Goal: Task Accomplishment & Management: Manage account settings

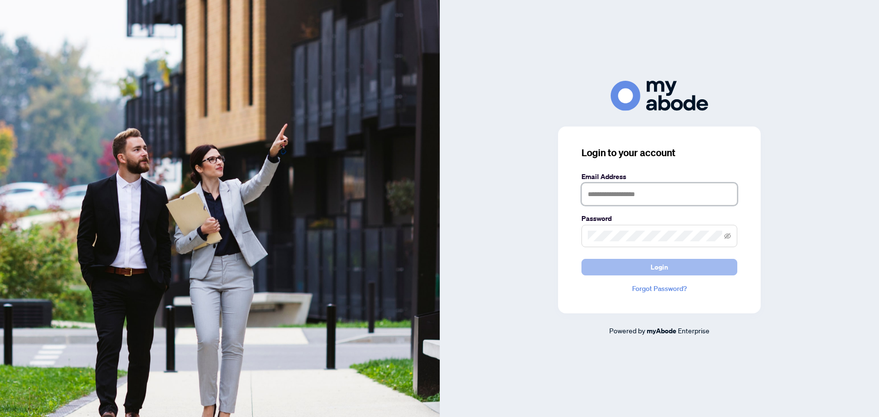
type input "**********"
click at [711, 270] on button "Login" at bounding box center [659, 267] width 156 height 17
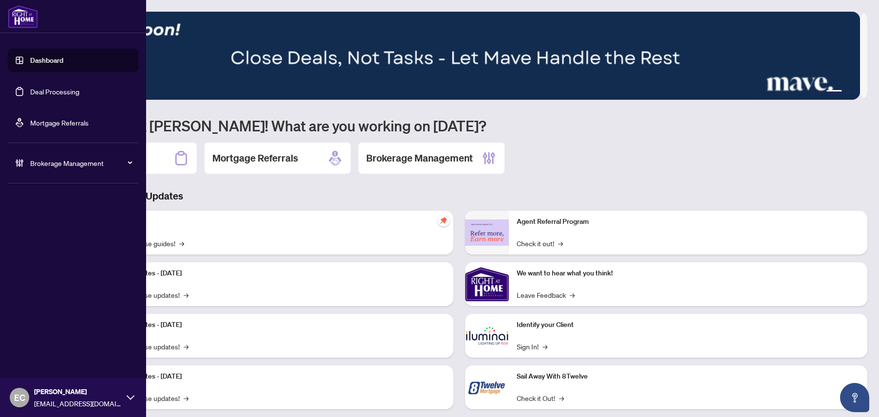
click at [57, 87] on link "Deal Processing" at bounding box center [54, 91] width 49 height 9
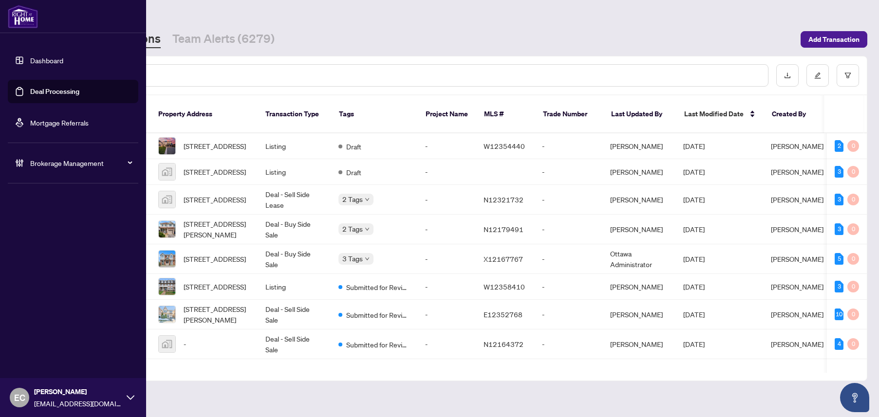
click at [40, 162] on span "Brokerage Management" at bounding box center [80, 163] width 101 height 11
click at [46, 235] on link "Manage Agents" at bounding box center [44, 233] width 48 height 9
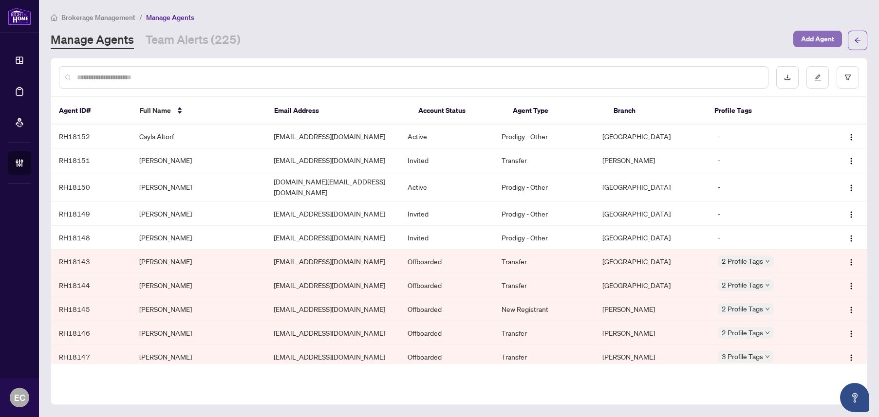
click at [808, 40] on span "Add Agent" at bounding box center [817, 39] width 33 height 16
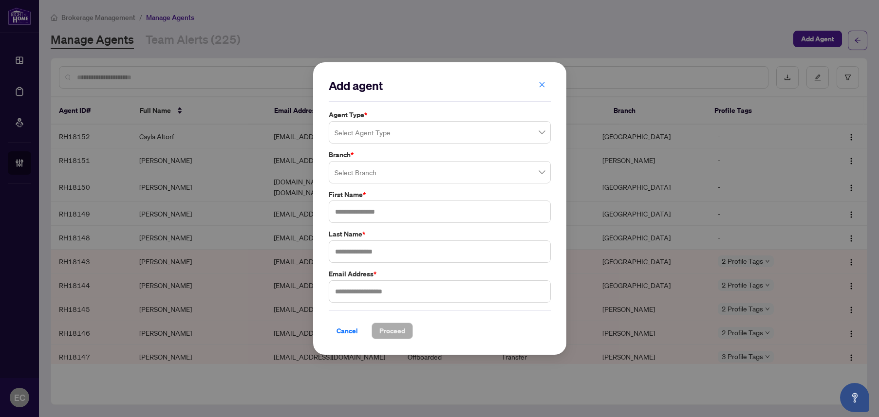
click at [365, 130] on input "search" at bounding box center [436, 133] width 202 height 21
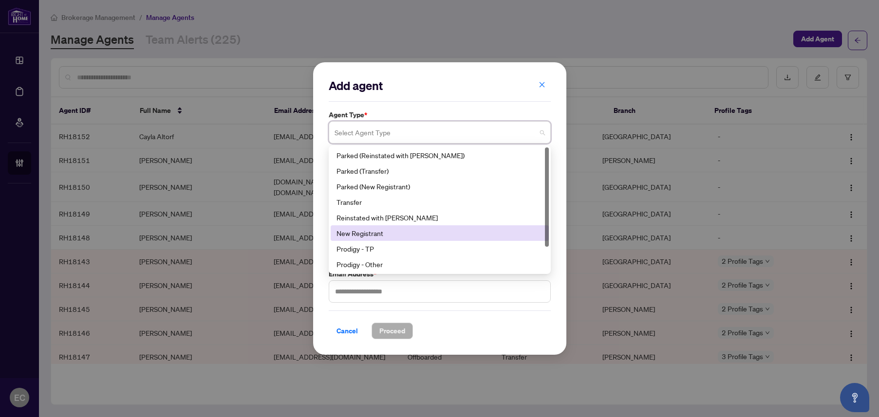
click at [390, 231] on div "New Registrant" at bounding box center [440, 233] width 206 height 11
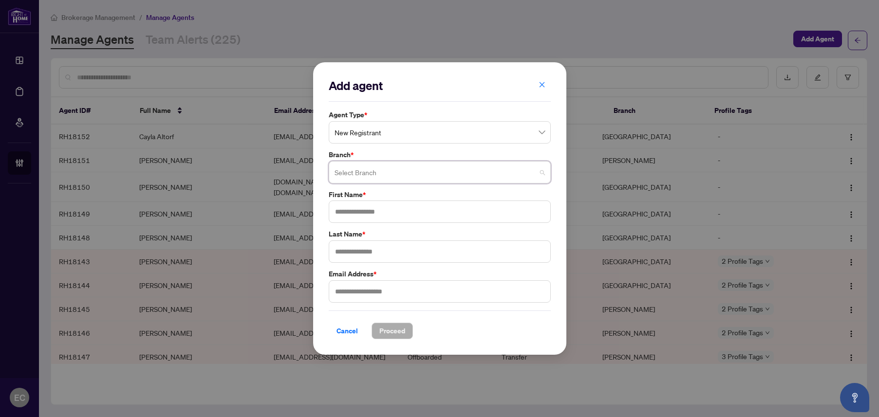
click at [385, 173] on input "search" at bounding box center [436, 173] width 202 height 21
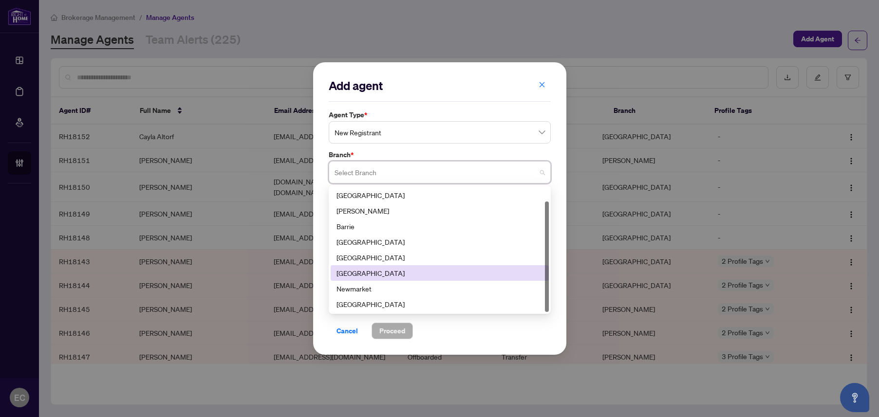
scroll to position [16, 0]
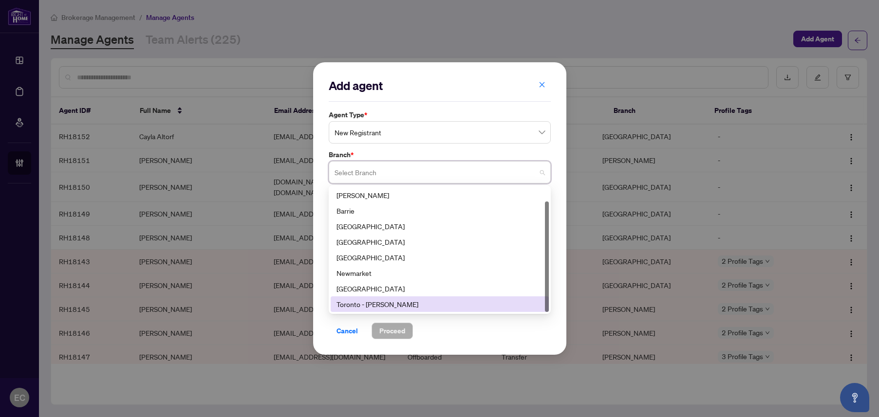
click at [367, 303] on div "Toronto - Don Mills" at bounding box center [440, 304] width 206 height 11
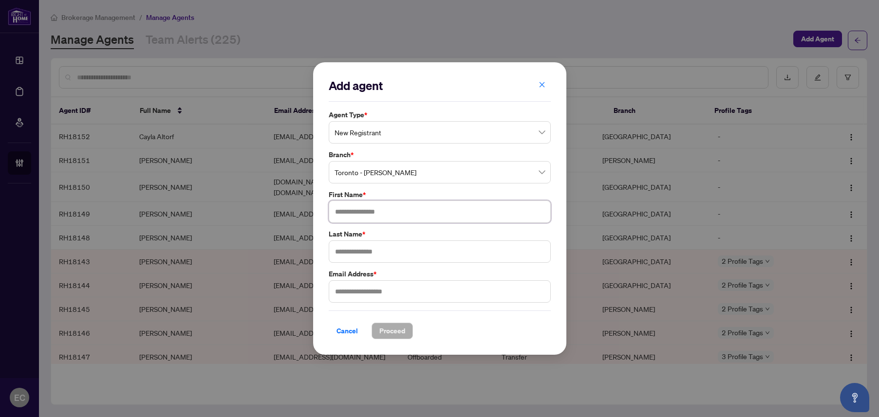
click at [363, 209] on input "text" at bounding box center [440, 212] width 222 height 22
type input "*******"
type input "*****"
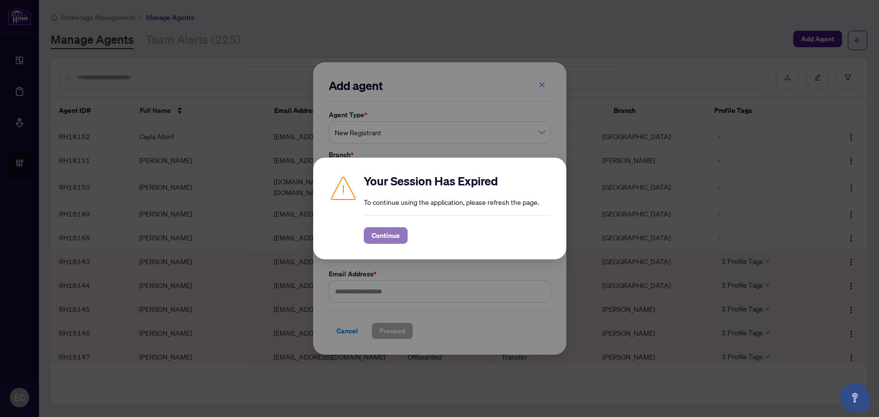
click at [389, 240] on span "Continue" at bounding box center [386, 236] width 28 height 16
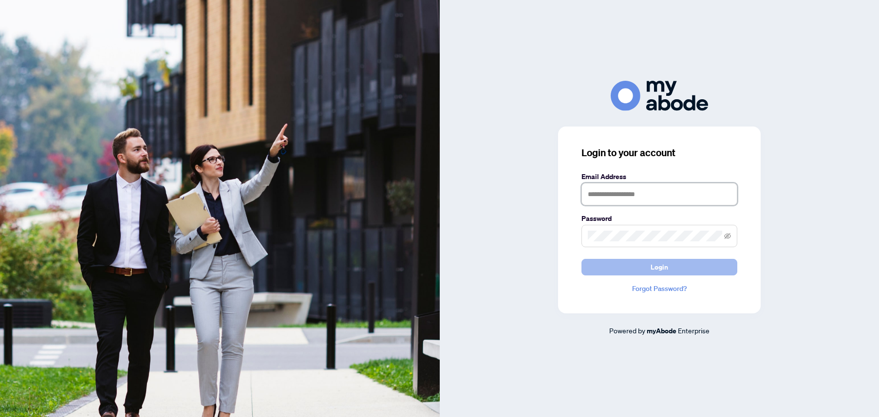
type input "**********"
click at [623, 264] on button "Login" at bounding box center [659, 267] width 156 height 17
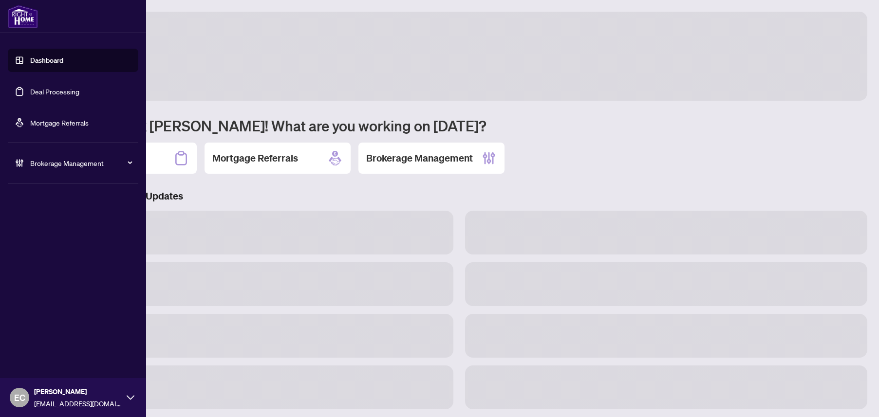
click at [41, 96] on link "Deal Processing" at bounding box center [54, 91] width 49 height 9
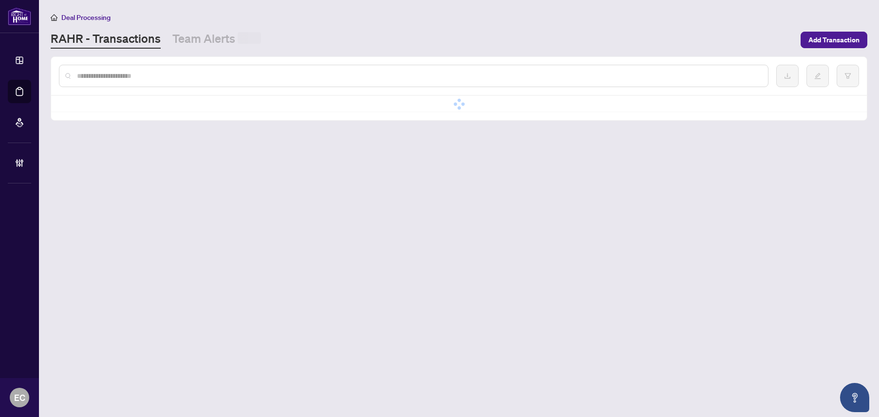
drag, startPoint x: 144, startPoint y: 76, endPoint x: 144, endPoint y: 87, distance: 10.7
click at [144, 77] on input "text" at bounding box center [418, 76] width 683 height 11
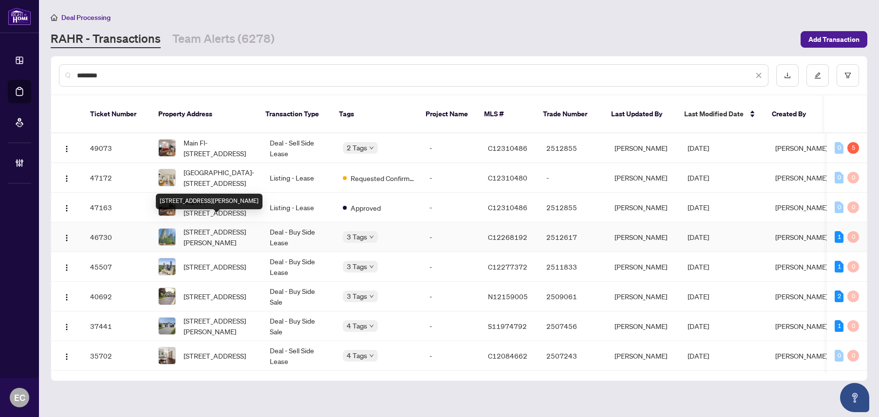
type input "********"
click at [217, 226] on span "1709-31 Bales Ave, Toronto, Ontario M2N 7L6, Canada" at bounding box center [219, 236] width 71 height 21
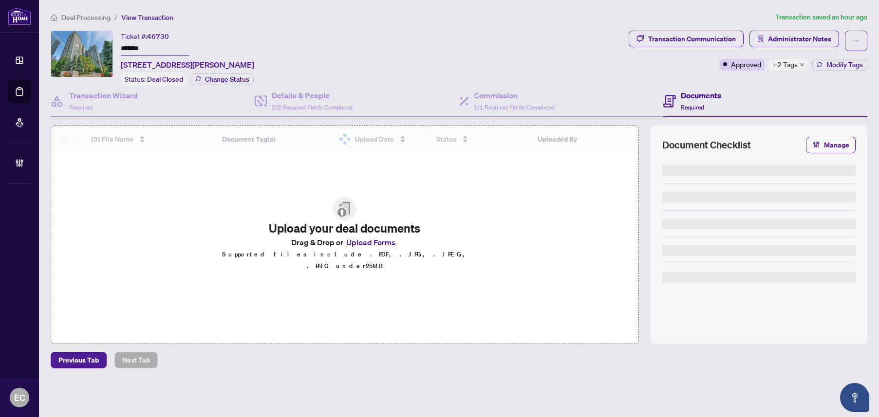
click at [805, 62] on div "+2 Tags" at bounding box center [788, 65] width 39 height 12
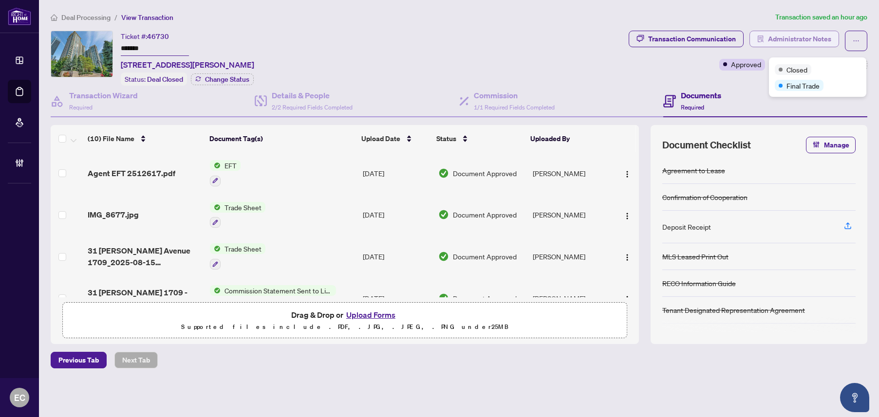
click at [805, 38] on span "Administrator Notes" at bounding box center [799, 39] width 63 height 16
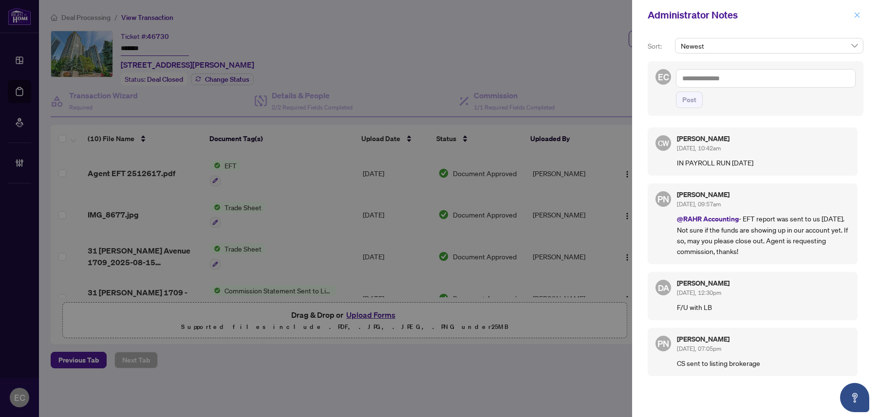
click at [856, 19] on icon "close" at bounding box center [857, 15] width 7 height 7
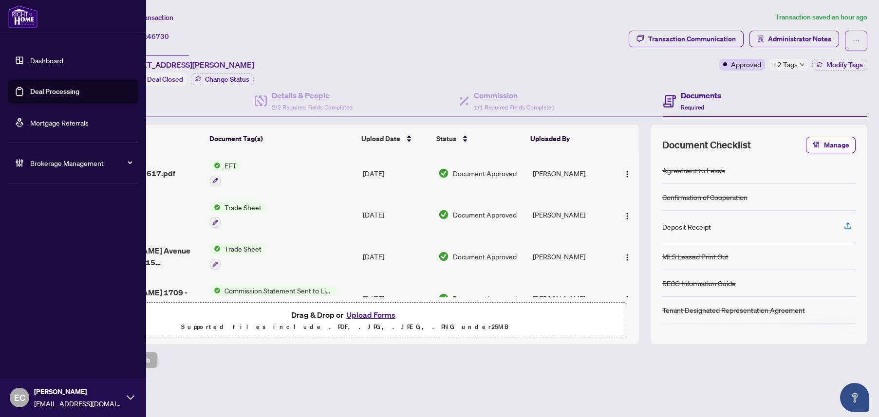
drag, startPoint x: 16, startPoint y: 87, endPoint x: 114, endPoint y: 87, distance: 97.9
click at [30, 87] on link "Deal Processing" at bounding box center [54, 91] width 49 height 9
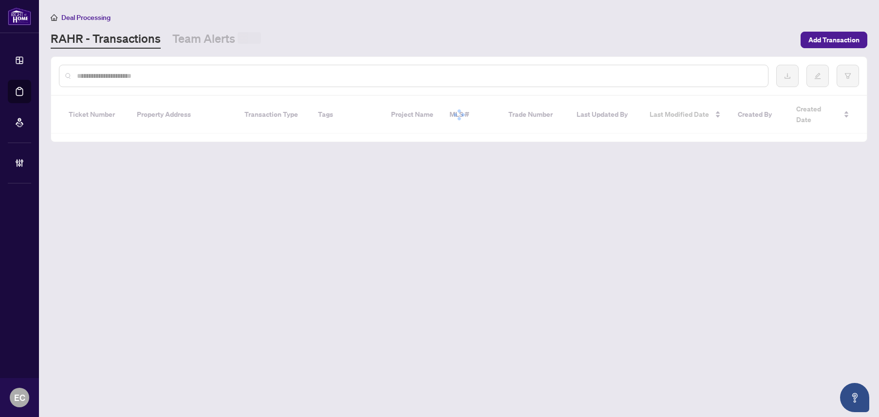
click at [178, 77] on input "text" at bounding box center [418, 76] width 683 height 11
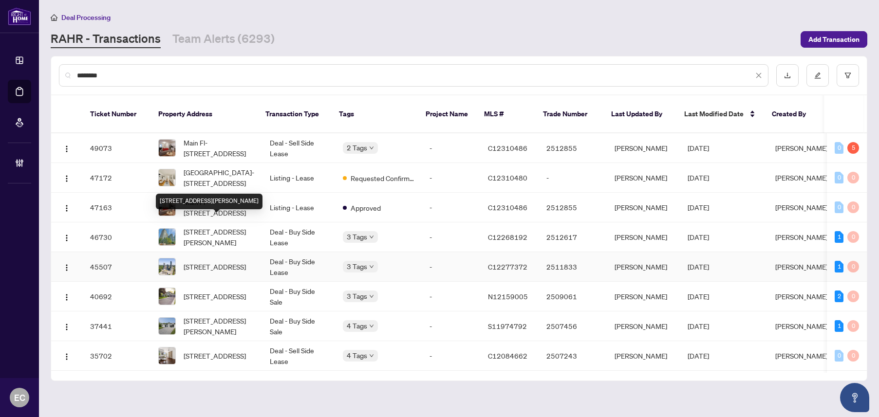
type input "********"
click at [250, 252] on td "4306-30 Inn On The Park Dr, Toronto, Ontario M3C 0P7, Canada" at bounding box center [206, 267] width 112 height 30
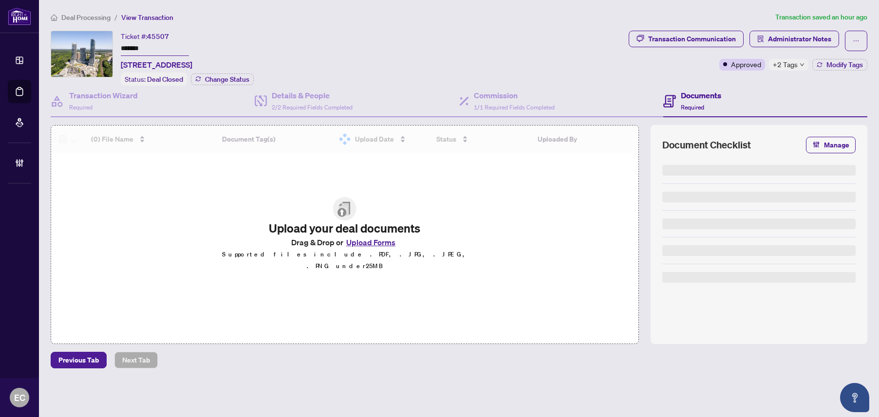
click at [784, 67] on span "+2 Tags" at bounding box center [785, 64] width 25 height 11
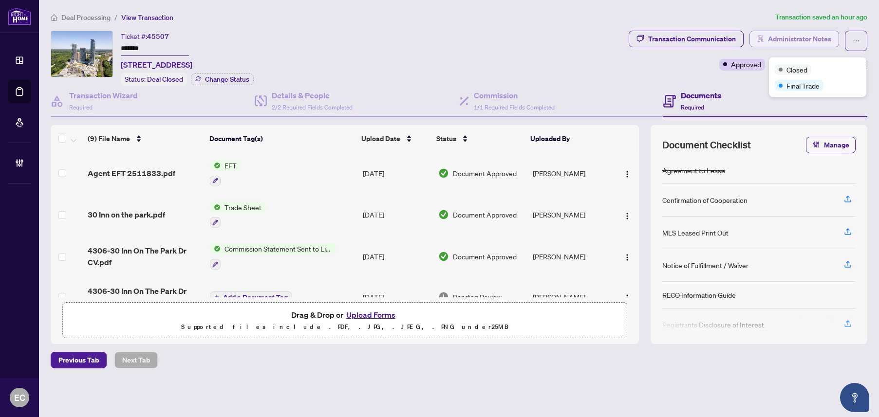
click at [802, 36] on span "Administrator Notes" at bounding box center [799, 39] width 63 height 16
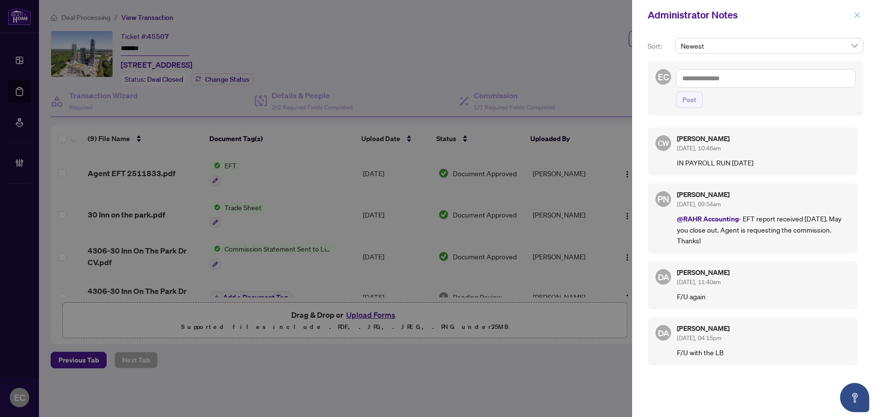
click at [855, 17] on icon "close" at bounding box center [857, 15] width 7 height 7
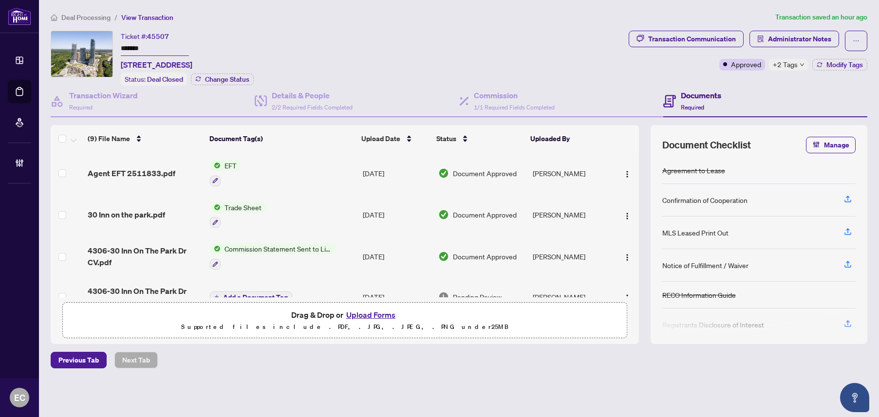
click at [183, 165] on td "Agent EFT 2511833.pdf" at bounding box center [145, 173] width 122 height 42
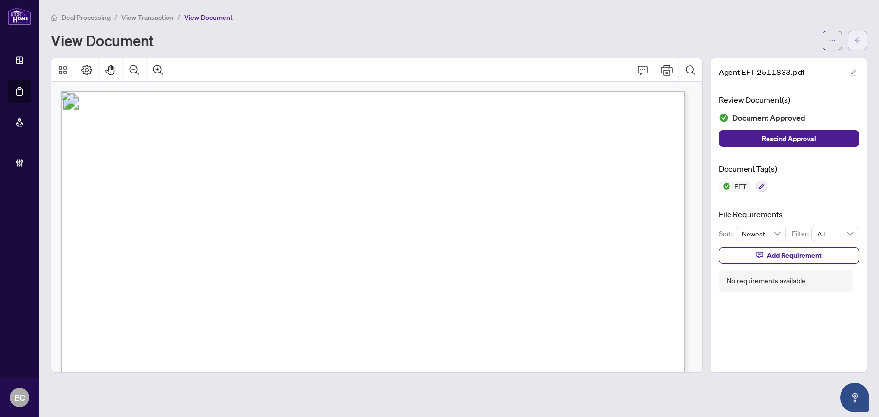
click at [851, 41] on button "button" at bounding box center [857, 40] width 19 height 19
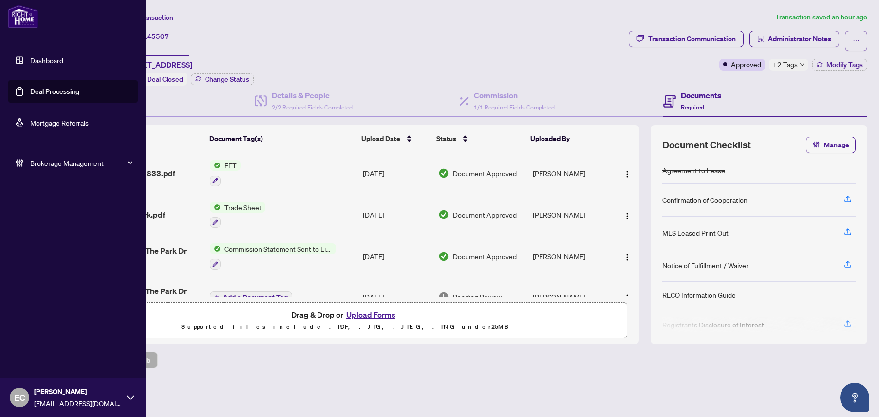
click at [50, 94] on link "Deal Processing" at bounding box center [54, 91] width 49 height 9
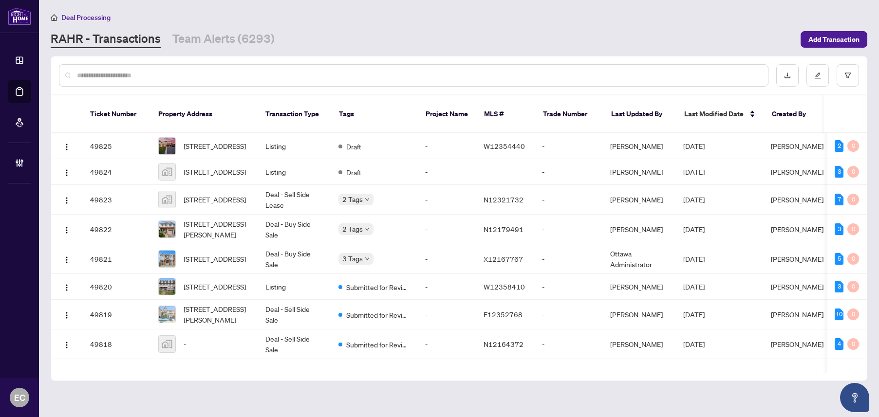
click at [187, 74] on input "text" at bounding box center [418, 75] width 683 height 11
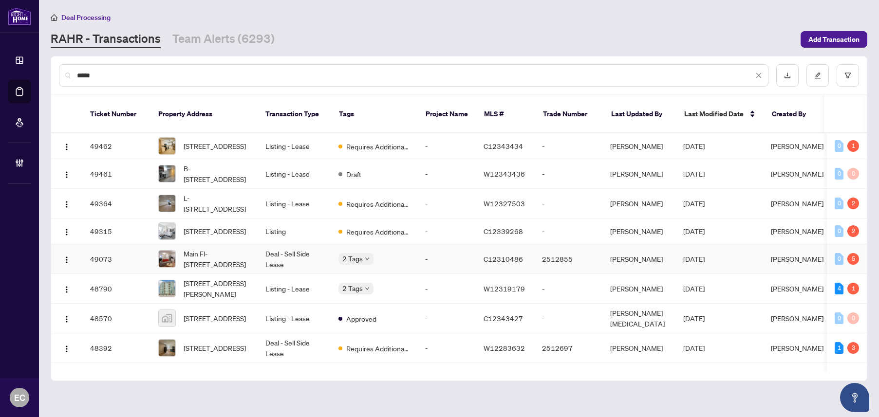
type input "****"
click at [258, 257] on td "Deal - Sell Side Lease" at bounding box center [294, 259] width 73 height 30
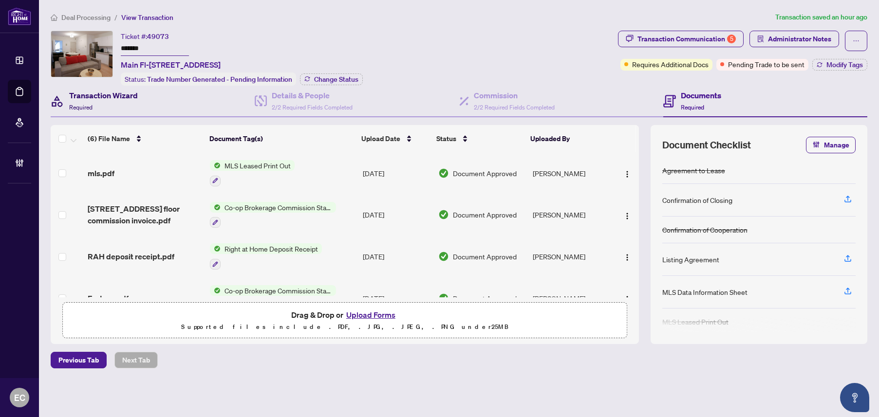
click at [110, 103] on div "Transaction Wizard Required" at bounding box center [103, 101] width 69 height 23
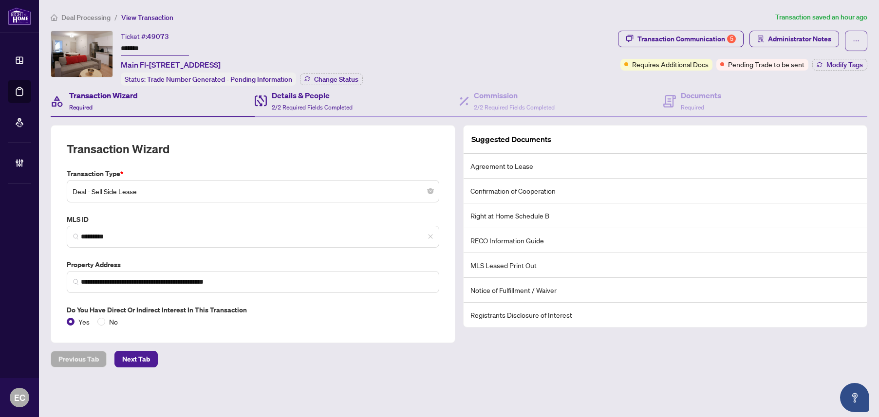
click at [319, 112] on div "Details & People 2/2 Required Fields Completed" at bounding box center [357, 102] width 204 height 32
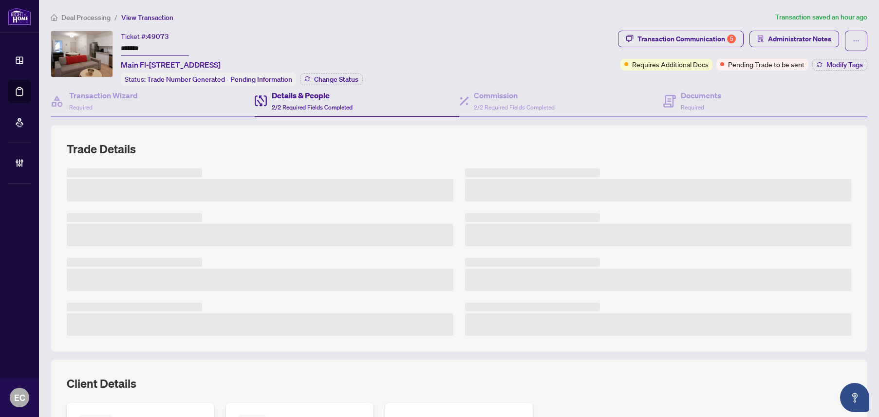
click at [713, 29] on div "Deal Processing / View Transaction Transaction saved an hour ago Ticket #: 4907…" at bounding box center [459, 298] width 824 height 573
click at [718, 38] on div "Transaction Communication 5" at bounding box center [686, 39] width 98 height 16
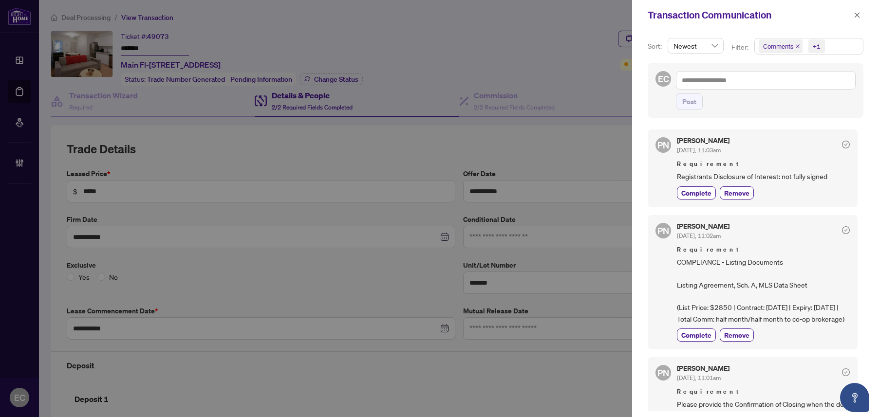
drag, startPoint x: 857, startPoint y: 1, endPoint x: 801, endPoint y: 36, distance: 66.1
click at [585, 38] on div at bounding box center [439, 208] width 879 height 417
click at [860, 18] on icon "close" at bounding box center [857, 14] width 5 height 5
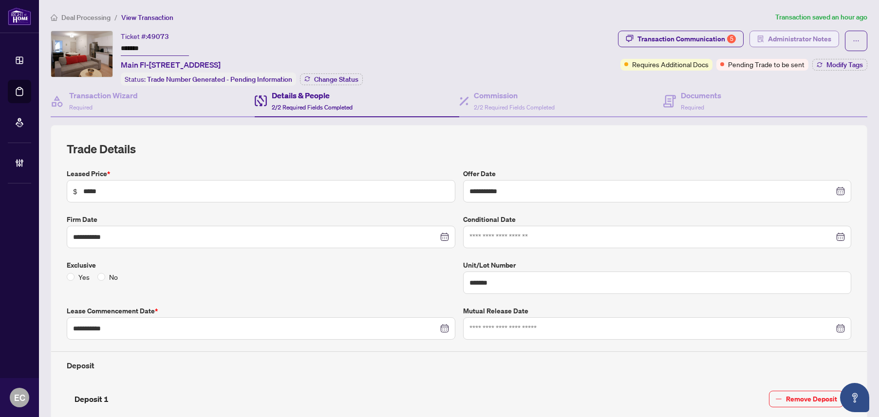
click at [794, 37] on span "Administrator Notes" at bounding box center [799, 39] width 63 height 16
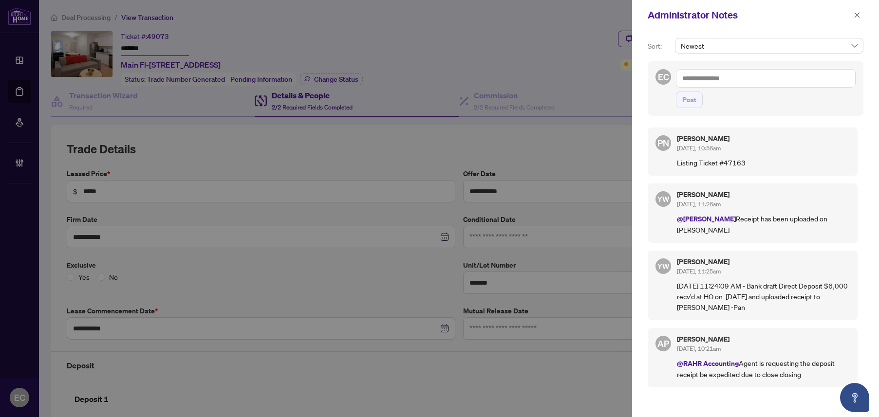
click at [754, 85] on textarea at bounding box center [766, 78] width 180 height 19
drag, startPoint x: 720, startPoint y: 82, endPoint x: 735, endPoint y: 89, distance: 16.4
click at [751, 83] on b "Acc" at bounding box center [757, 85] width 12 height 9
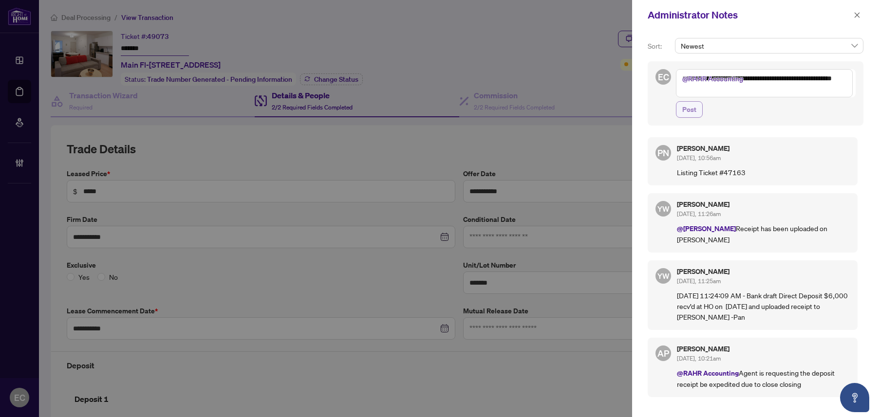
type textarea "**********"
click at [691, 115] on span "Post" at bounding box center [689, 110] width 14 height 16
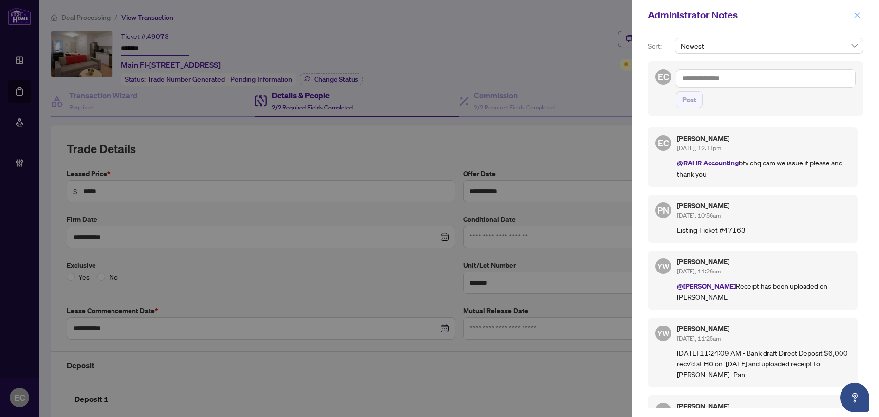
click at [857, 15] on icon "close" at bounding box center [857, 14] width 5 height 5
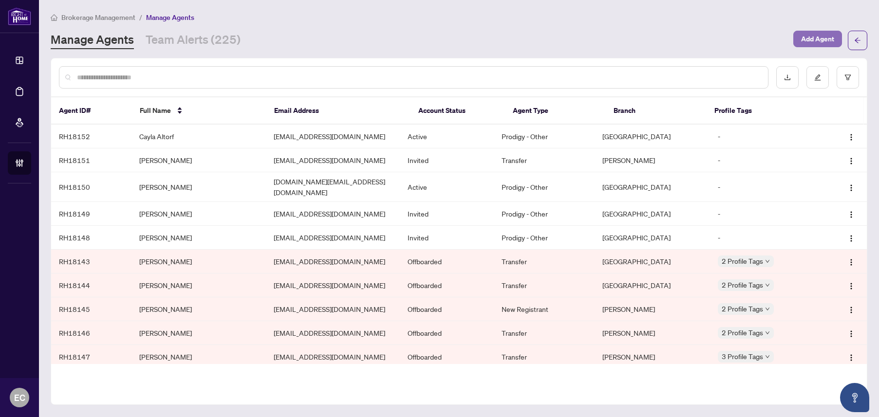
click at [805, 36] on span "Add Agent" at bounding box center [817, 39] width 33 height 16
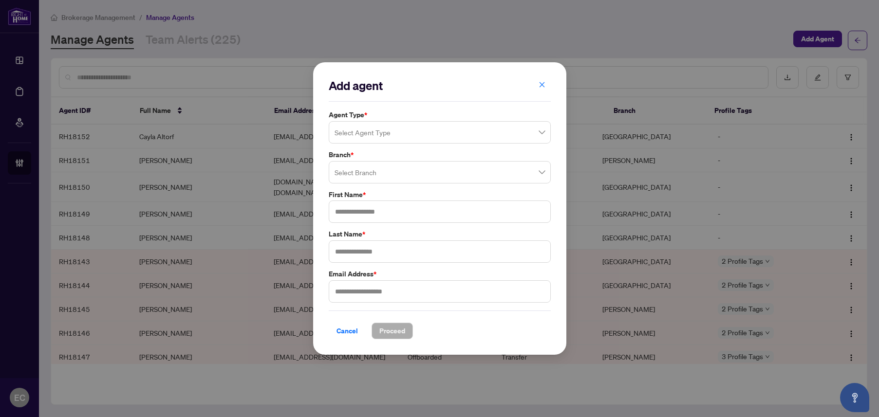
click at [381, 165] on input "search" at bounding box center [436, 173] width 202 height 21
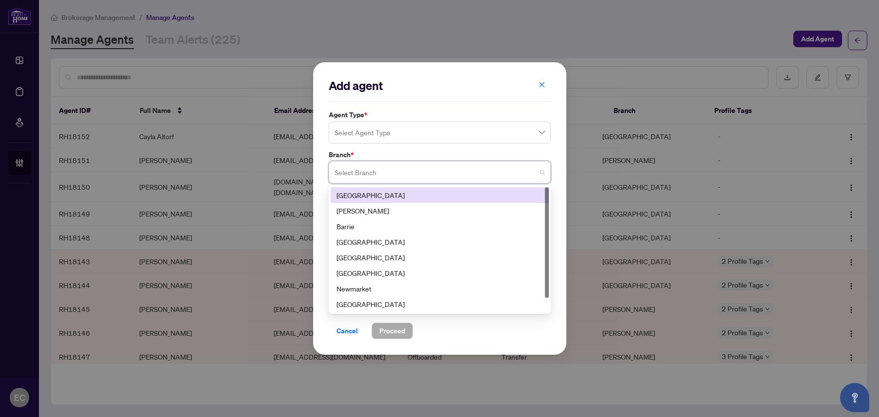
click at [374, 142] on div "Select Agent Type" at bounding box center [440, 132] width 222 height 22
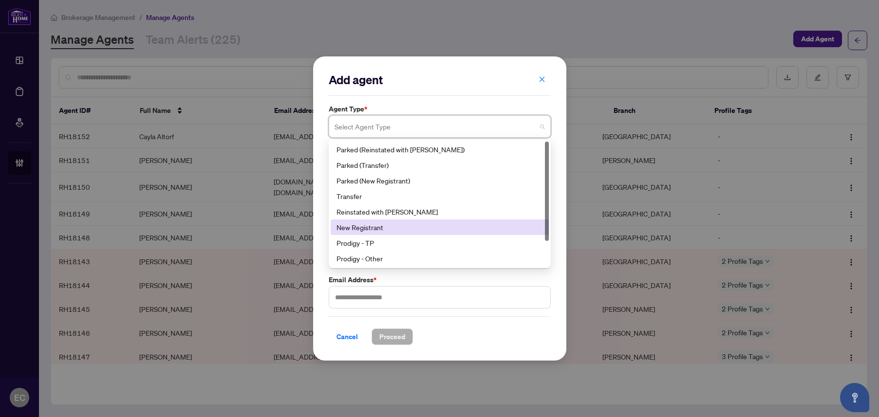
click at [388, 221] on div "New Registrant" at bounding box center [440, 228] width 218 height 16
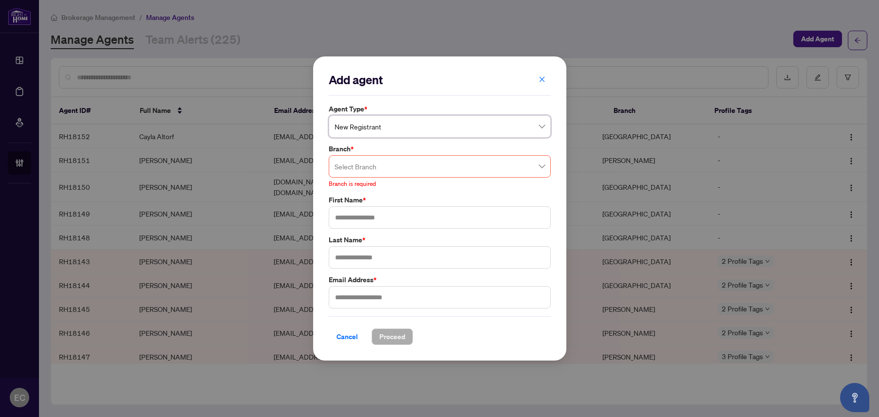
click at [368, 171] on input "search" at bounding box center [436, 167] width 202 height 21
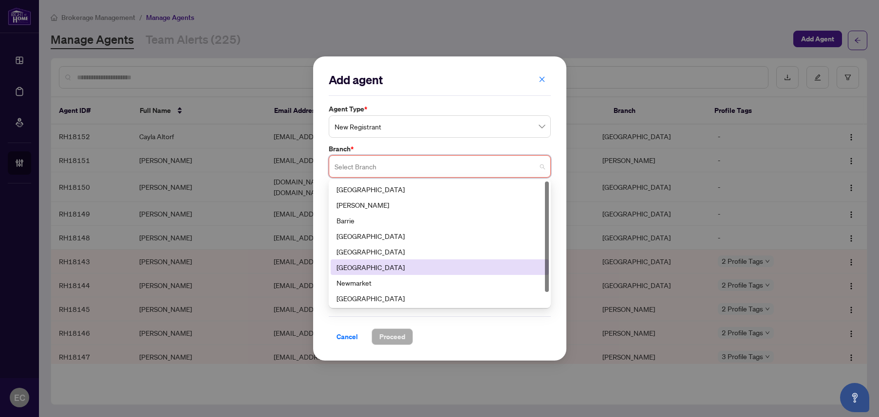
scroll to position [16, 0]
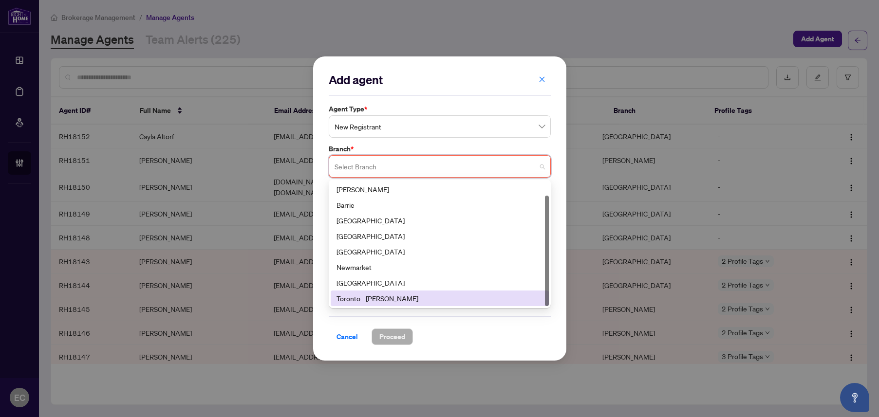
click at [375, 296] on div "Toronto - Don Mills" at bounding box center [440, 298] width 206 height 11
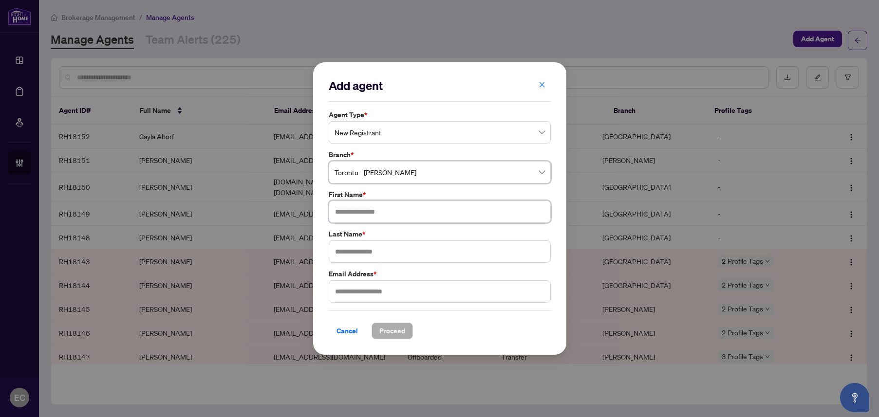
click at [366, 205] on input "text" at bounding box center [440, 212] width 222 height 22
type input "*******"
type input "*****"
click at [383, 290] on input "text" at bounding box center [440, 292] width 222 height 22
paste input "**********"
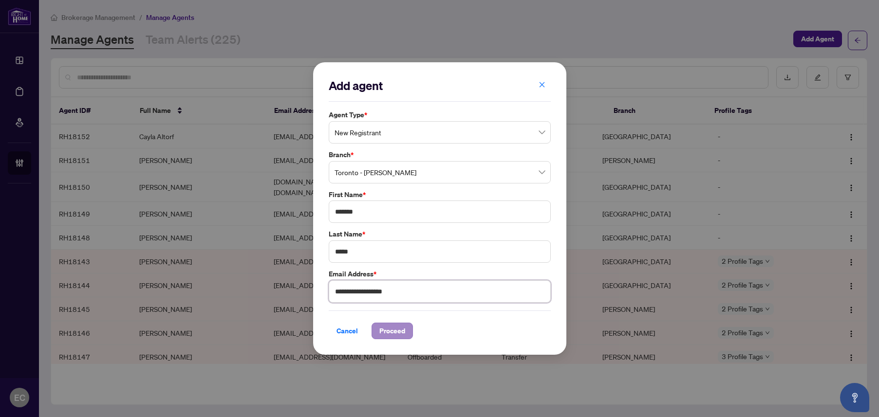
type input "**********"
click at [391, 327] on span "Proceed" at bounding box center [392, 331] width 26 height 16
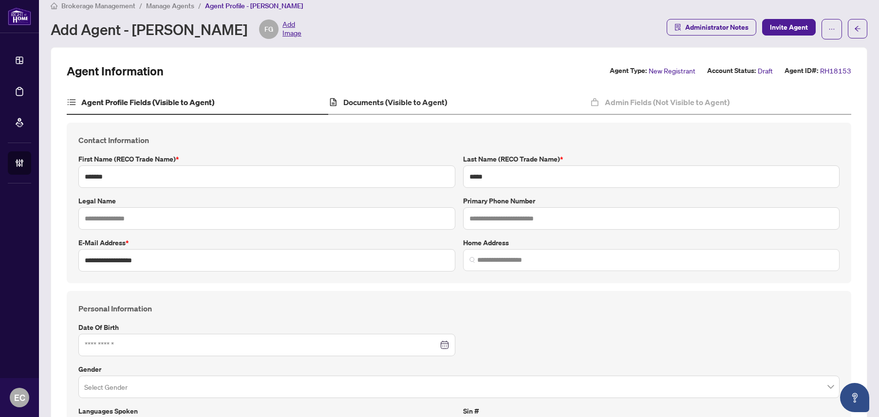
scroll to position [1, 0]
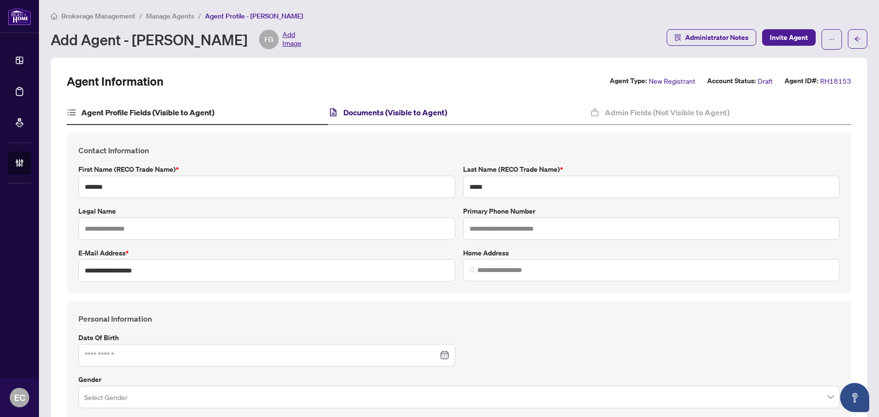
click at [419, 112] on h4 "Documents (Visible to Agent)" at bounding box center [395, 113] width 104 height 12
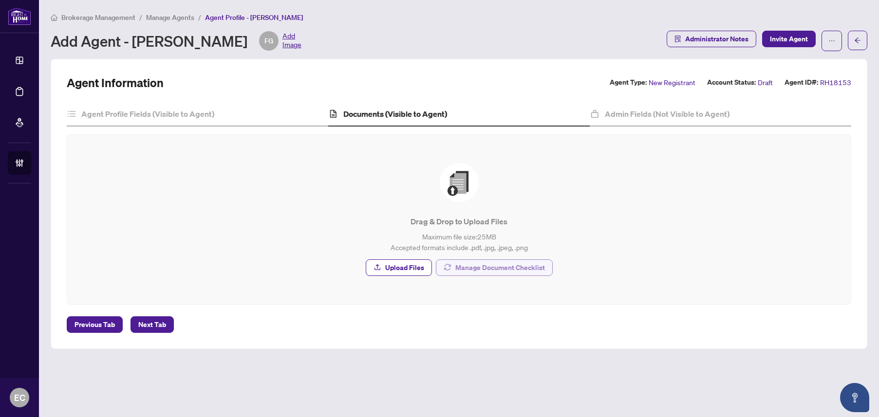
click at [497, 268] on span "Manage Document Checklist" at bounding box center [500, 268] width 90 height 16
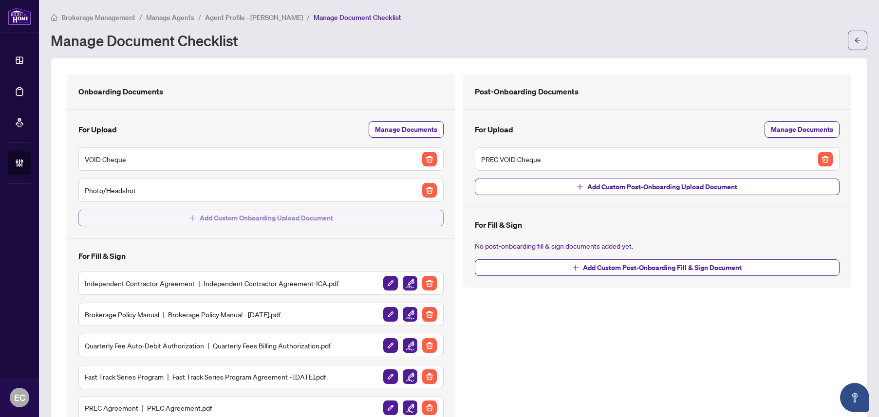
click at [403, 221] on button "Add Custom Onboarding Upload Document" at bounding box center [260, 218] width 365 height 17
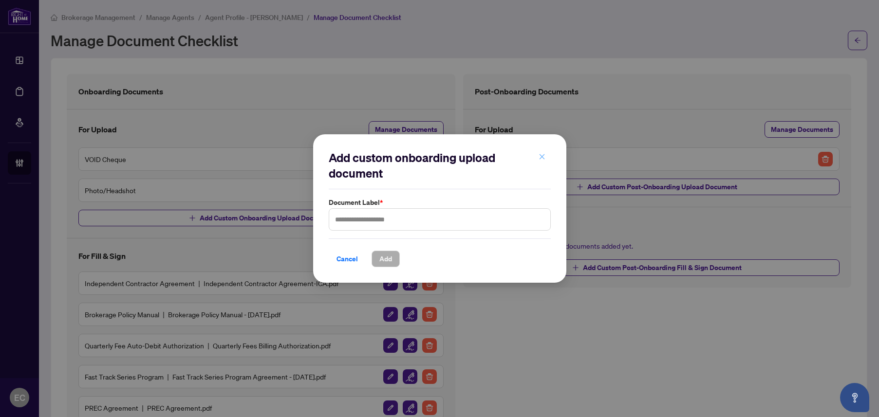
click at [546, 158] on button "button" at bounding box center [541, 157] width 19 height 17
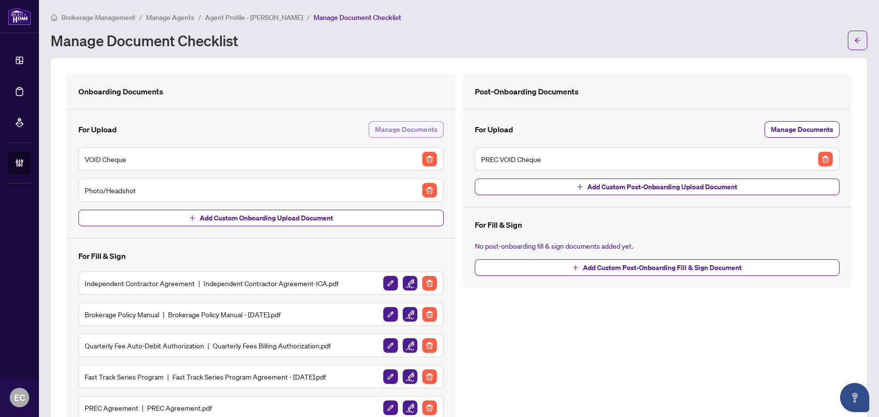
click at [402, 131] on span "Manage Documents" at bounding box center [406, 130] width 62 height 16
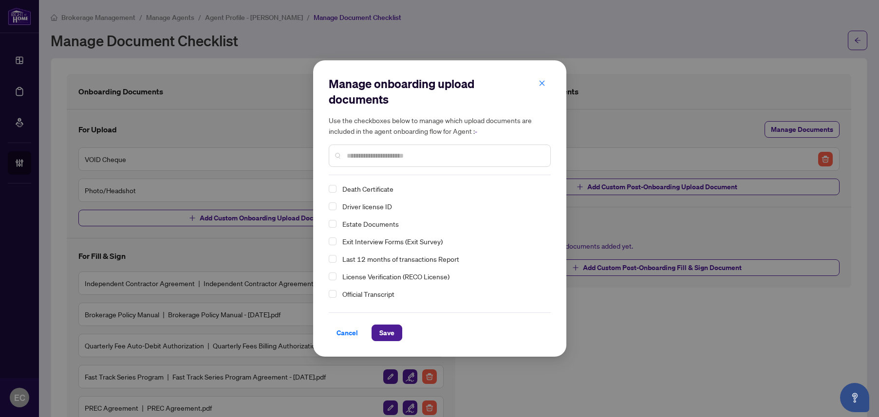
click at [381, 208] on span "Driver license ID" at bounding box center [367, 206] width 50 height 9
click at [387, 291] on span "Official Transcript" at bounding box center [368, 294] width 52 height 9
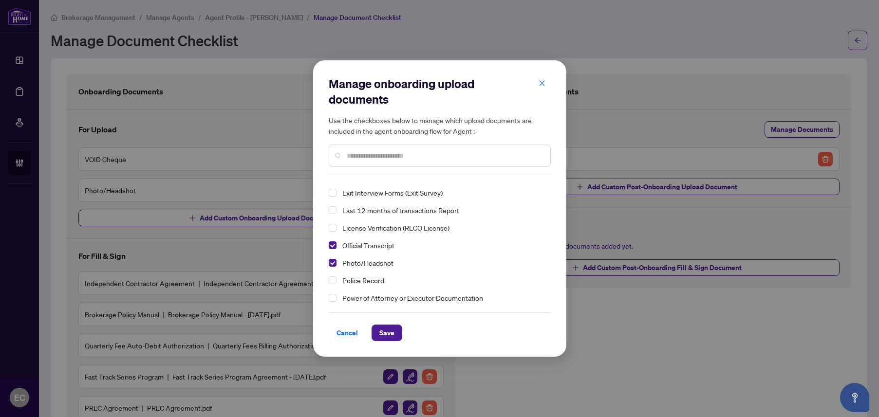
click at [370, 283] on span "Police Record" at bounding box center [363, 280] width 42 height 9
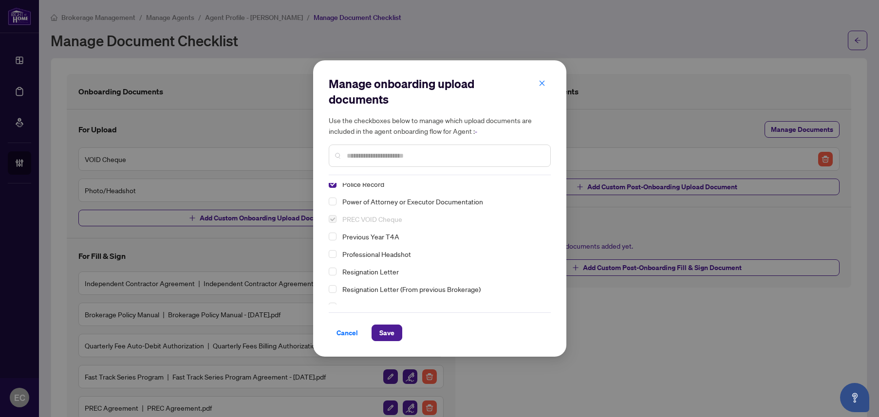
scroll to position [146, 0]
click at [405, 255] on span "Professional Headshot" at bounding box center [376, 253] width 69 height 9
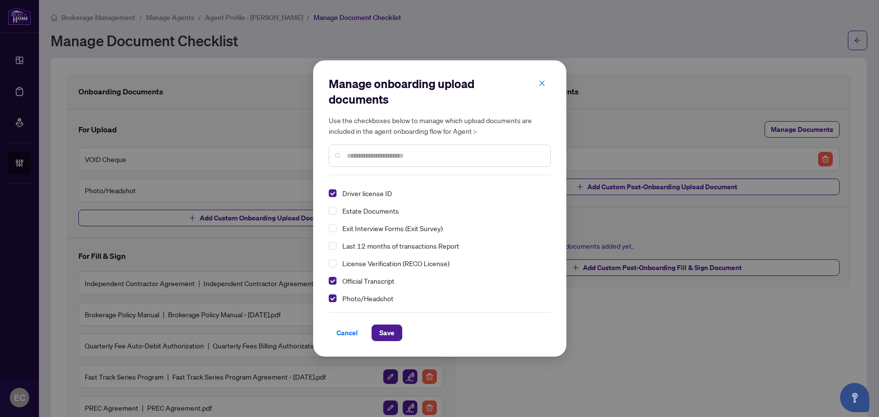
scroll to position [0, 0]
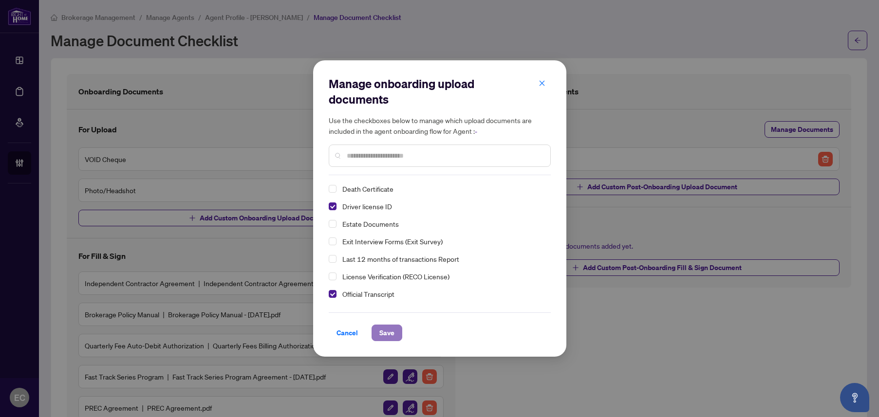
click at [387, 337] on span "Save" at bounding box center [386, 333] width 15 height 16
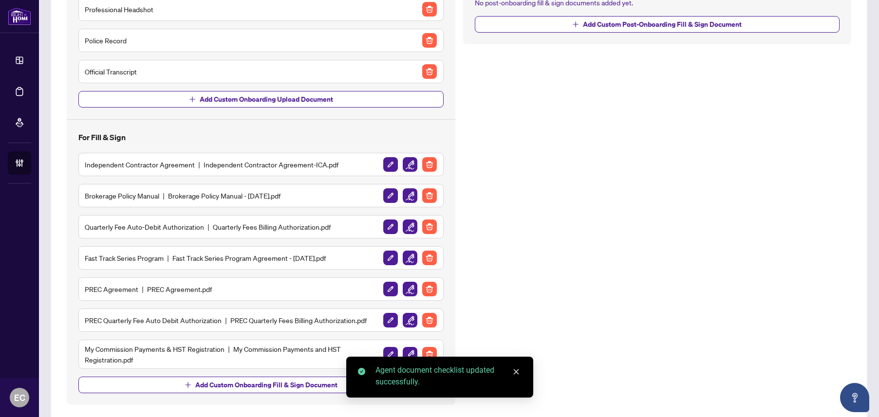
scroll to position [259, 0]
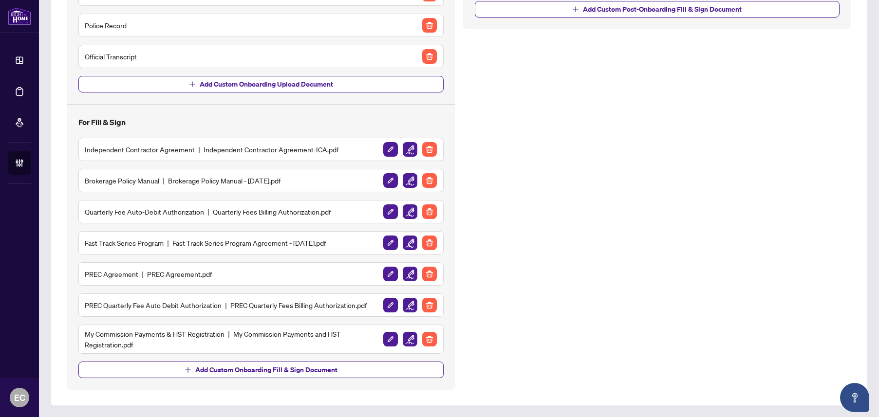
click at [406, 209] on img "button" at bounding box center [410, 212] width 15 height 15
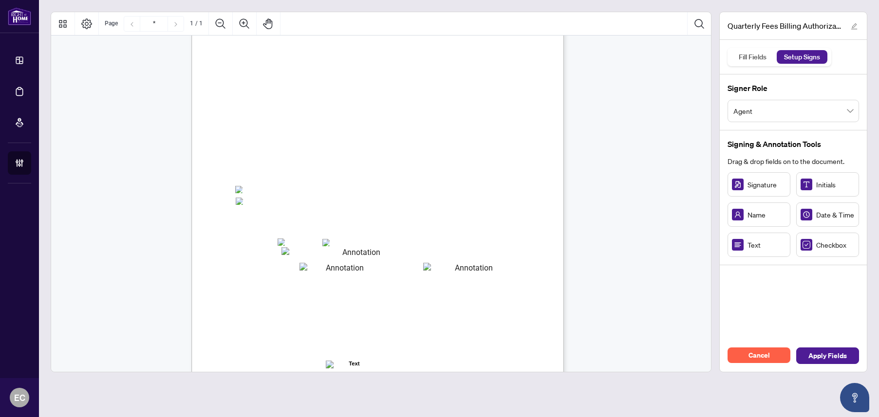
scroll to position [165, 0]
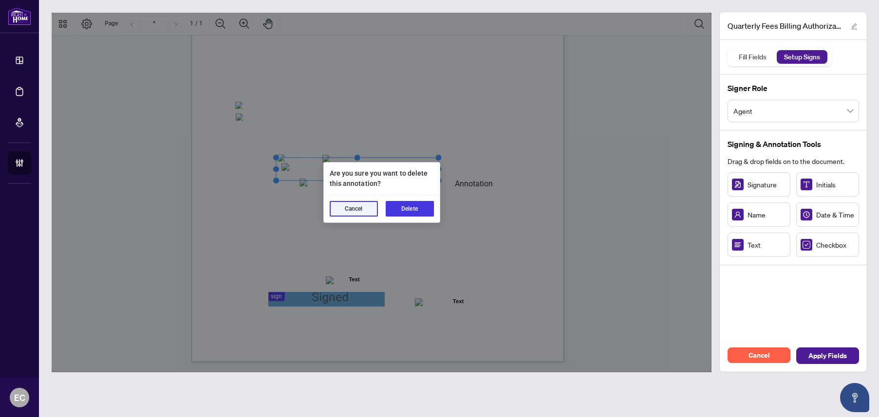
click at [396, 200] on div "Cancel Delete" at bounding box center [382, 208] width 116 height 27
click at [410, 213] on button "Delete" at bounding box center [410, 209] width 48 height 16
click at [413, 211] on button "Delete" at bounding box center [410, 209] width 48 height 16
click at [410, 206] on button "Delete" at bounding box center [410, 209] width 48 height 16
click at [410, 217] on div "Cancel Delete" at bounding box center [382, 208] width 116 height 27
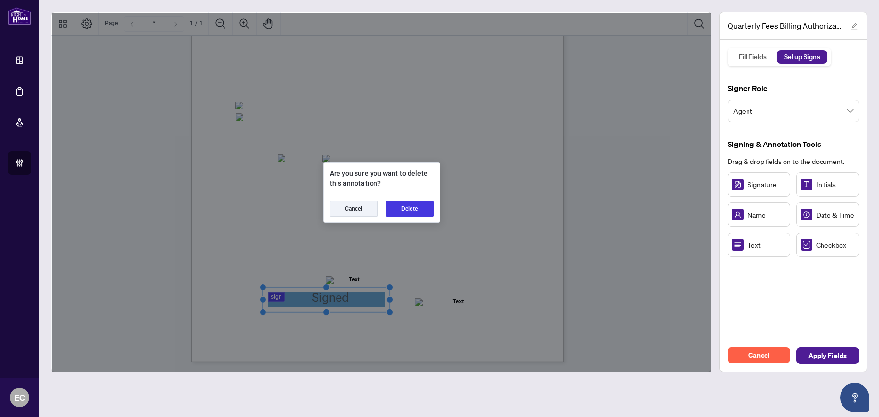
click at [410, 208] on button "Delete" at bounding box center [410, 209] width 48 height 16
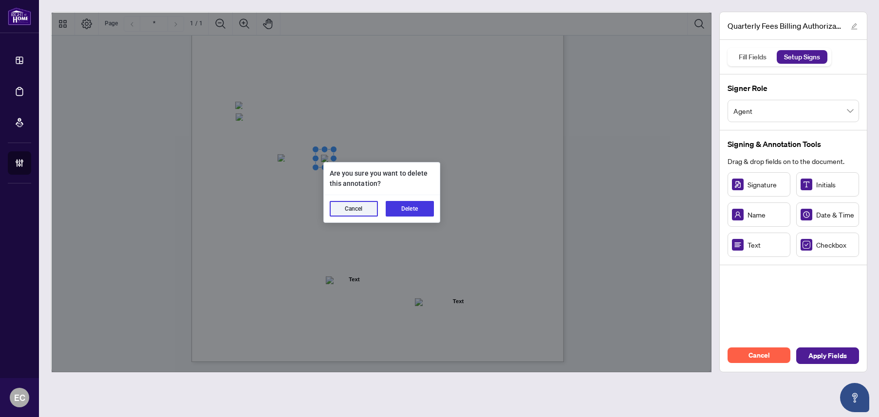
drag, startPoint x: 420, startPoint y: 202, endPoint x: 390, endPoint y: 203, distance: 30.7
click at [416, 202] on button "Delete" at bounding box center [410, 209] width 48 height 16
click at [413, 204] on button "Delete" at bounding box center [410, 209] width 48 height 16
click at [409, 209] on button "Delete" at bounding box center [410, 209] width 48 height 16
click at [413, 207] on button "Delete" at bounding box center [410, 209] width 48 height 16
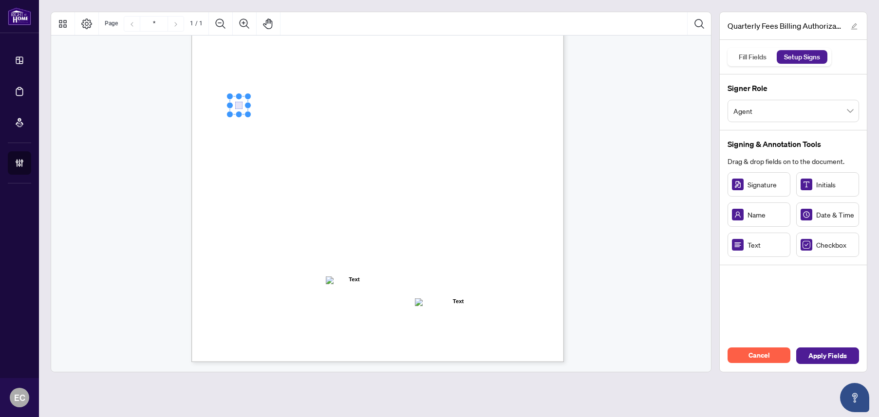
drag, startPoint x: 265, startPoint y: 104, endPoint x: 239, endPoint y: 104, distance: 26.3
drag, startPoint x: 239, startPoint y: 140, endPoint x: 238, endPoint y: 126, distance: 14.7
click at [238, 126] on div "Right at Home Realty, Brokerage Quarterly Fees Billing Authorization Quarterly …" at bounding box center [424, 181] width 466 height 603
click at [300, 141] on span "We cannot accept VISA Debit or Credit Debit cards." at bounding box center [284, 142] width 96 height 7
drag, startPoint x: 243, startPoint y: 137, endPoint x: 241, endPoint y: 119, distance: 18.7
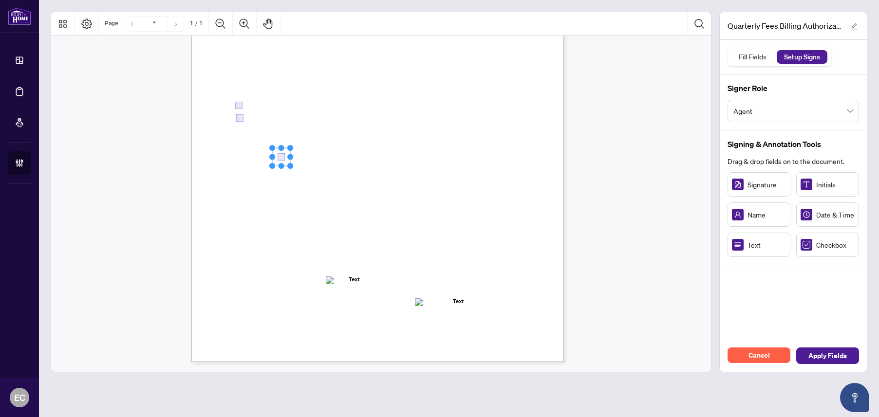
drag, startPoint x: 813, startPoint y: 254, endPoint x: 281, endPoint y: 157, distance: 541.0
drag, startPoint x: 339, startPoint y: 162, endPoint x: 515, endPoint y: 184, distance: 177.2
drag, startPoint x: 320, startPoint y: 177, endPoint x: 344, endPoint y: 167, distance: 26.0
drag, startPoint x: 344, startPoint y: 166, endPoint x: 389, endPoint y: 169, distance: 45.4
click at [389, 169] on div "Right at Home Realty, Brokerage Quarterly Fees Billing Authorization Quarterly …" at bounding box center [377, 121] width 373 height 482
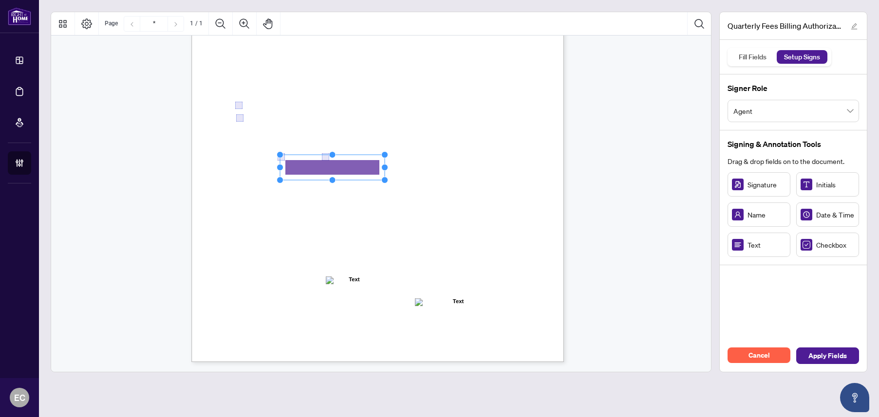
drag, startPoint x: 329, startPoint y: 166, endPoint x: 386, endPoint y: 169, distance: 56.6
click at [331, 169] on rect "Page 1" at bounding box center [332, 167] width 105 height 25
drag, startPoint x: 754, startPoint y: 246, endPoint x: 349, endPoint y: 185, distance: 410.3
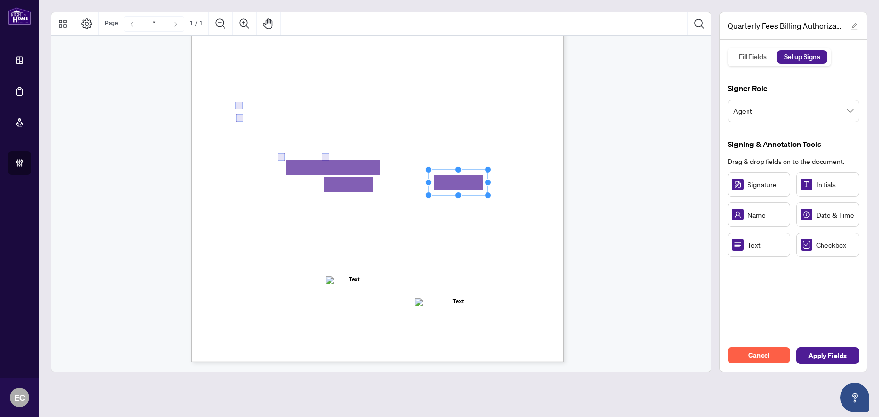
drag, startPoint x: 468, startPoint y: 183, endPoint x: 622, endPoint y: 180, distance: 153.9
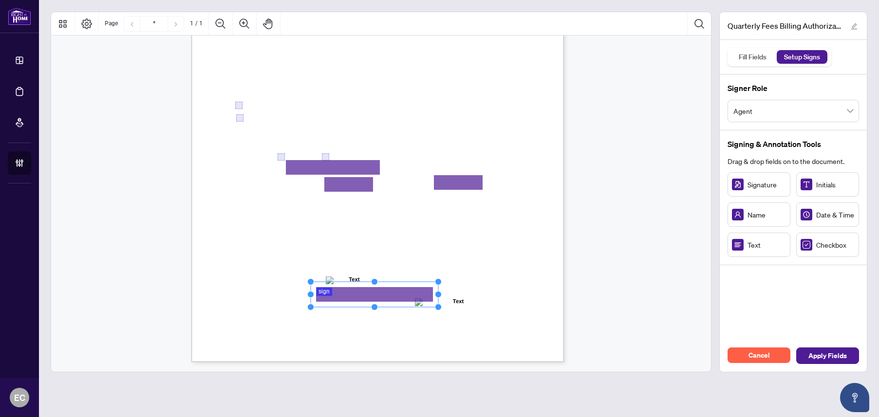
drag, startPoint x: 354, startPoint y: 296, endPoint x: 436, endPoint y: 297, distance: 82.8
click at [436, 297] on circle "Resize, Right" at bounding box center [438, 295] width 6 height 6
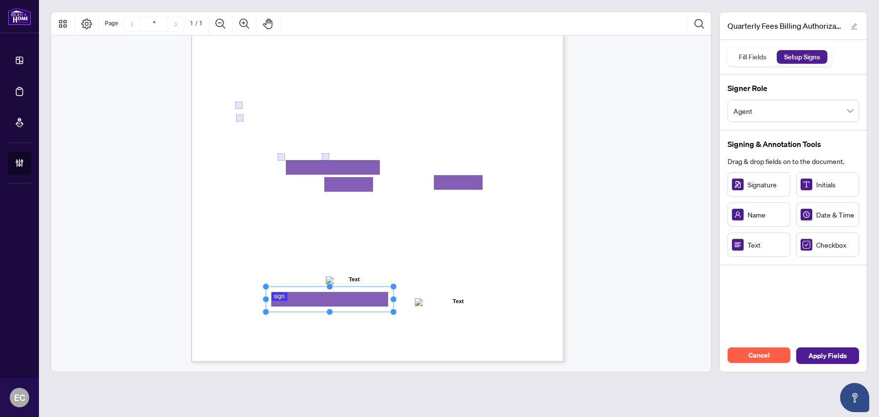
drag, startPoint x: 389, startPoint y: 293, endPoint x: 348, endPoint y: 298, distance: 41.7
click at [348, 298] on rect "Page 1" at bounding box center [330, 299] width 128 height 25
click at [833, 355] on span "Apply Fields" at bounding box center [827, 356] width 38 height 16
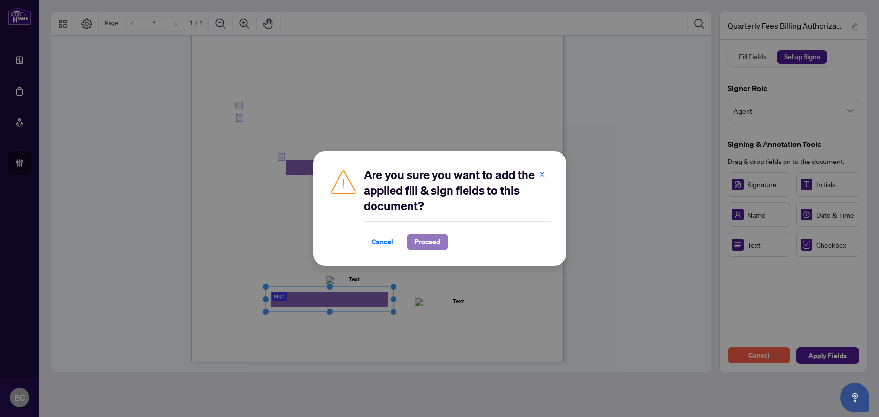
click at [430, 240] on span "Proceed" at bounding box center [427, 242] width 26 height 16
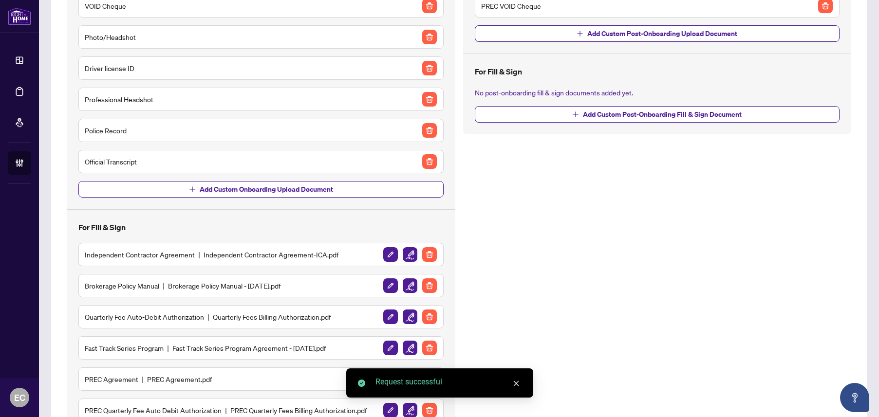
scroll to position [259, 0]
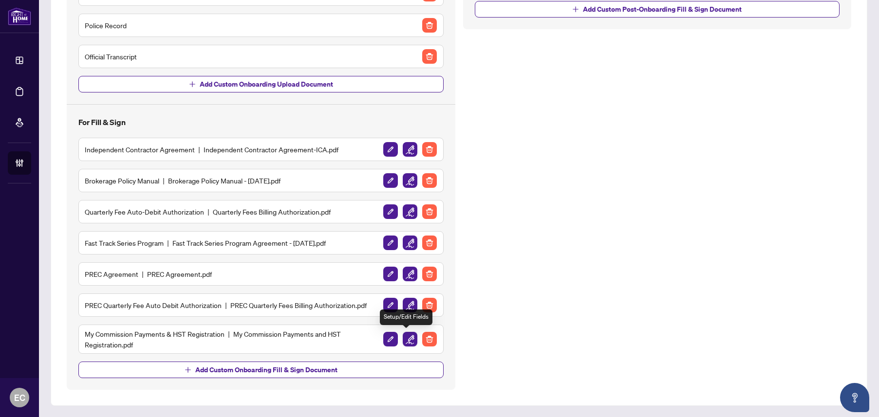
click at [404, 336] on img "button" at bounding box center [410, 339] width 15 height 15
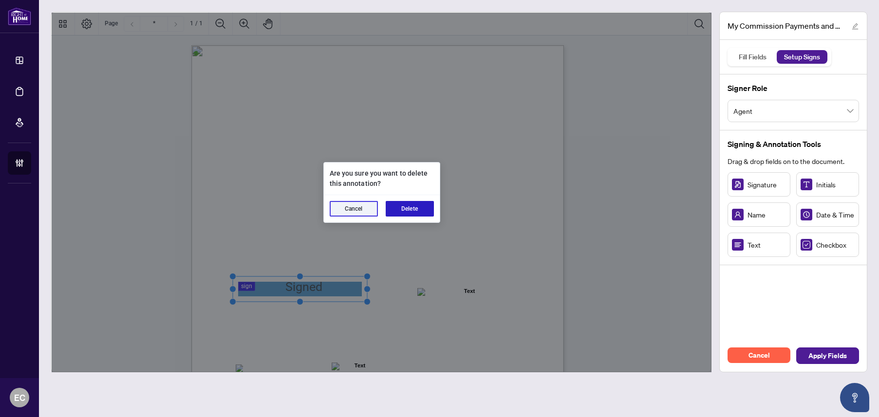
click at [392, 211] on button "Delete" at bounding box center [410, 209] width 48 height 16
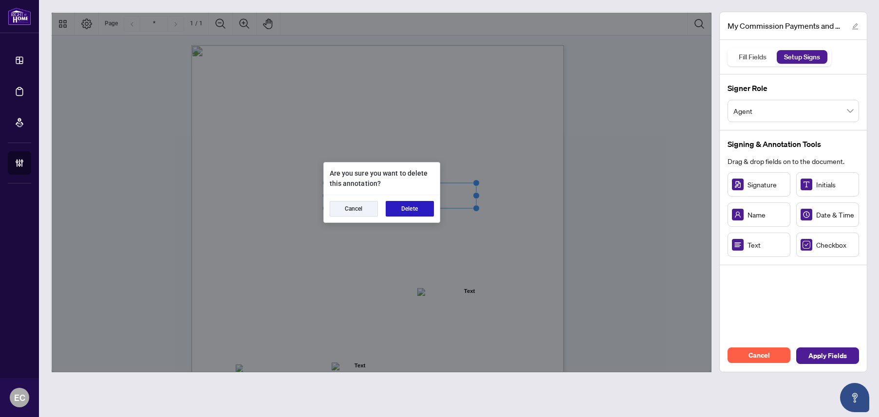
drag, startPoint x: 412, startPoint y: 211, endPoint x: 400, endPoint y: 183, distance: 31.0
click at [412, 211] on button "Delete" at bounding box center [410, 209] width 48 height 16
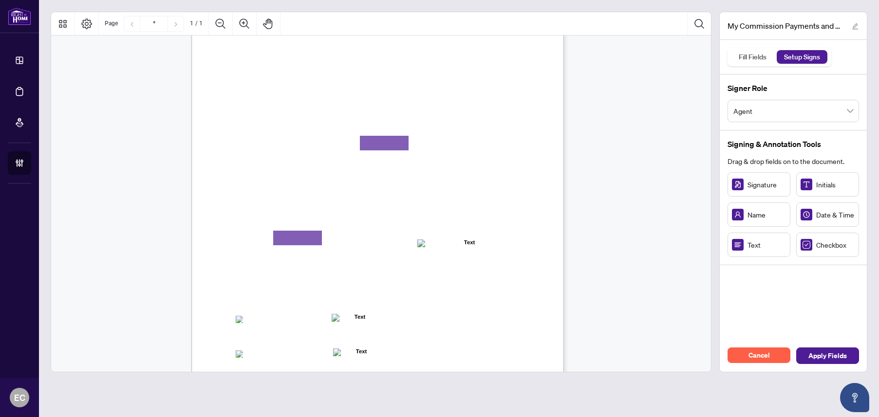
scroll to position [165, 0]
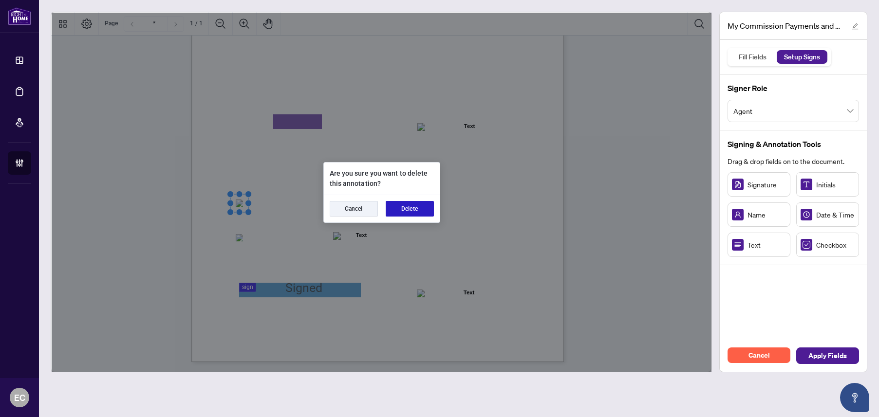
drag, startPoint x: 408, startPoint y: 210, endPoint x: 261, endPoint y: 242, distance: 150.3
click at [408, 210] on button "Delete" at bounding box center [410, 209] width 48 height 16
click at [400, 208] on button "Delete" at bounding box center [410, 209] width 48 height 16
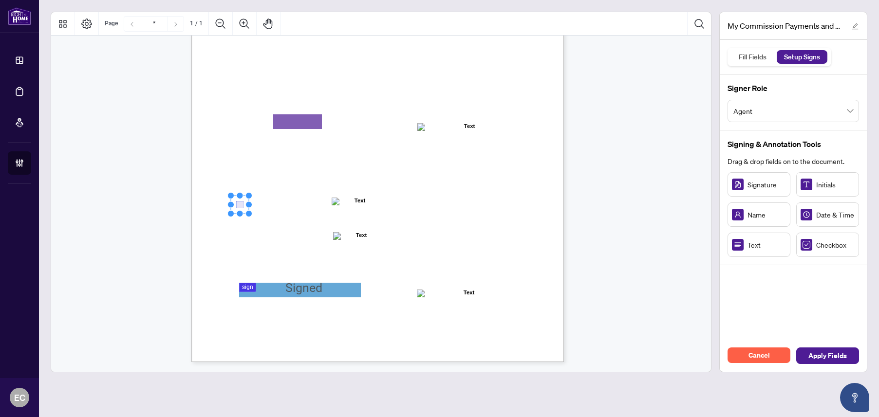
drag, startPoint x: 836, startPoint y: 253, endPoint x: 240, endPoint y: 205, distance: 598.5
click at [833, 359] on span "Apply Fields" at bounding box center [827, 356] width 38 height 16
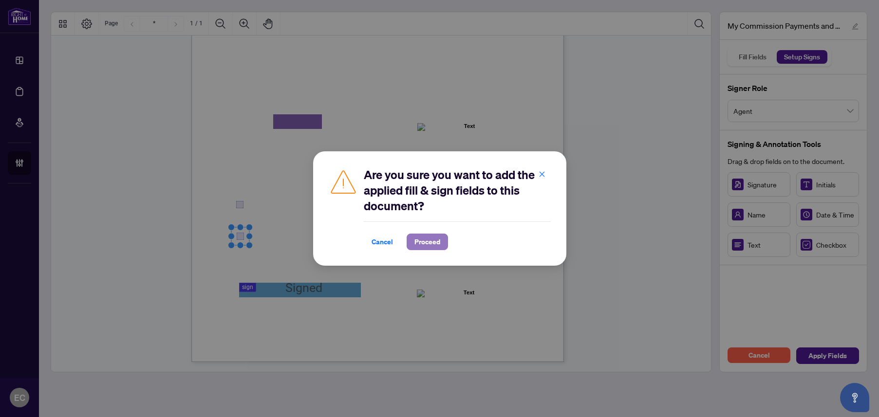
click at [428, 243] on span "Proceed" at bounding box center [427, 242] width 26 height 16
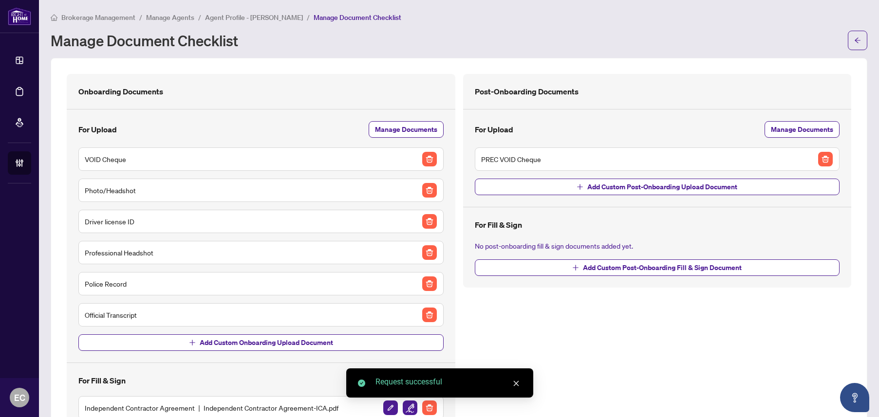
scroll to position [259, 0]
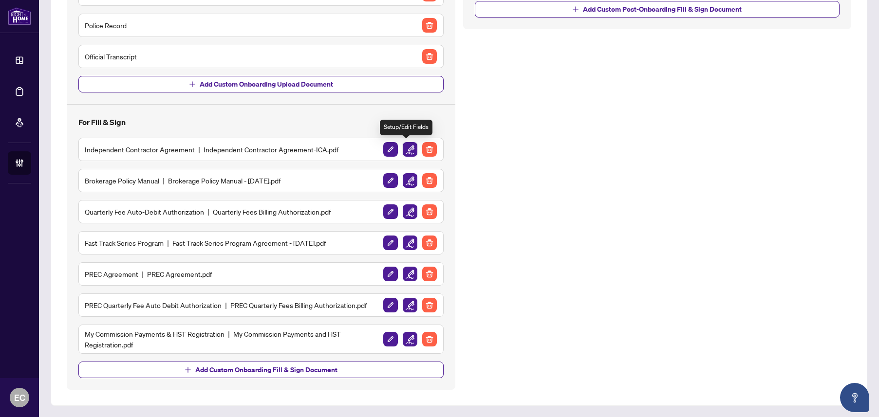
click at [403, 149] on img "button" at bounding box center [410, 149] width 15 height 15
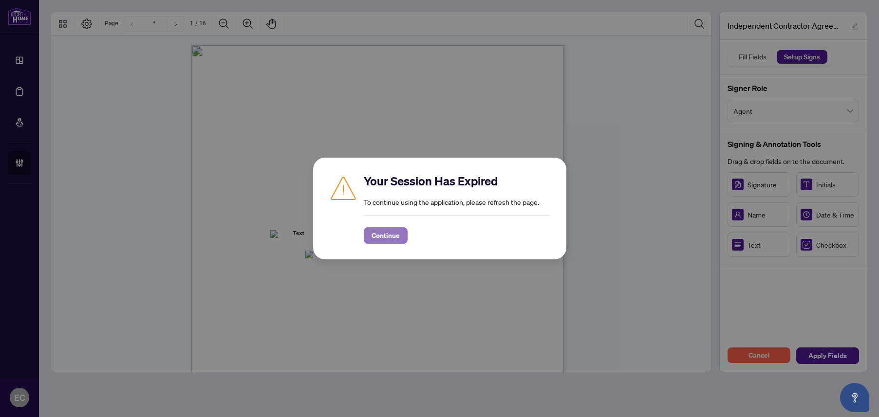
click at [397, 235] on span "Continue" at bounding box center [386, 236] width 28 height 16
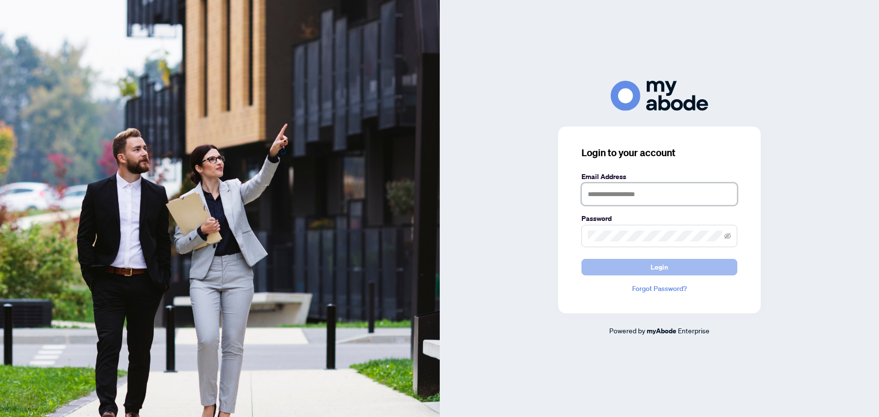
type input "**********"
click at [622, 274] on button "Login" at bounding box center [659, 267] width 156 height 17
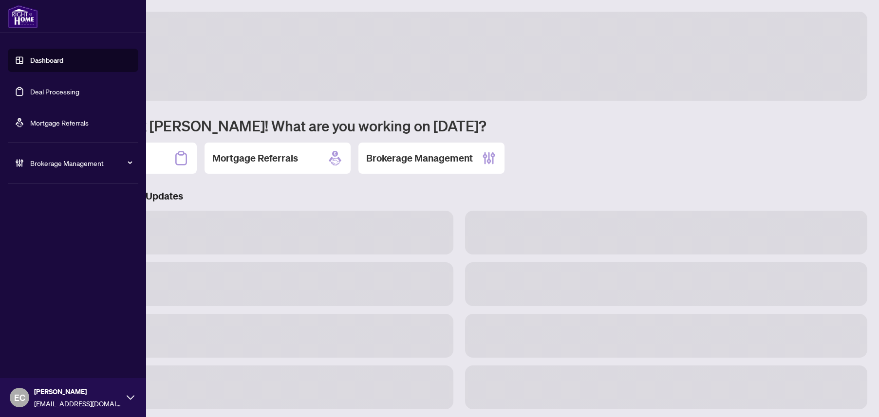
click at [38, 90] on link "Deal Processing" at bounding box center [54, 91] width 49 height 9
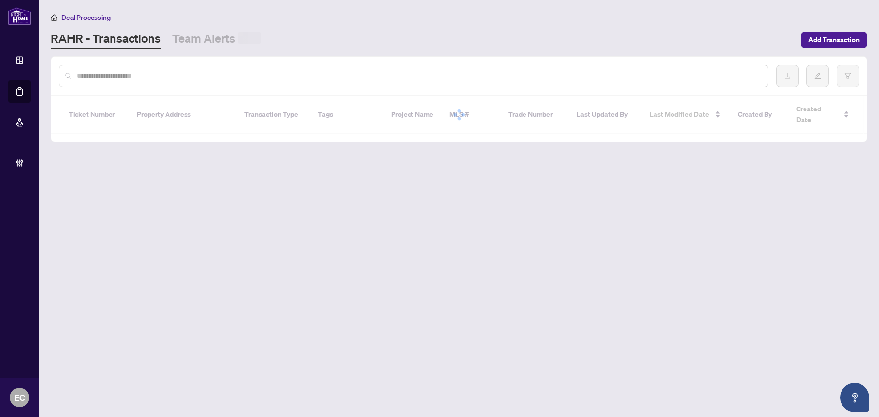
click at [166, 80] on input "text" at bounding box center [418, 76] width 683 height 11
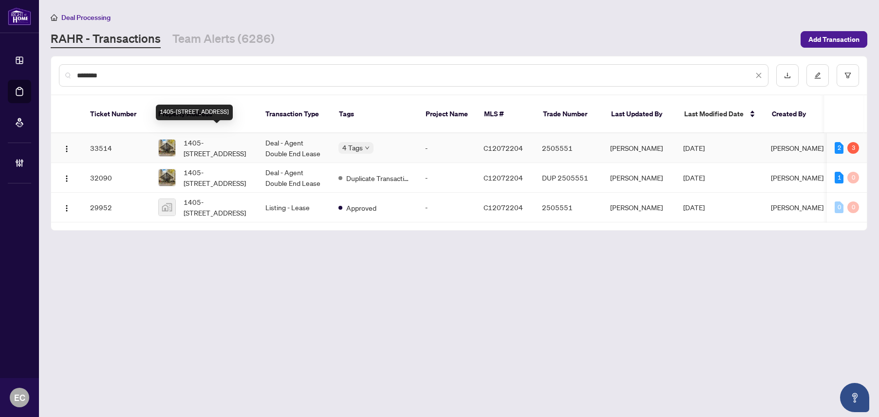
type input "********"
click at [232, 141] on span "1405-[STREET_ADDRESS]" at bounding box center [217, 147] width 66 height 21
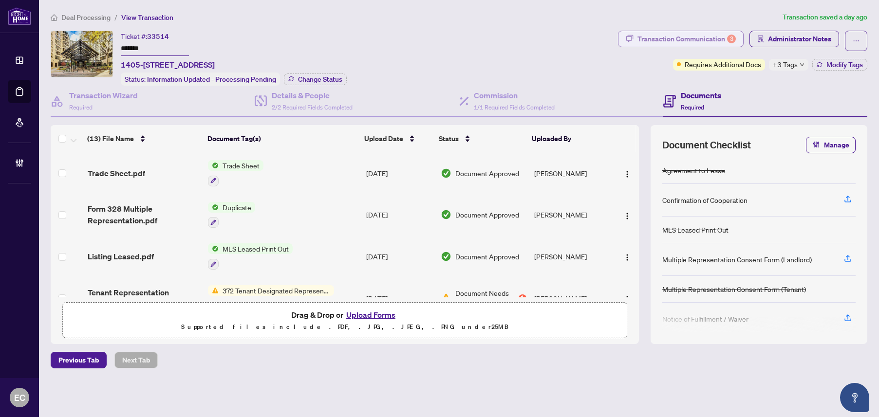
click at [678, 40] on div "Transaction Communication 3" at bounding box center [686, 39] width 98 height 16
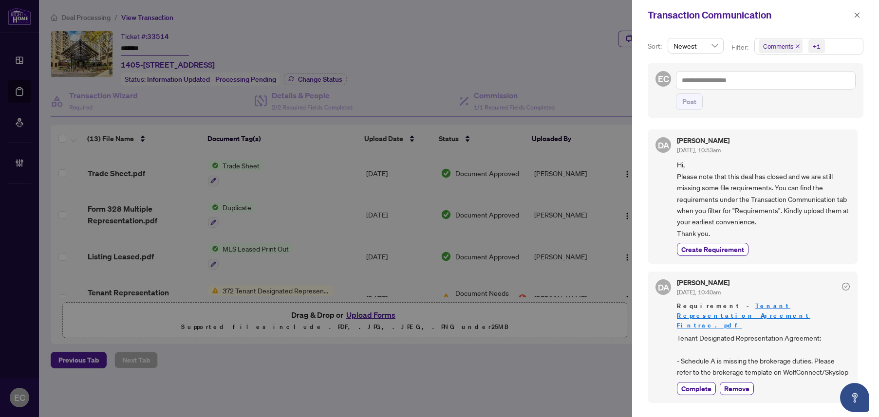
click at [795, 45] on icon "close" at bounding box center [797, 46] width 5 height 5
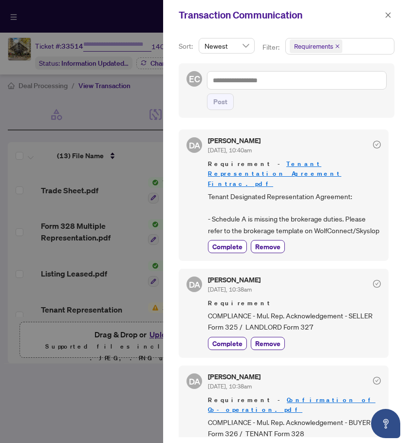
type input "*******"
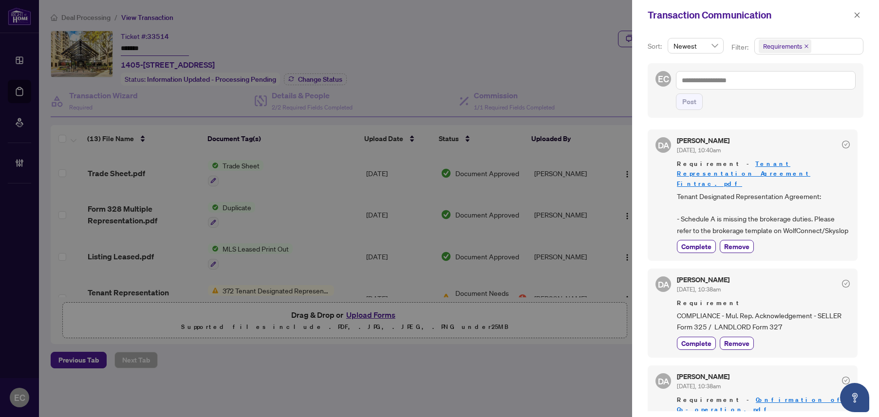
click at [852, 13] on button "button" at bounding box center [857, 15] width 13 height 12
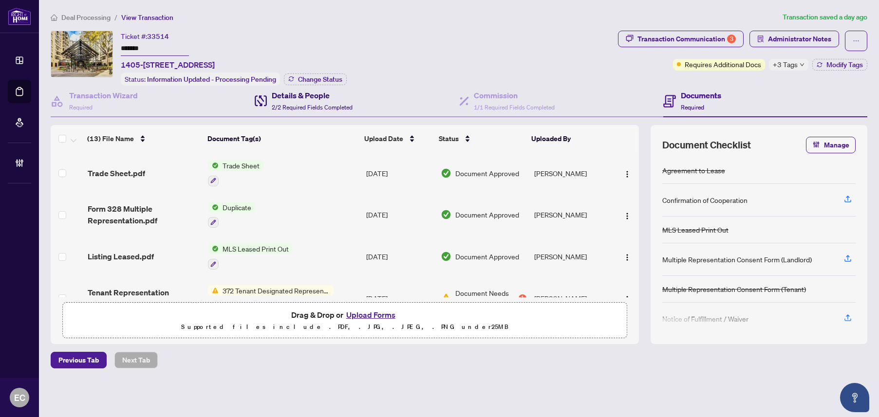
click at [345, 96] on h4 "Details & People" at bounding box center [312, 96] width 81 height 12
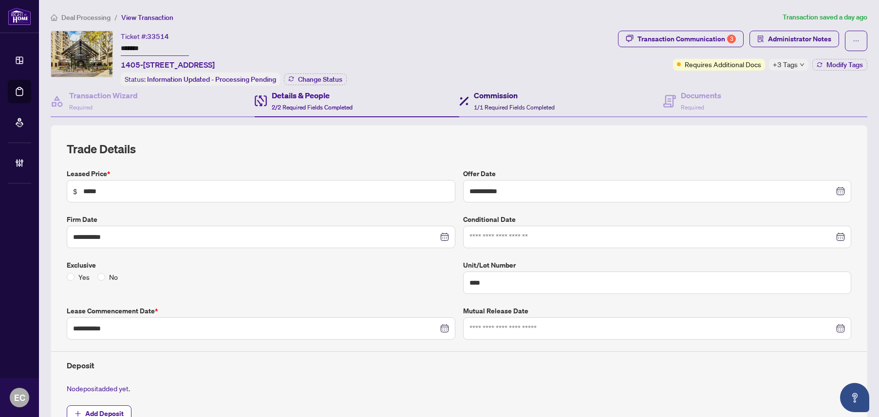
click at [532, 110] on div "Commission 1/1 Required Fields Completed" at bounding box center [514, 101] width 81 height 23
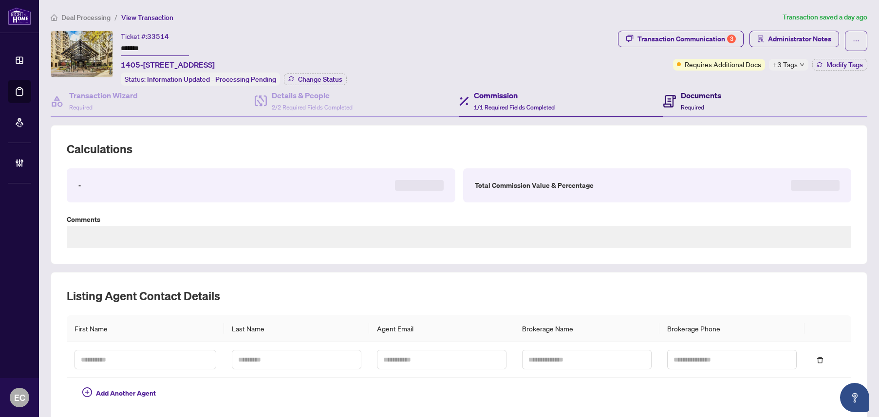
click at [694, 107] on span "Required" at bounding box center [692, 107] width 23 height 7
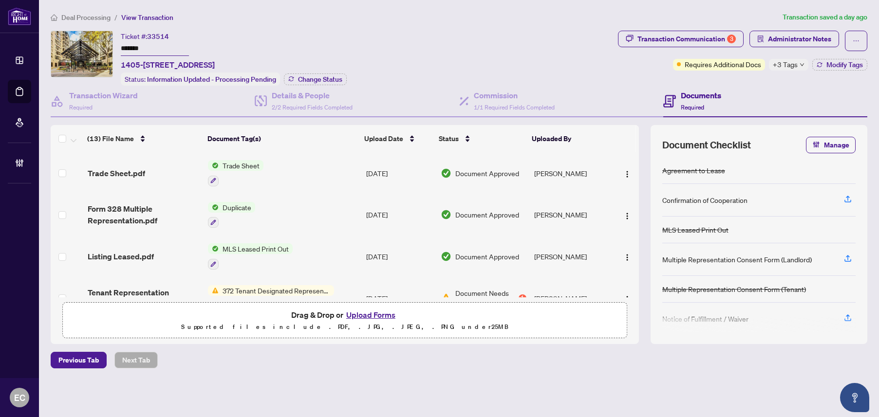
drag, startPoint x: 532, startPoint y: 175, endPoint x: 591, endPoint y: 174, distance: 58.4
click at [591, 174] on td "David Bettencourt" at bounding box center [571, 173] width 82 height 42
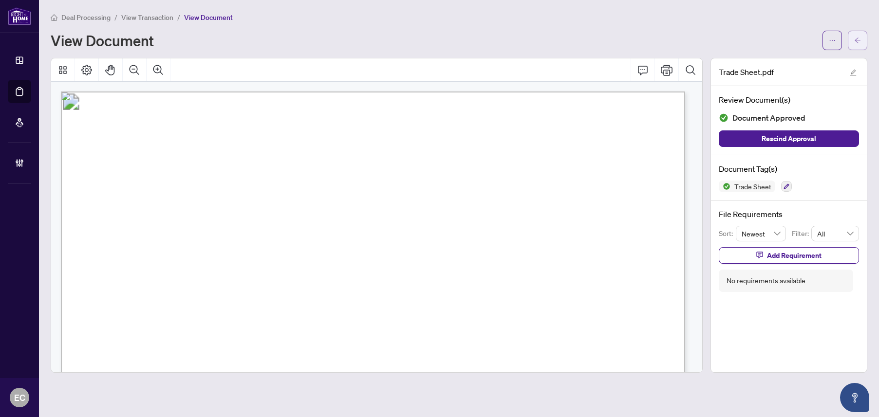
click at [854, 37] on icon "arrow-left" at bounding box center [857, 40] width 7 height 7
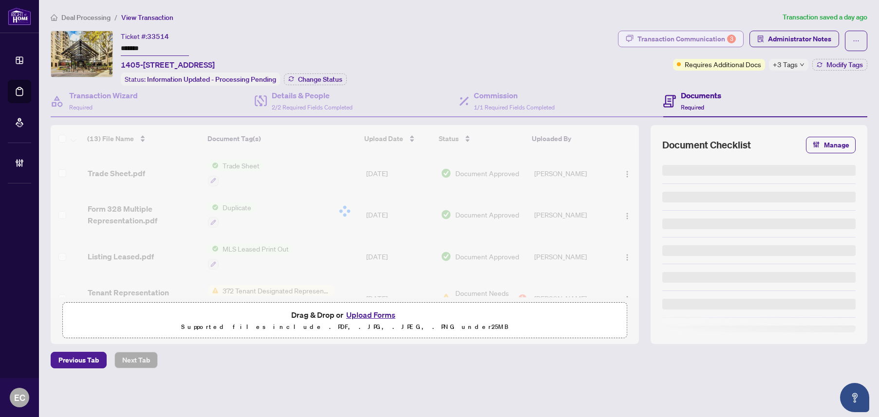
click at [709, 42] on div "Transaction Communication 3" at bounding box center [686, 39] width 98 height 16
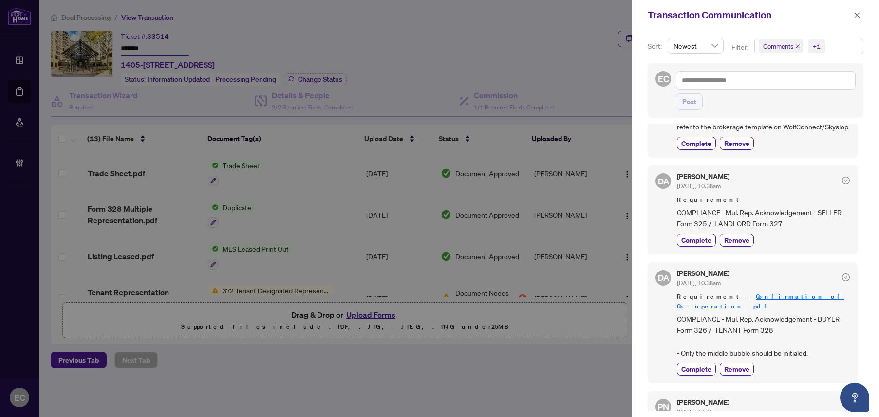
scroll to position [243, 0]
drag, startPoint x: 861, startPoint y: 13, endPoint x: 829, endPoint y: 38, distance: 40.2
click at [860, 14] on button "button" at bounding box center [857, 15] width 13 height 12
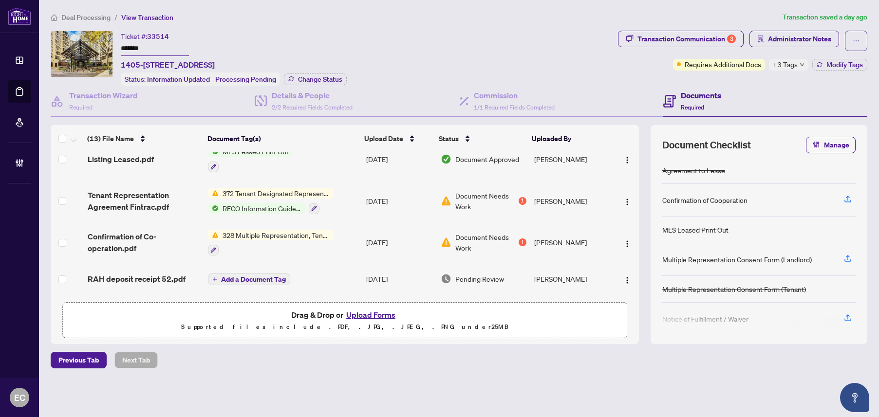
scroll to position [146, 0]
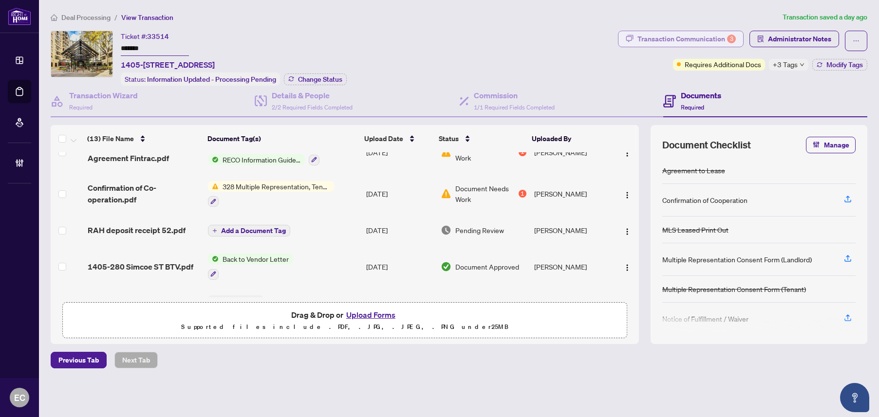
click at [668, 37] on div "Transaction Communication 3" at bounding box center [686, 39] width 98 height 16
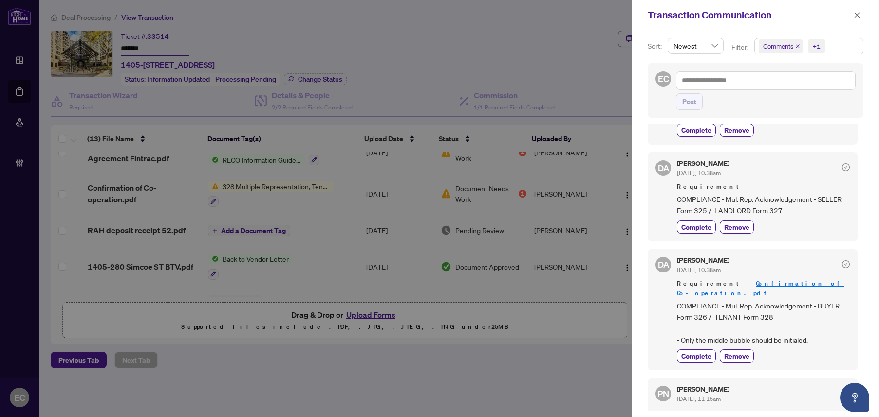
scroll to position [243, 0]
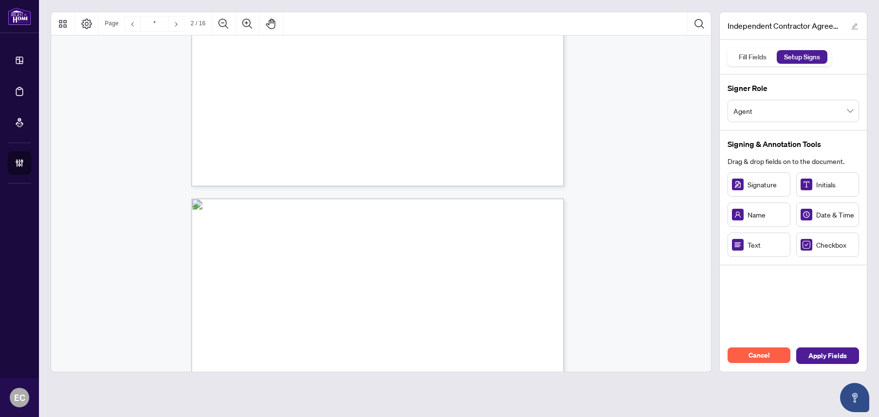
scroll to position [97, 0]
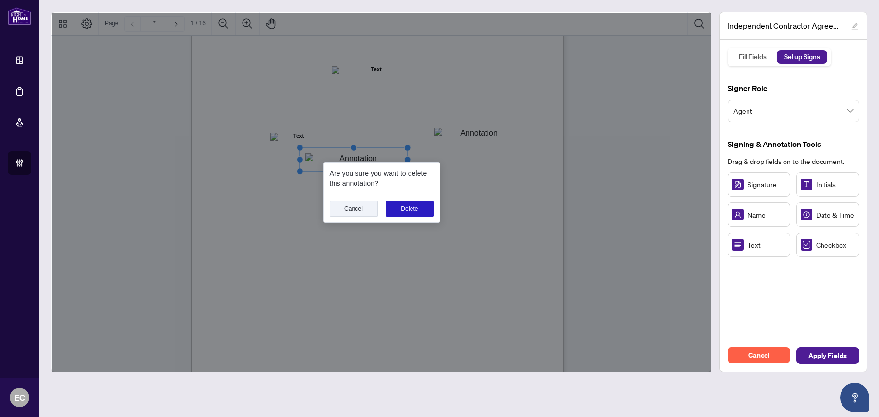
click at [417, 205] on button "Delete" at bounding box center [410, 209] width 48 height 16
click at [400, 207] on button "Delete" at bounding box center [410, 209] width 48 height 16
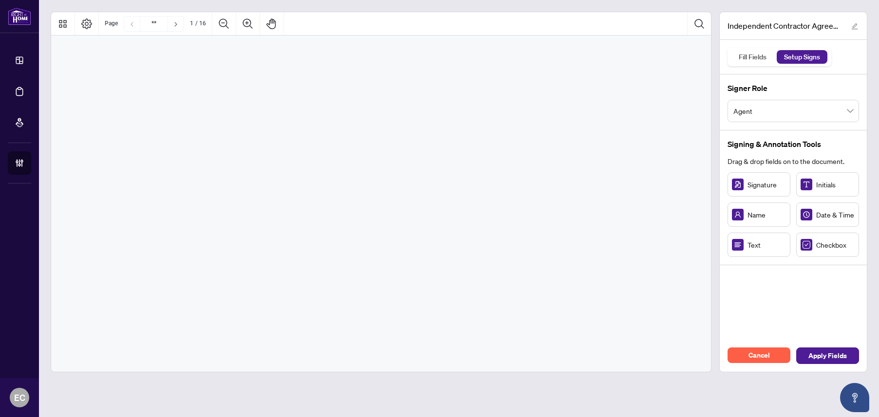
type input "**"
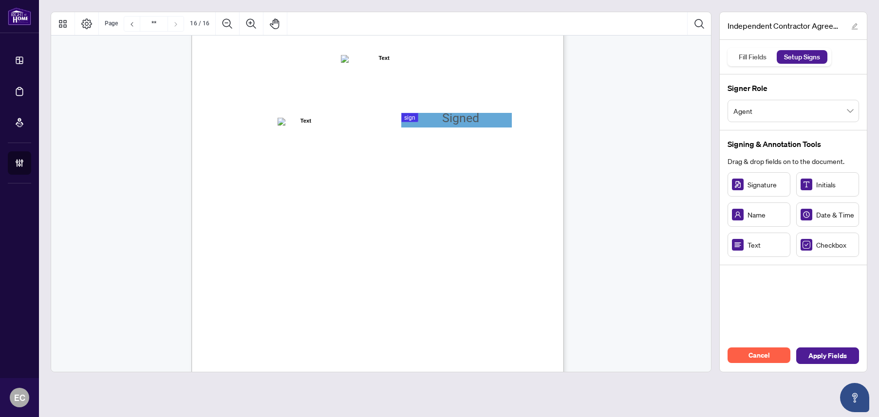
scroll to position [7433, 0]
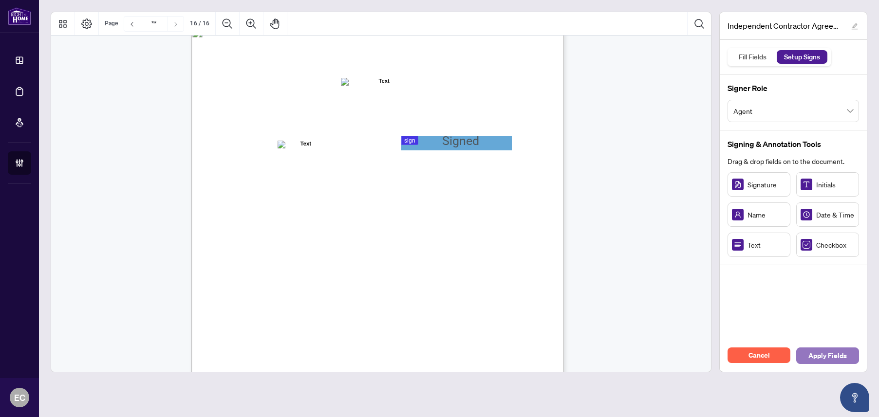
click at [844, 357] on span "Apply Fields" at bounding box center [827, 356] width 38 height 16
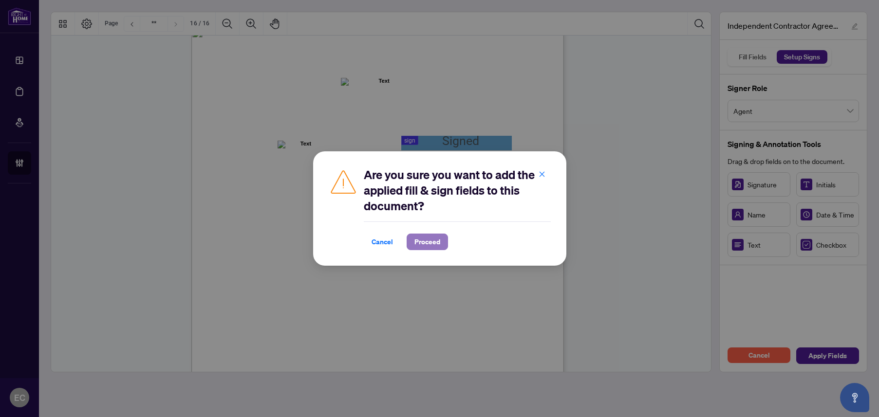
click at [439, 245] on span "Proceed" at bounding box center [427, 242] width 26 height 16
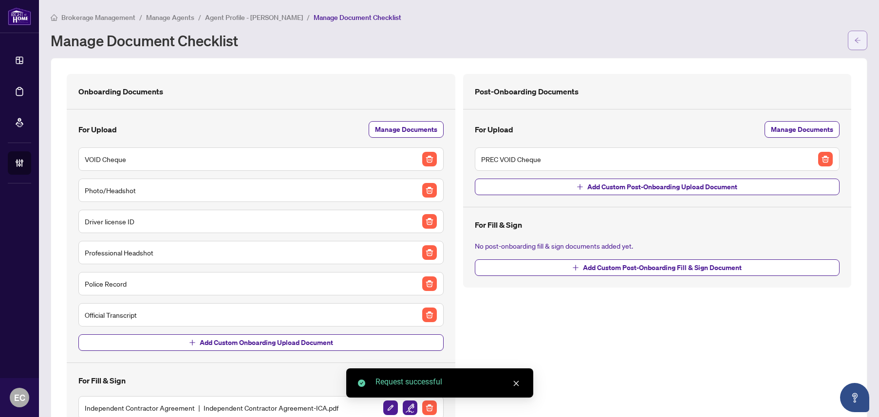
click at [854, 39] on icon "arrow-left" at bounding box center [857, 40] width 7 height 7
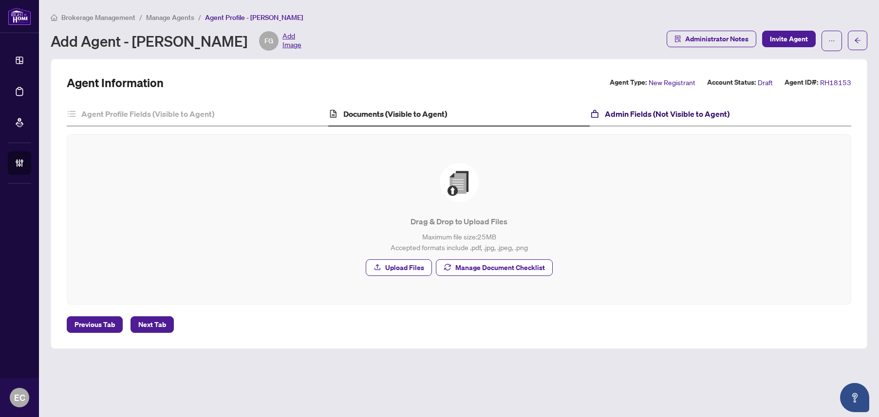
drag, startPoint x: 669, startPoint y: 110, endPoint x: 648, endPoint y: 116, distance: 21.4
click at [668, 111] on h4 "Admin Fields (Not Visible to Agent)" at bounding box center [667, 114] width 125 height 12
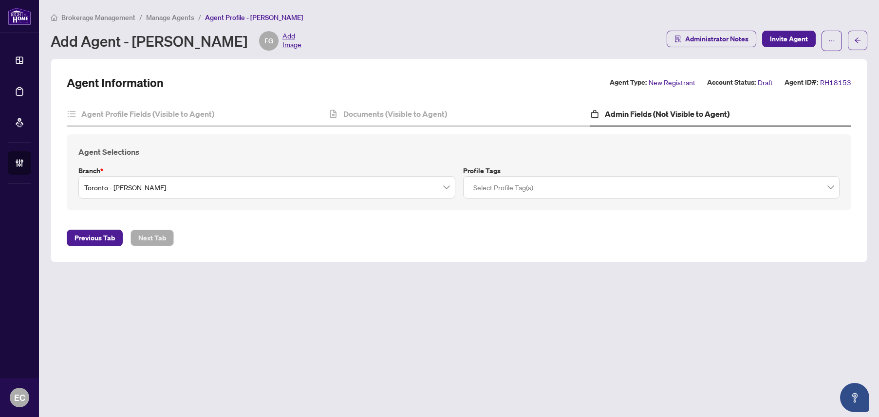
drag, startPoint x: 468, startPoint y: 199, endPoint x: 489, endPoint y: 187, distance: 23.8
click at [474, 197] on div "Agent Selections Branch * Toronto - Don Mills Profile Tags Select Profile Tag(s)" at bounding box center [459, 172] width 785 height 76
click at [489, 187] on div at bounding box center [651, 188] width 364 height 18
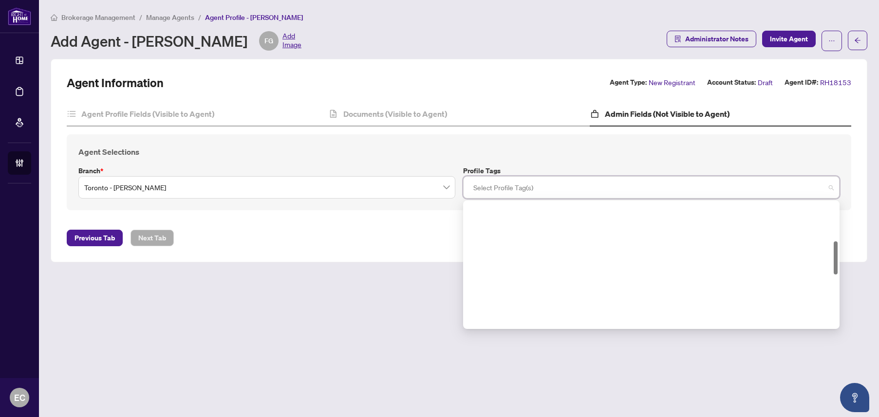
scroll to position [146, 0]
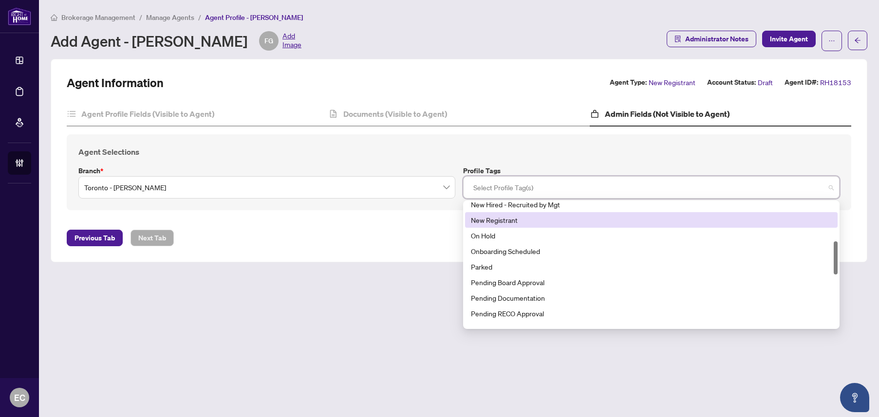
click at [524, 225] on div "New Registrant" at bounding box center [651, 220] width 373 height 16
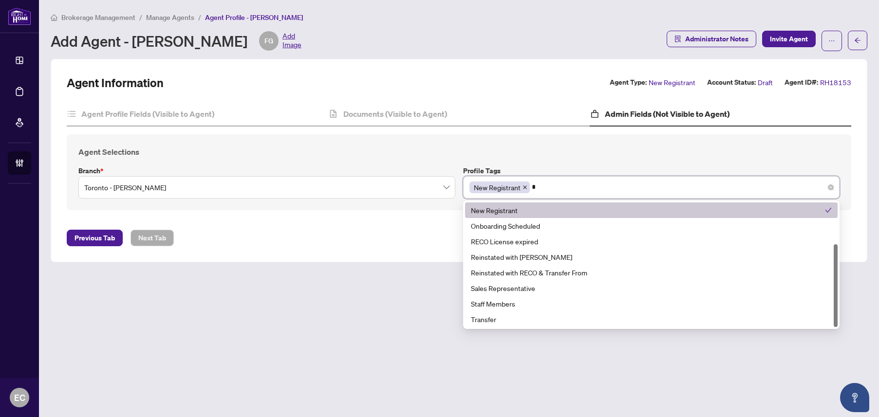
scroll to position [62, 0]
type input "**"
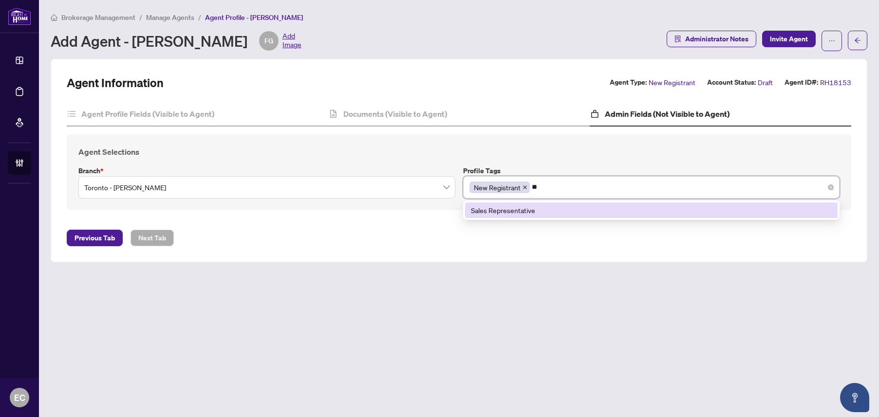
scroll to position [0, 0]
click at [556, 212] on div "Sales Representative" at bounding box center [651, 210] width 361 height 11
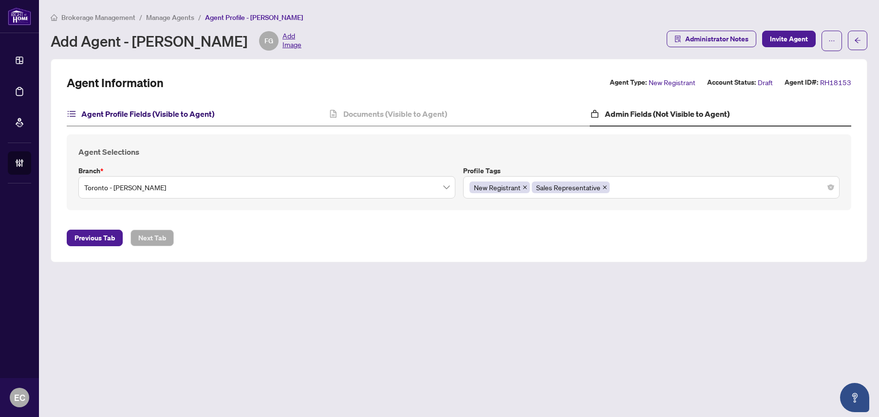
click at [166, 113] on h4 "Agent Profile Fields (Visible to Agent)" at bounding box center [147, 114] width 133 height 12
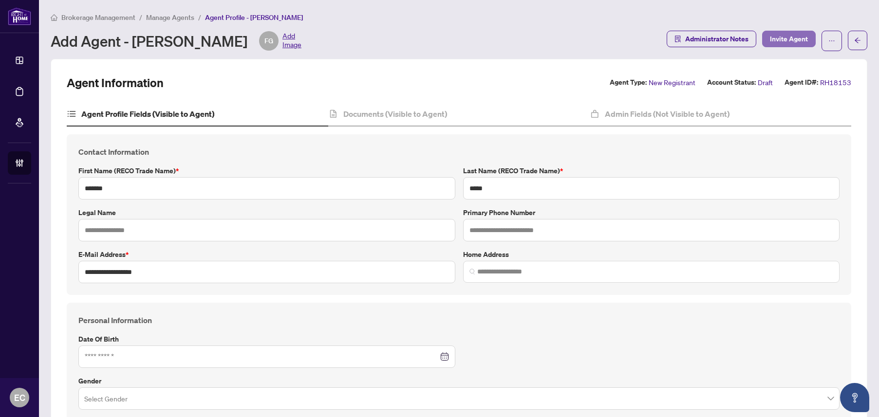
click at [784, 39] on span "Invite Agent" at bounding box center [789, 39] width 38 height 16
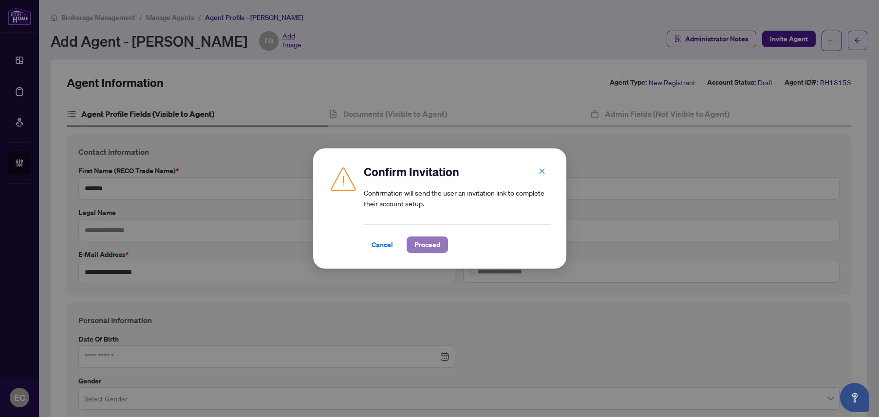
click at [441, 248] on button "Proceed" at bounding box center [427, 245] width 41 height 17
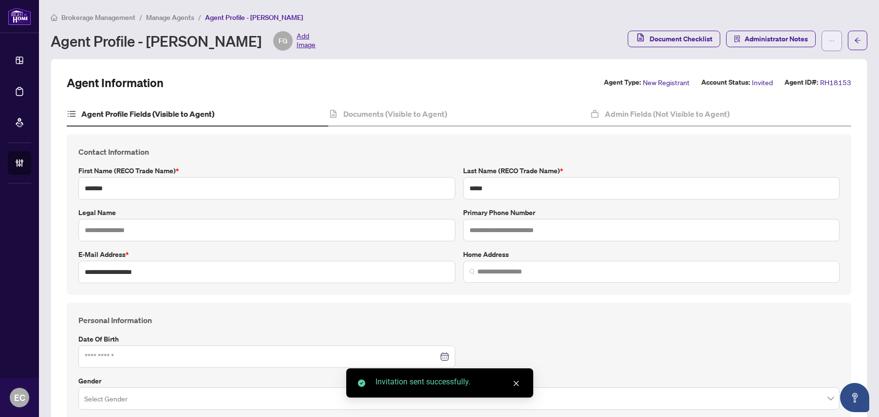
click at [828, 41] on icon "ellipsis" at bounding box center [831, 40] width 7 height 7
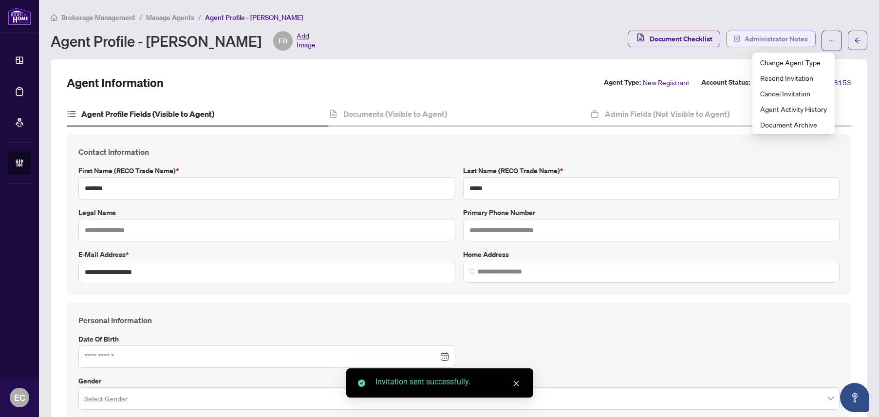
click at [767, 40] on span "Administrator Notes" at bounding box center [776, 39] width 63 height 16
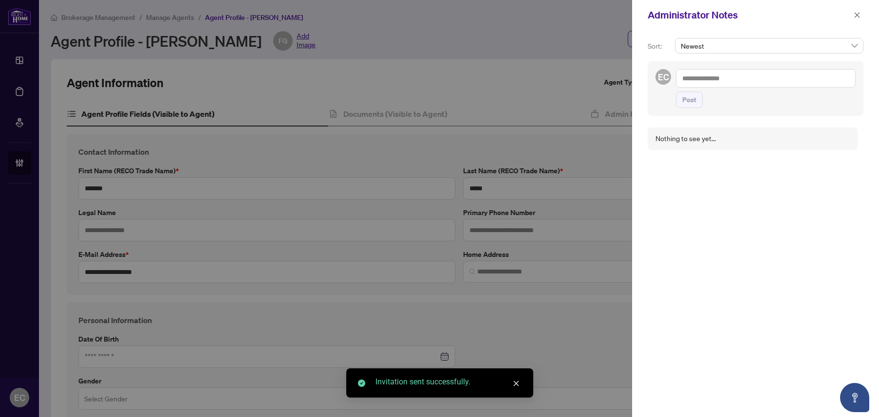
click at [749, 72] on textarea at bounding box center [766, 78] width 180 height 19
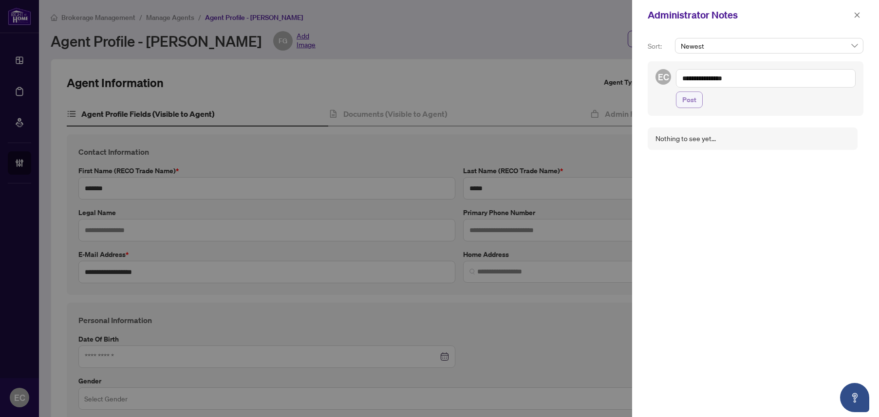
type textarea "**********"
drag, startPoint x: 681, startPoint y: 105, endPoint x: 799, endPoint y: 65, distance: 124.9
click at [681, 105] on button "Post" at bounding box center [689, 100] width 27 height 17
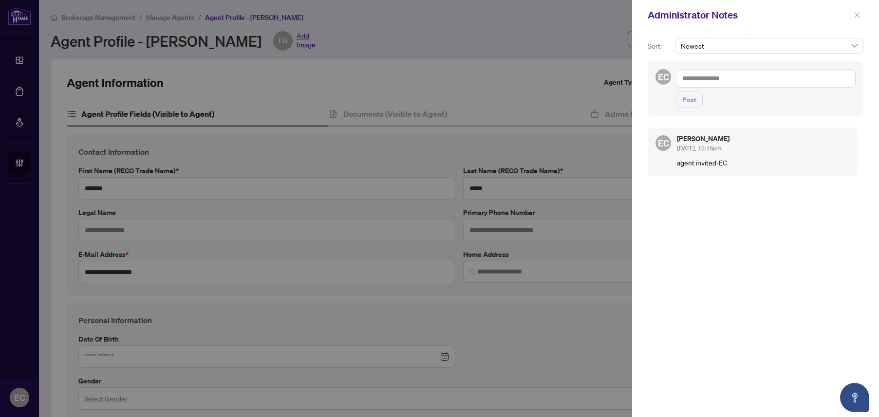
click at [859, 18] on icon "close" at bounding box center [857, 15] width 7 height 7
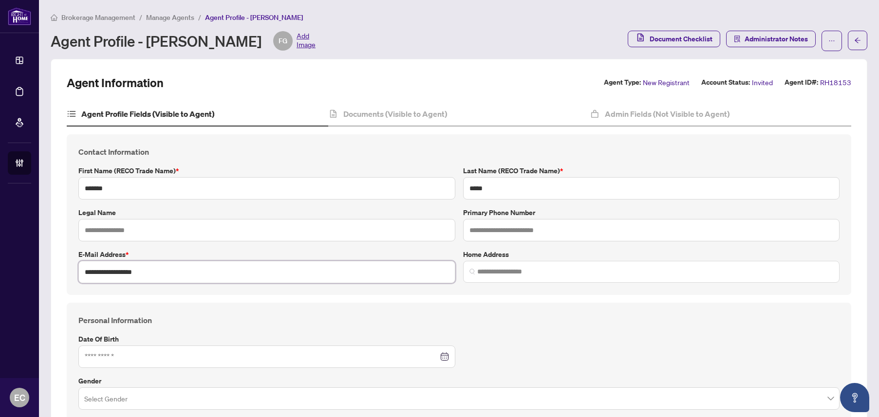
click at [166, 265] on input "**********" at bounding box center [266, 272] width 377 height 22
drag, startPoint x: 163, startPoint y: 267, endPoint x: 47, endPoint y: 264, distance: 115.9
click at [47, 264] on main "**********" at bounding box center [459, 208] width 840 height 417
drag, startPoint x: 420, startPoint y: 115, endPoint x: 192, endPoint y: 115, distance: 227.9
click at [417, 115] on h4 "Documents (Visible to Agent)" at bounding box center [395, 114] width 104 height 12
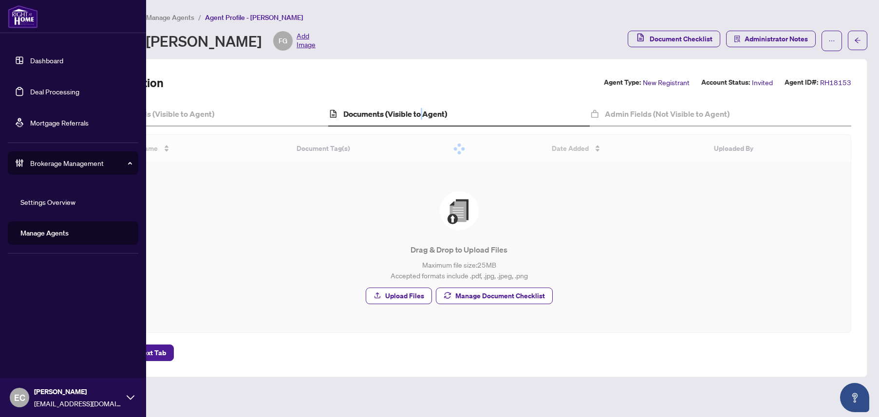
click at [31, 88] on link "Deal Processing" at bounding box center [54, 91] width 49 height 9
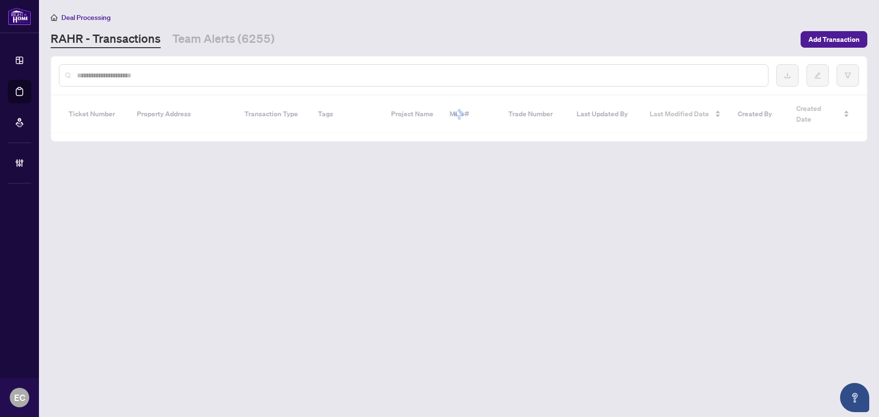
click at [204, 75] on input "text" at bounding box center [418, 75] width 683 height 11
paste input "**********"
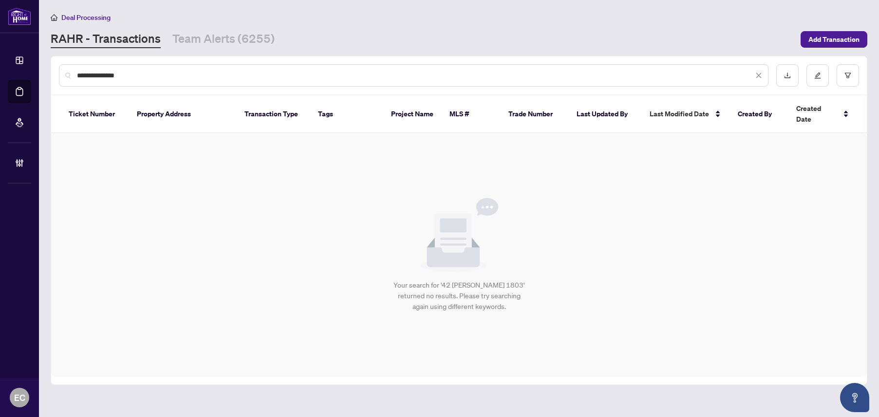
click at [112, 75] on input "**********" at bounding box center [415, 75] width 676 height 11
drag, startPoint x: 121, startPoint y: 71, endPoint x: 111, endPoint y: 73, distance: 10.4
click at [111, 73] on input "**********" at bounding box center [415, 75] width 676 height 11
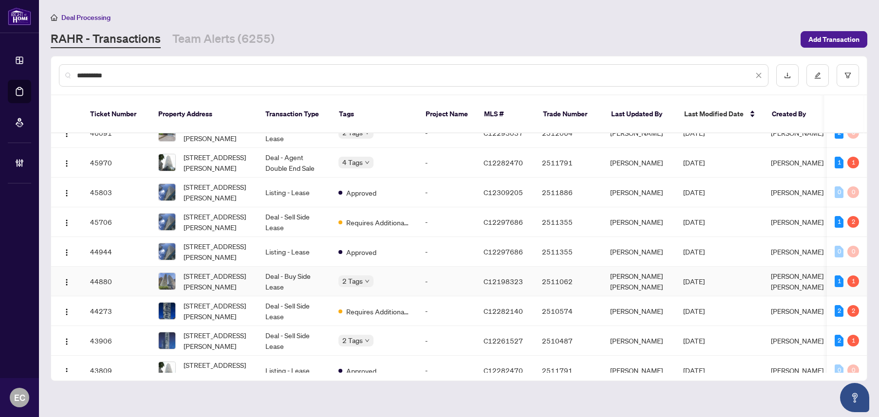
scroll to position [146, 0]
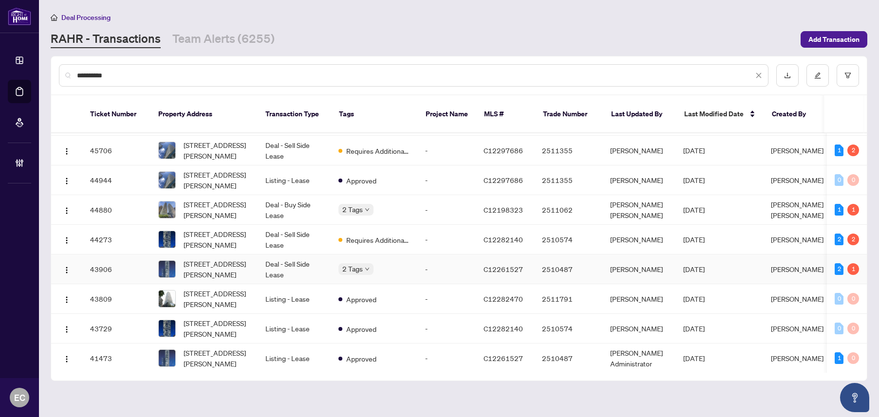
type input "**********"
click at [246, 262] on span "1803-42 Charles St, Toronto, Ontario M4Y 1T1, Canada" at bounding box center [217, 269] width 66 height 21
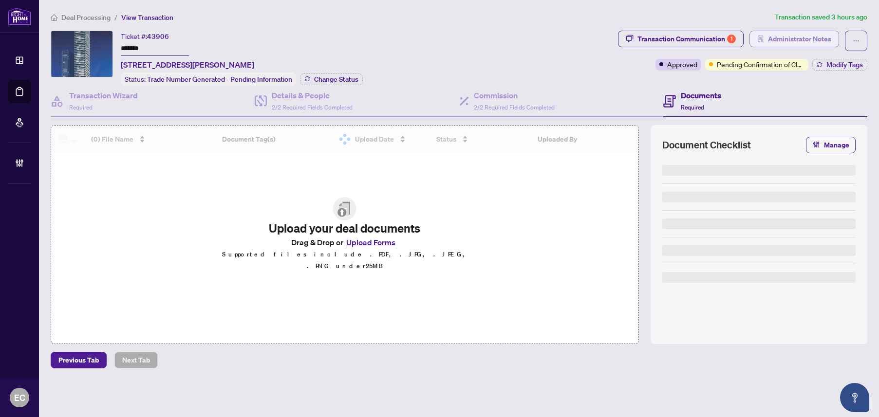
click at [789, 35] on span "Administrator Notes" at bounding box center [799, 39] width 63 height 16
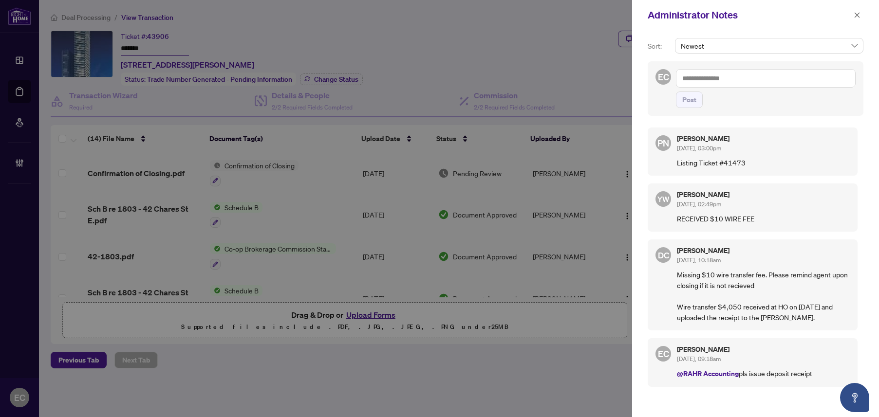
click at [763, 74] on textarea at bounding box center [766, 78] width 180 height 19
click at [719, 90] on li "RAHR Acc ounting" at bounding box center [742, 85] width 99 height 17
type textarea "**********"
click at [692, 99] on span "Post" at bounding box center [689, 100] width 14 height 16
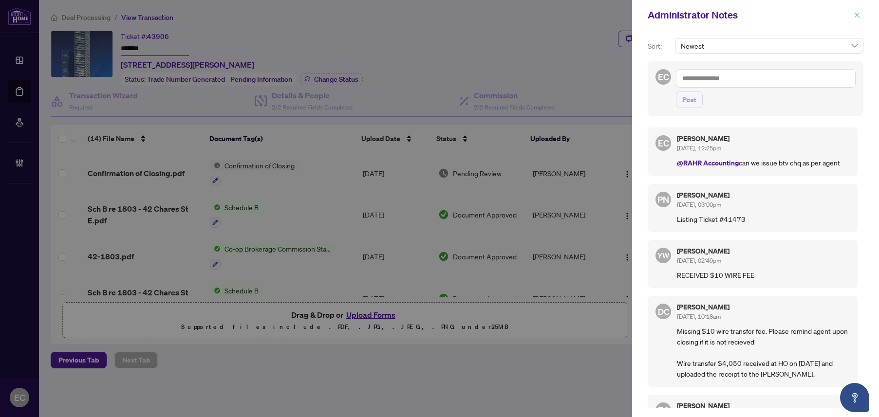
click at [854, 16] on icon "close" at bounding box center [857, 15] width 7 height 7
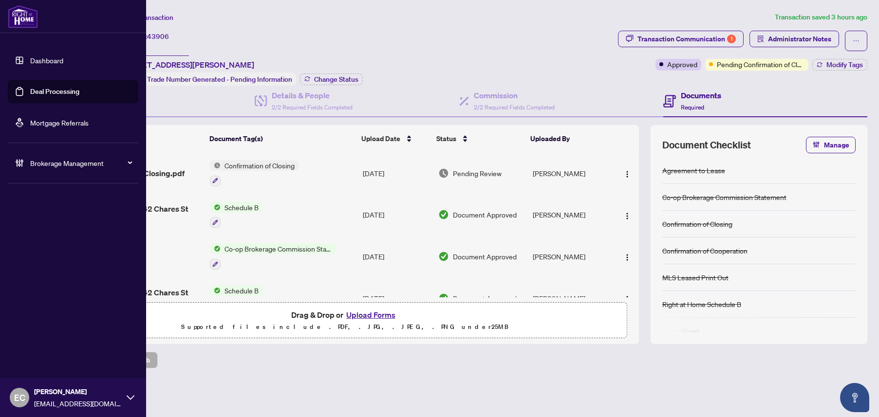
click at [30, 91] on link "Deal Processing" at bounding box center [54, 91] width 49 height 9
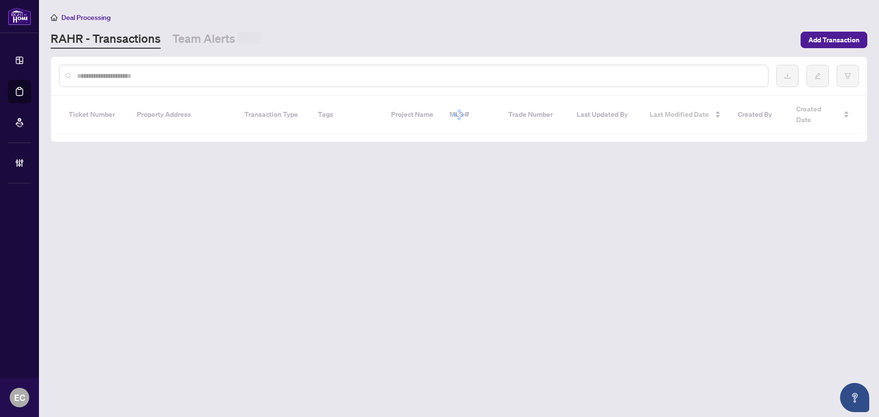
click at [189, 77] on input "text" at bounding box center [418, 76] width 683 height 11
paste input "*****"
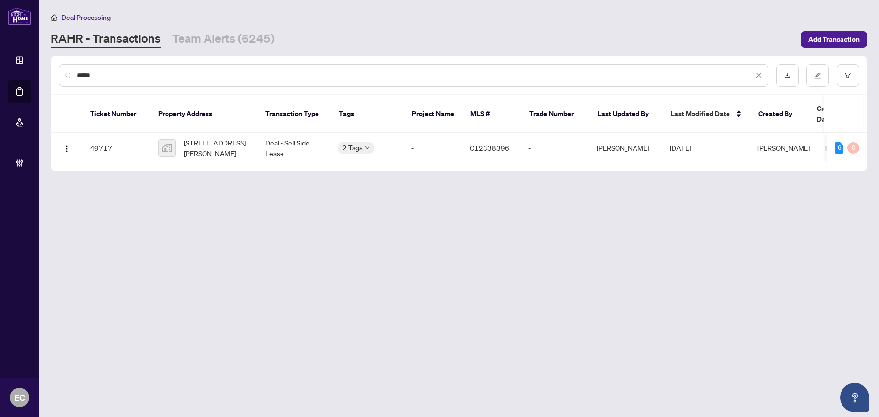
type input "*****"
click at [225, 137] on span "21 Lawren Harris Square #413, Toronto, Ontario M5A 0T4, Canada" at bounding box center [217, 147] width 66 height 21
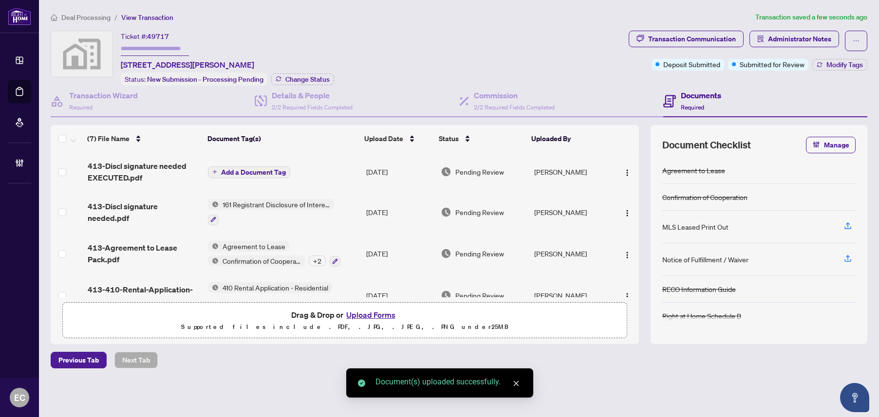
drag, startPoint x: 626, startPoint y: 176, endPoint x: 631, endPoint y: 181, distance: 7.2
click at [626, 176] on span "button" at bounding box center [627, 172] width 8 height 11
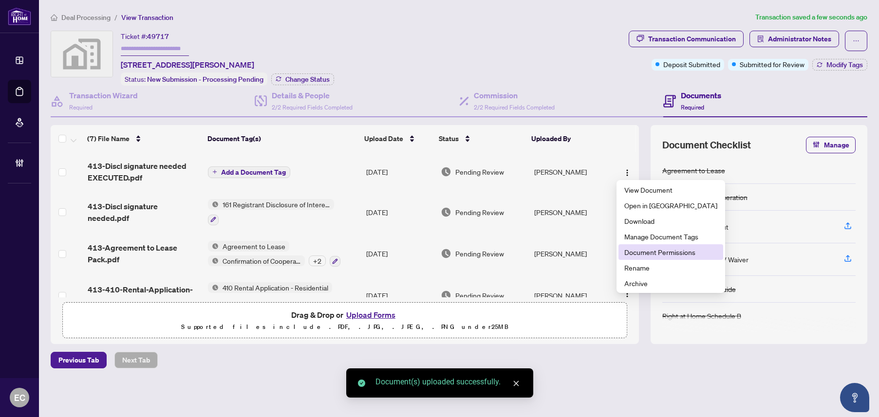
click at [689, 253] on span "Document Permissions" at bounding box center [670, 252] width 93 height 11
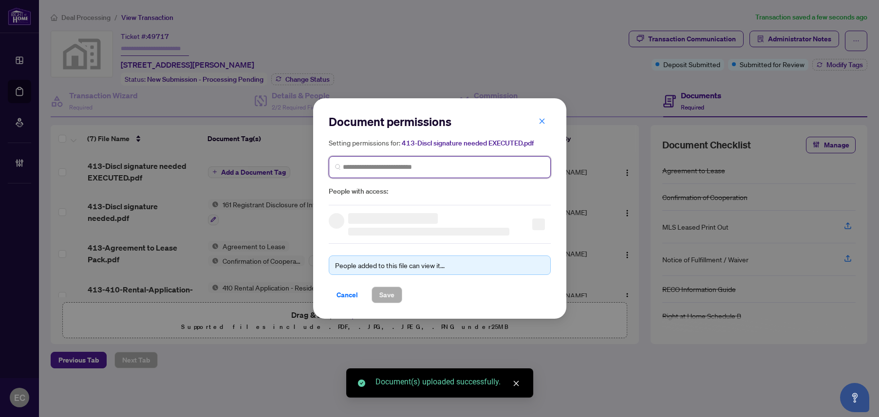
click at [383, 165] on input "search" at bounding box center [444, 167] width 202 height 10
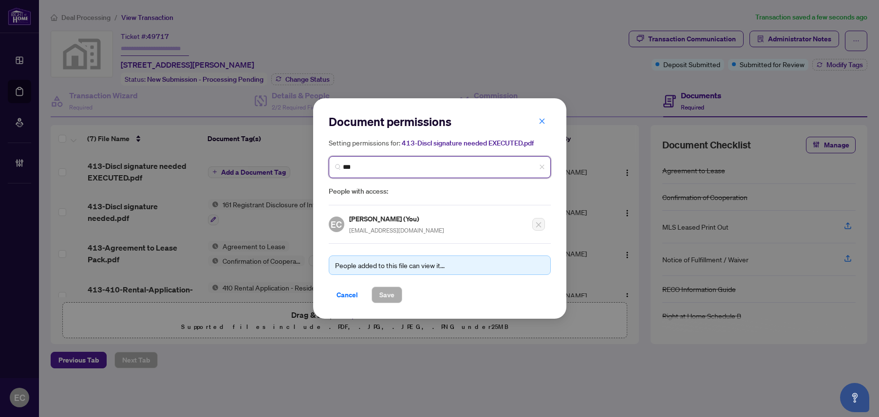
type input "****"
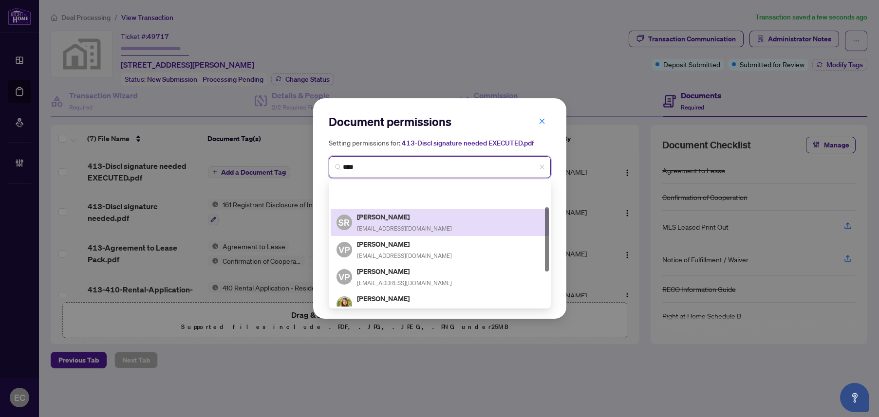
scroll to position [49, 0]
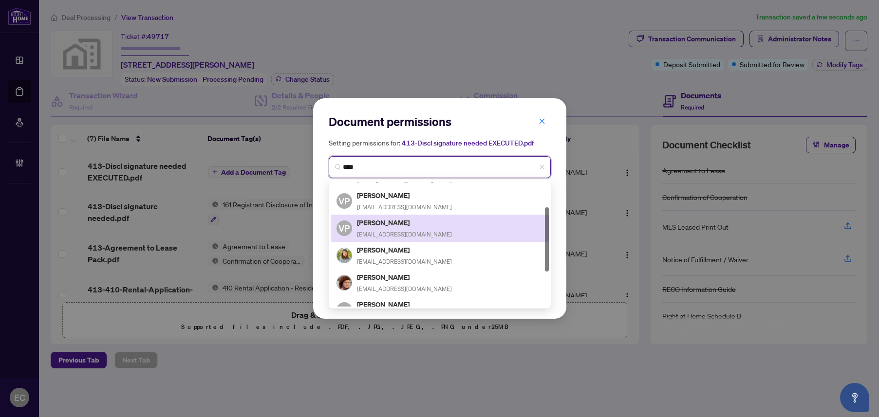
click at [435, 227] on div "VP Veronica Popescu myverov@yahoo.com" at bounding box center [440, 228] width 206 height 22
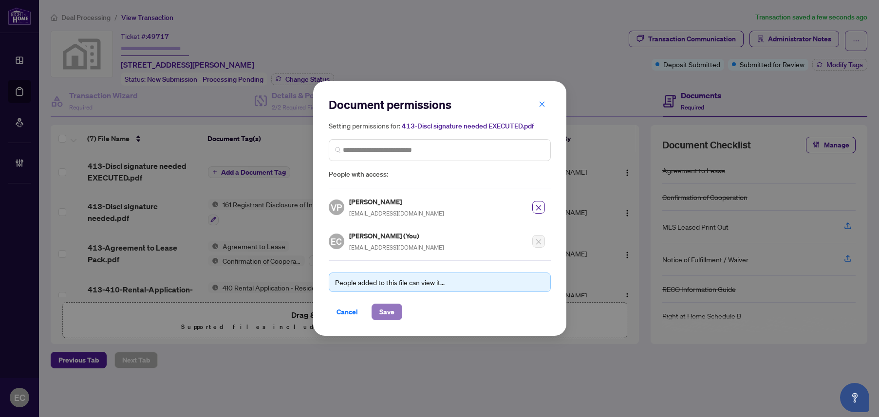
click at [388, 305] on span "Save" at bounding box center [386, 312] width 15 height 16
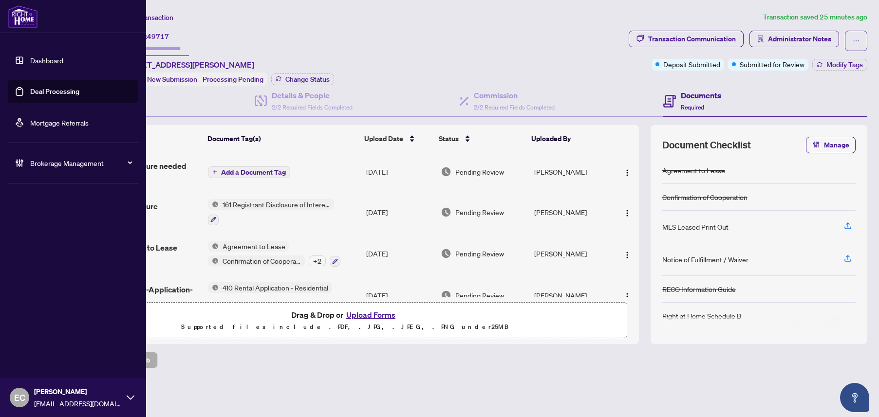
click at [26, 157] on div "Brokerage Management" at bounding box center [73, 162] width 131 height 23
click at [54, 233] on link "Manage Agents" at bounding box center [44, 233] width 48 height 9
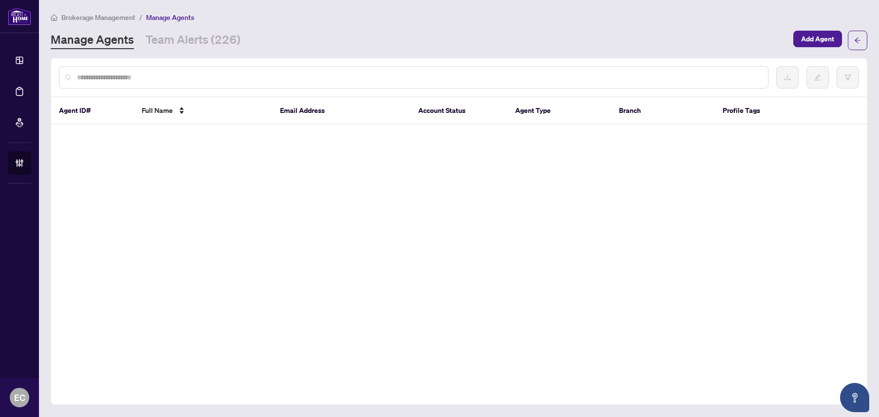
drag, startPoint x: 179, startPoint y: 68, endPoint x: 176, endPoint y: 80, distance: 12.4
click at [178, 68] on div at bounding box center [414, 77] width 710 height 22
paste input "*******"
click at [176, 80] on input "*******" at bounding box center [418, 77] width 683 height 11
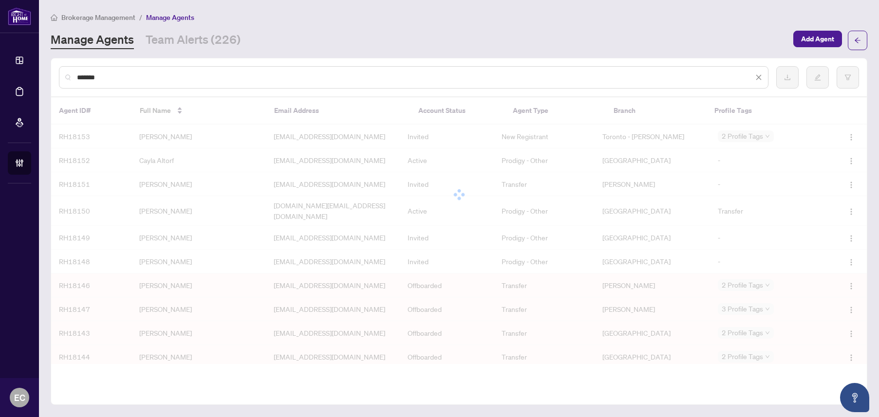
drag, startPoint x: 113, startPoint y: 72, endPoint x: 85, endPoint y: 63, distance: 29.9
click at [87, 63] on div "*******" at bounding box center [459, 77] width 816 height 38
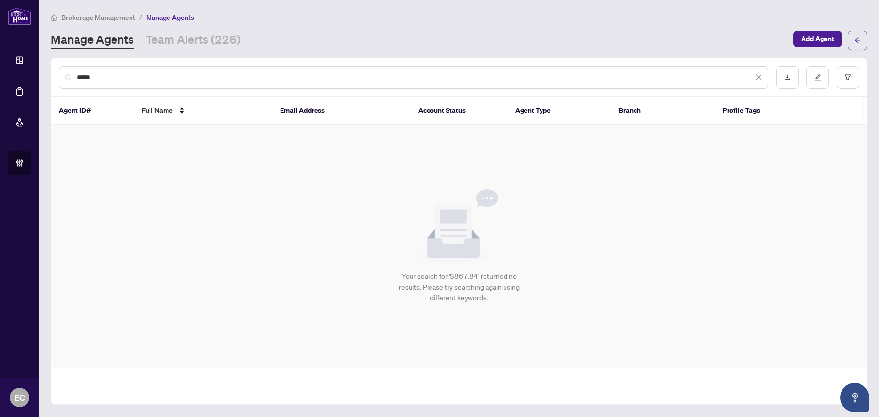
type input "******"
drag, startPoint x: 121, startPoint y: 75, endPoint x: 36, endPoint y: 75, distance: 85.2
click at [41, 75] on main "Brokerage Management / Manage Agents Manage Agents Team Alerts (226) Add Agent …" at bounding box center [459, 208] width 840 height 417
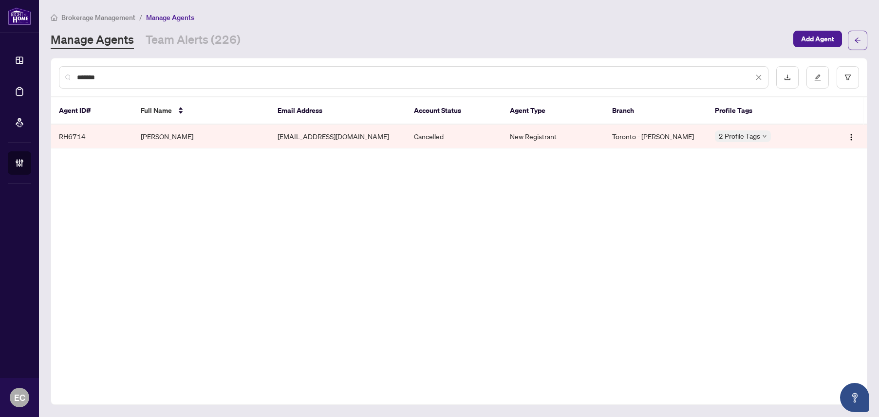
drag, startPoint x: -33, startPoint y: 53, endPoint x: -92, endPoint y: 45, distance: 59.4
click at [0, 45] on html "Dashboard Deal Processing Mortgage Referrals Brokerage Management Settings Over…" at bounding box center [439, 208] width 879 height 417
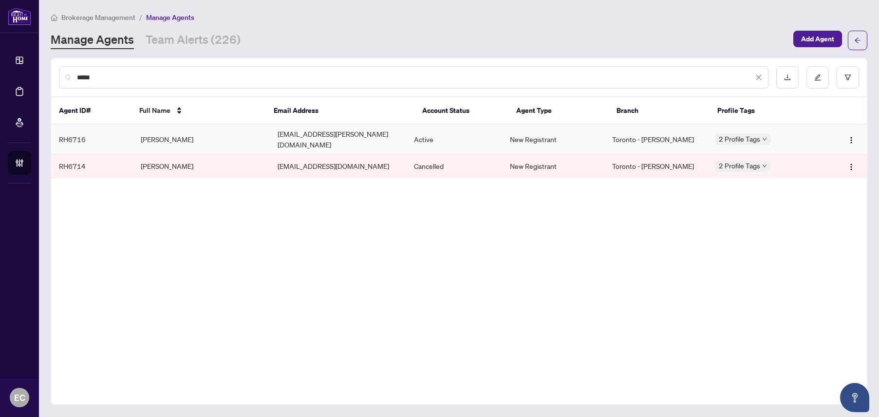
type input "*****"
click at [178, 138] on td "Benjamin Busca" at bounding box center [201, 140] width 137 height 30
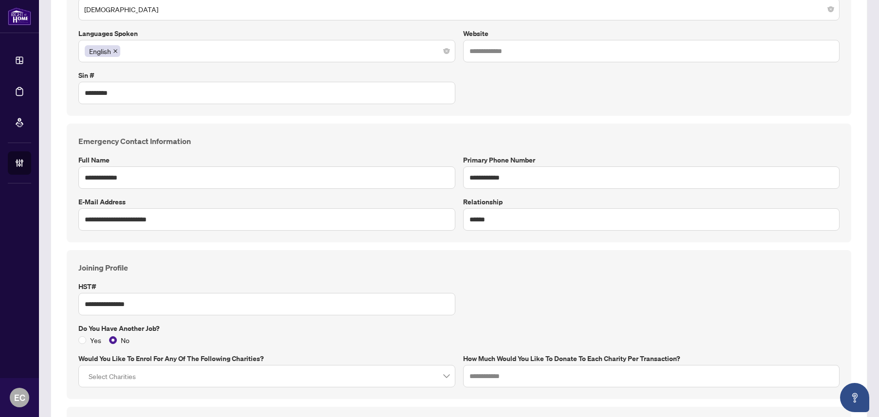
scroll to position [49, 0]
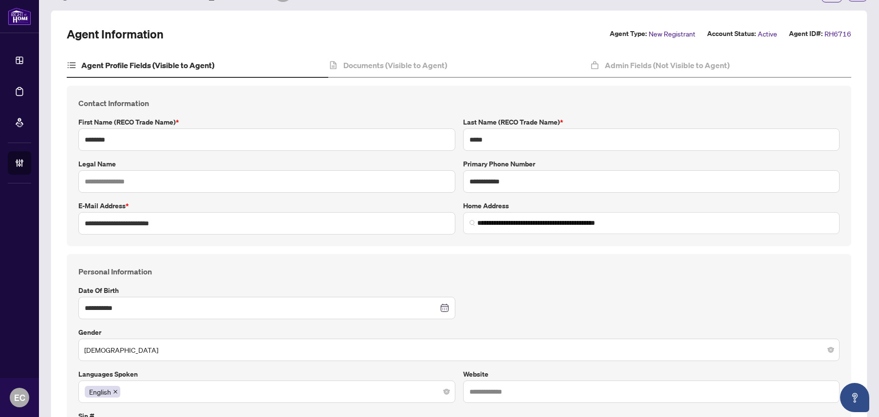
click at [378, 63] on h4 "Documents (Visible to Agent)" at bounding box center [395, 65] width 104 height 12
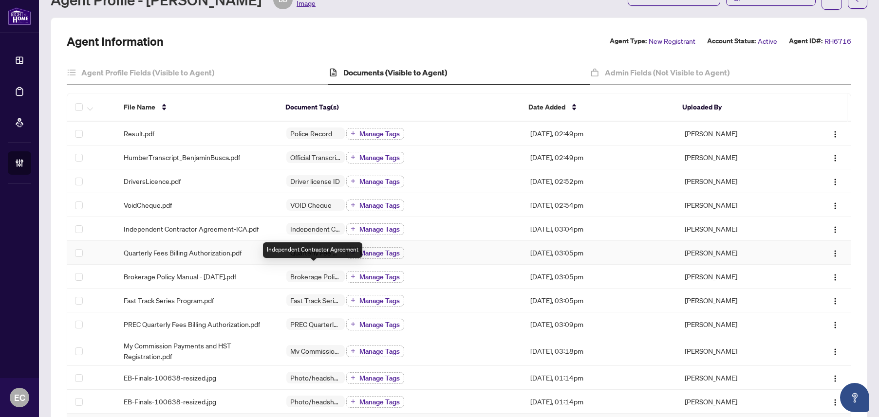
scroll to position [49, 0]
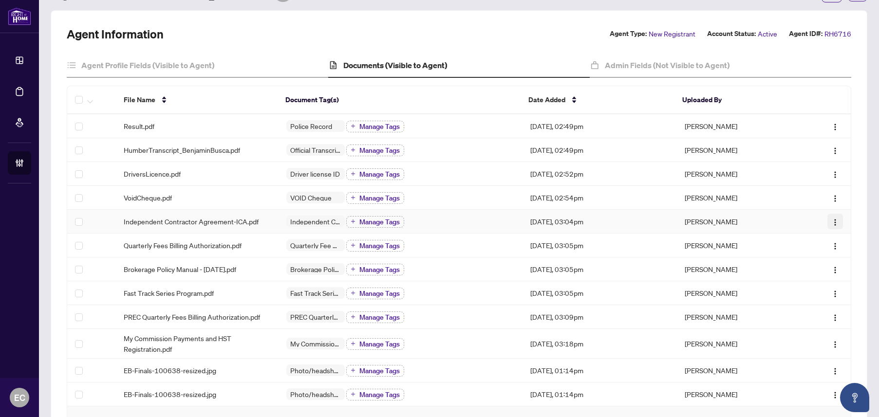
click at [831, 222] on img "button" at bounding box center [835, 223] width 8 height 8
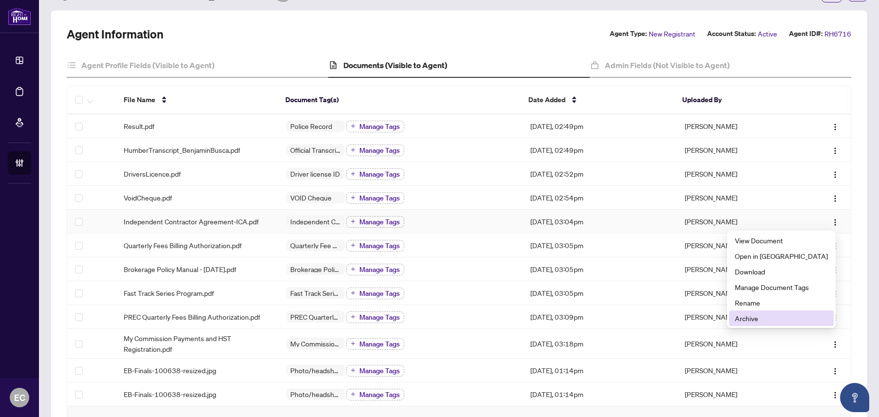
click at [771, 320] on span "Archive" at bounding box center [781, 318] width 93 height 11
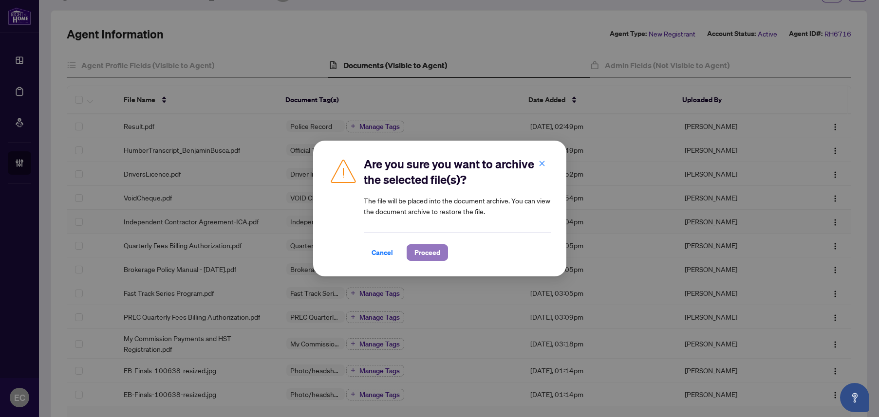
click at [423, 251] on span "Proceed" at bounding box center [427, 253] width 26 height 16
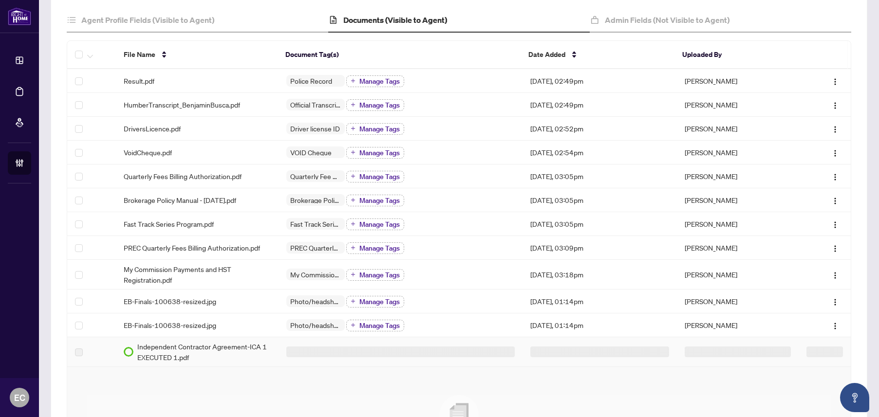
scroll to position [94, 0]
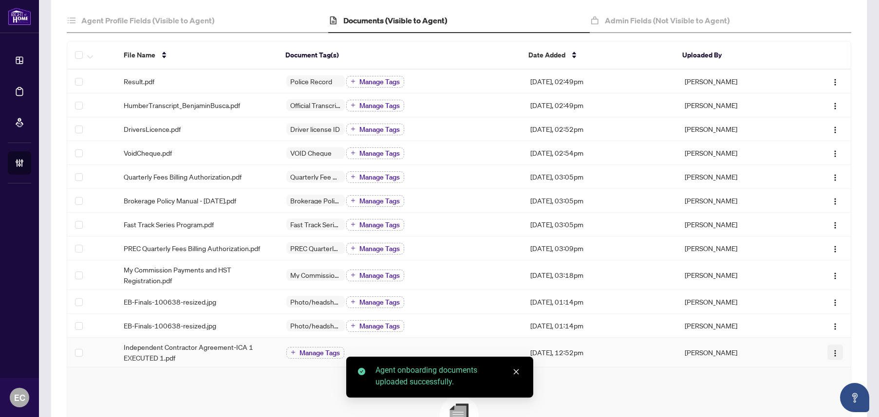
click at [831, 351] on img "button" at bounding box center [835, 354] width 8 height 8
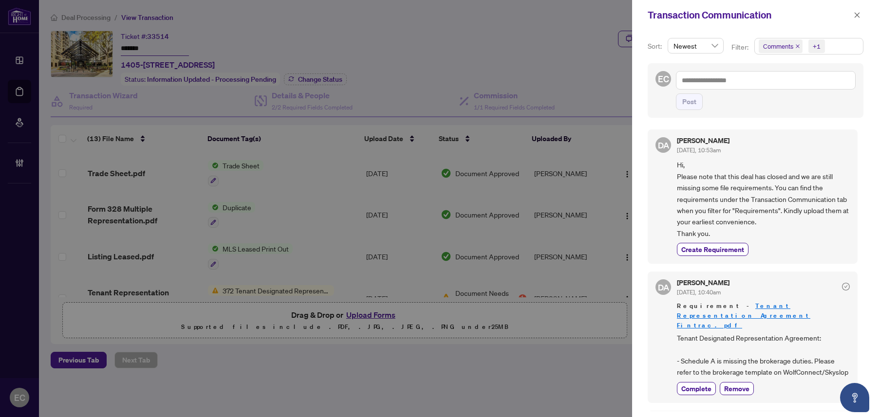
scroll to position [243, 0]
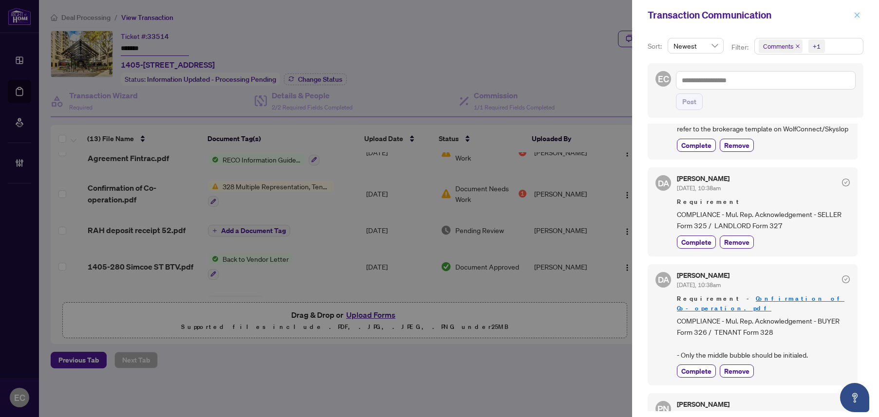
click at [861, 18] on button "button" at bounding box center [857, 15] width 13 height 12
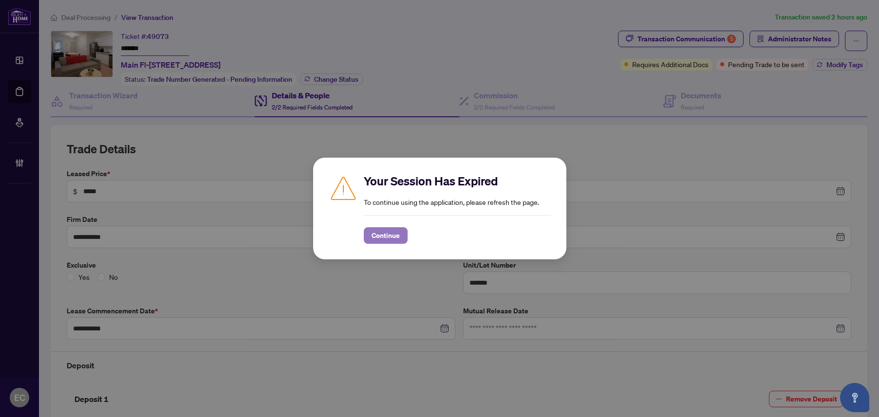
click at [392, 242] on span "Continue" at bounding box center [386, 236] width 28 height 16
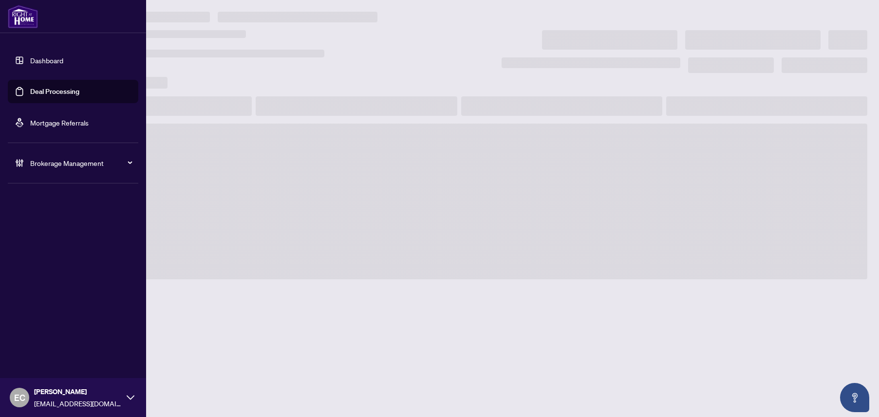
click at [31, 94] on link "Deal Processing" at bounding box center [54, 91] width 49 height 9
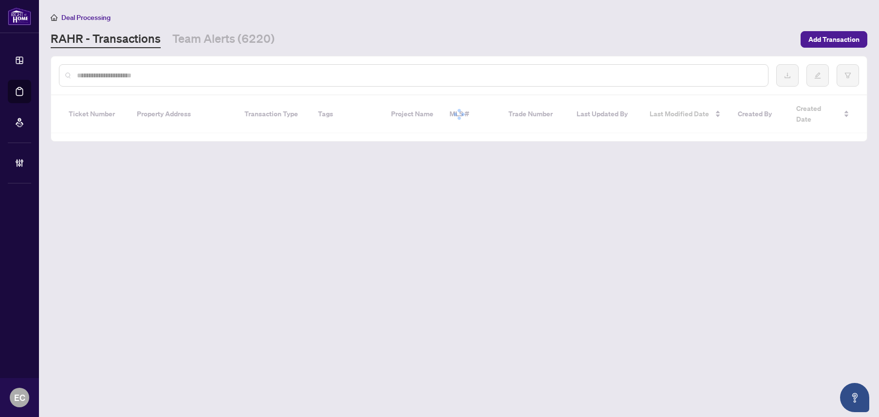
click at [156, 75] on input "text" at bounding box center [418, 75] width 683 height 11
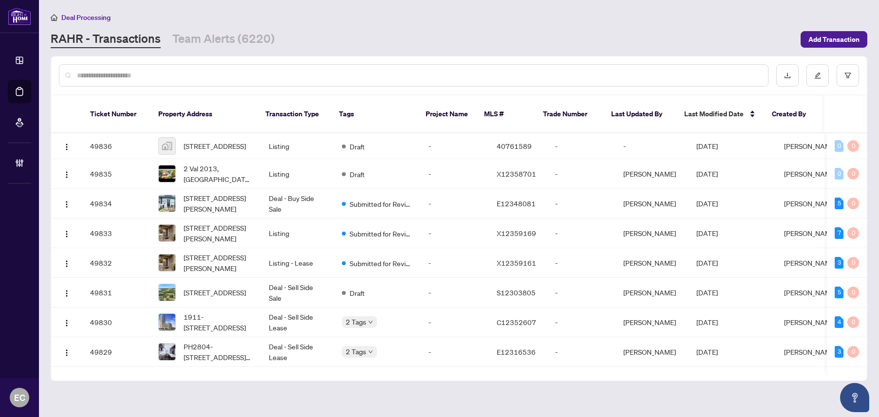
drag, startPoint x: 127, startPoint y: 76, endPoint x: 128, endPoint y: 126, distance: 49.7
click at [125, 77] on input "text" at bounding box center [418, 75] width 683 height 11
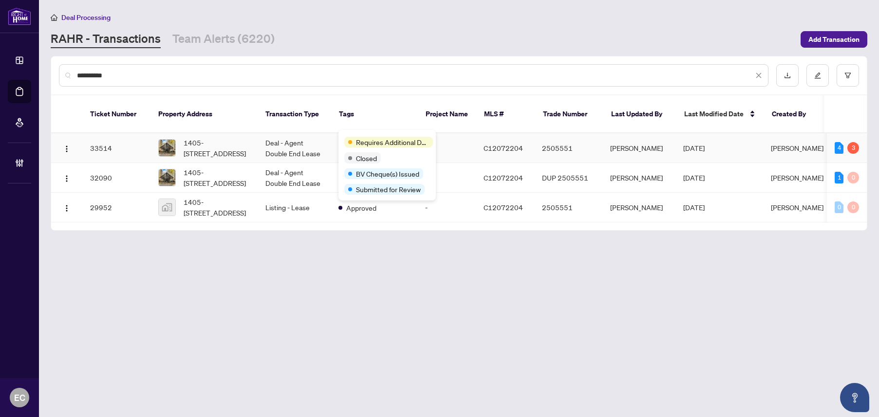
type input "**********"
click at [193, 137] on span "1405-[STREET_ADDRESS]" at bounding box center [217, 147] width 66 height 21
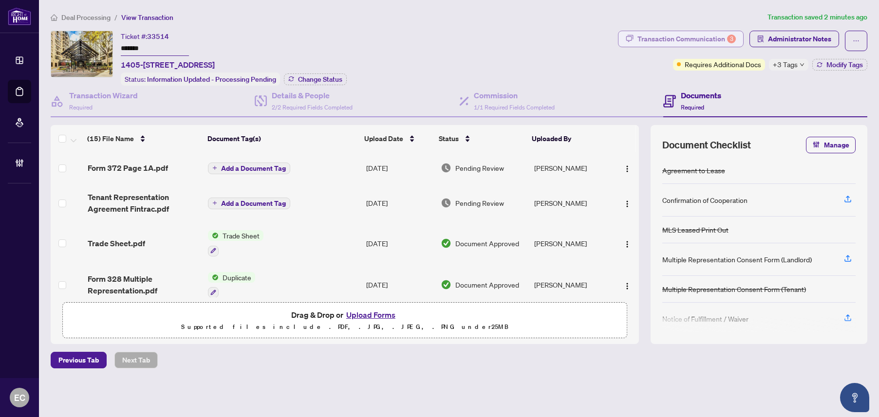
click at [698, 46] on div "Transaction Communication 3" at bounding box center [686, 39] width 98 height 16
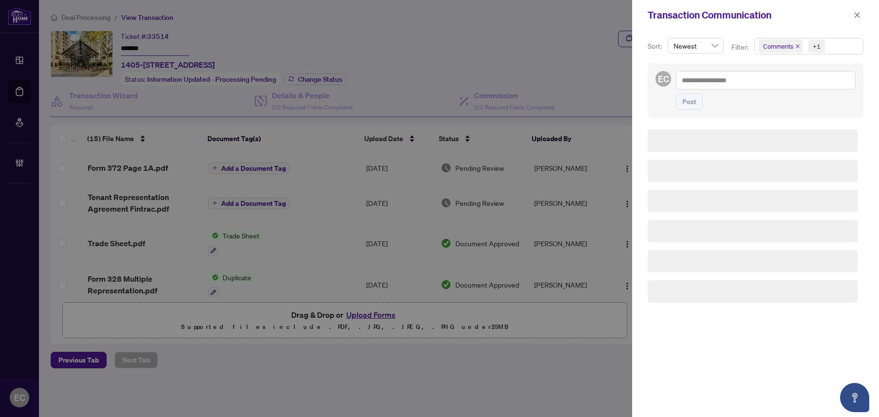
click at [698, 40] on div "Transaction Communication Sort: Newest Filter: Comments +1 EC Post" at bounding box center [439, 208] width 879 height 417
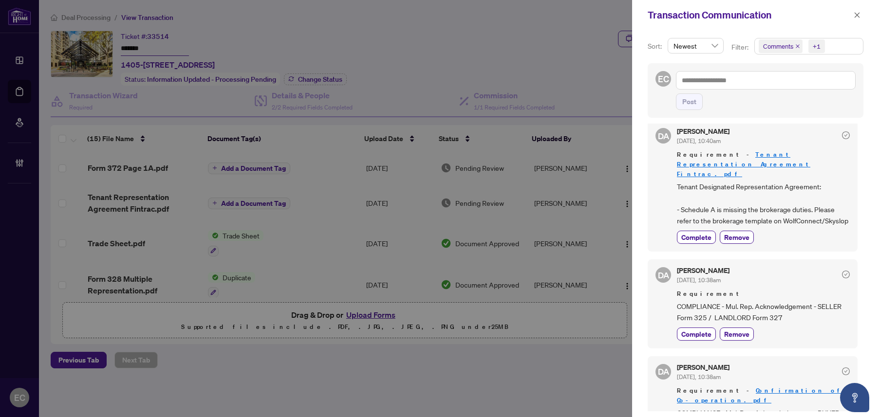
scroll to position [243, 0]
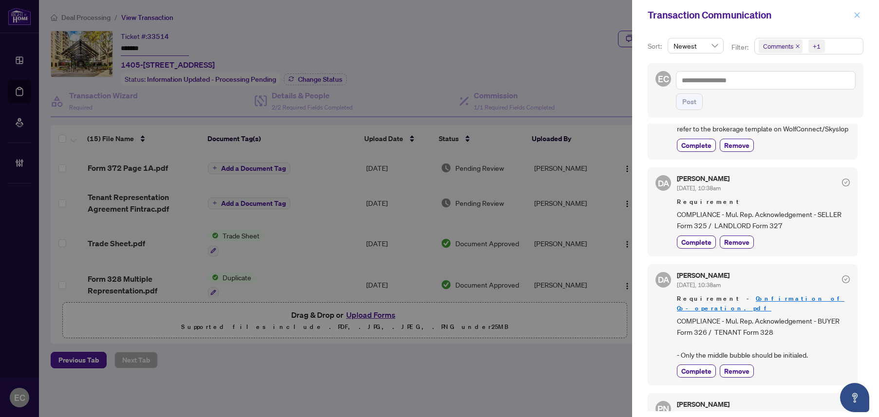
click at [854, 16] on icon "close" at bounding box center [857, 15] width 7 height 7
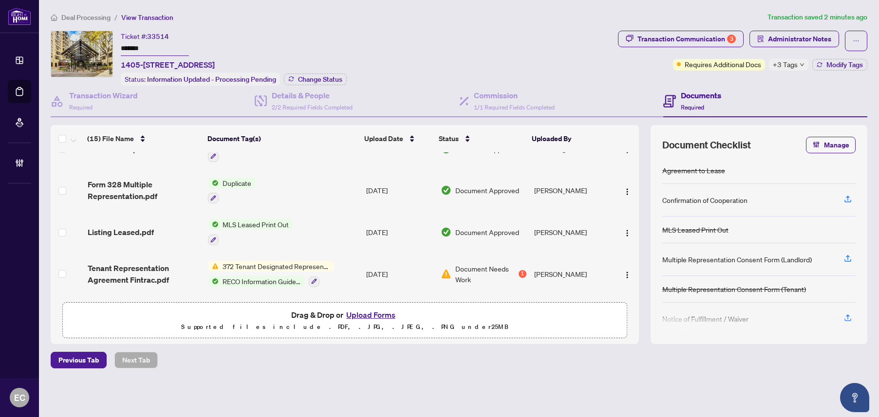
scroll to position [0, 0]
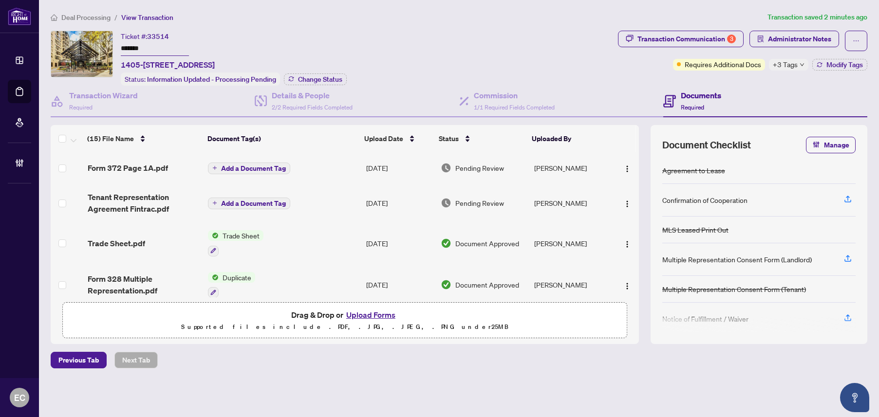
click at [155, 176] on td "Form 372 Page 1A.pdf" at bounding box center [144, 167] width 121 height 31
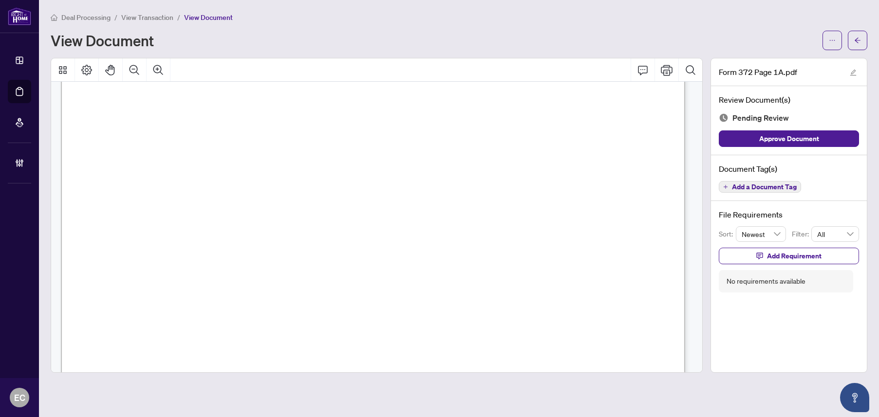
scroll to position [537, 0]
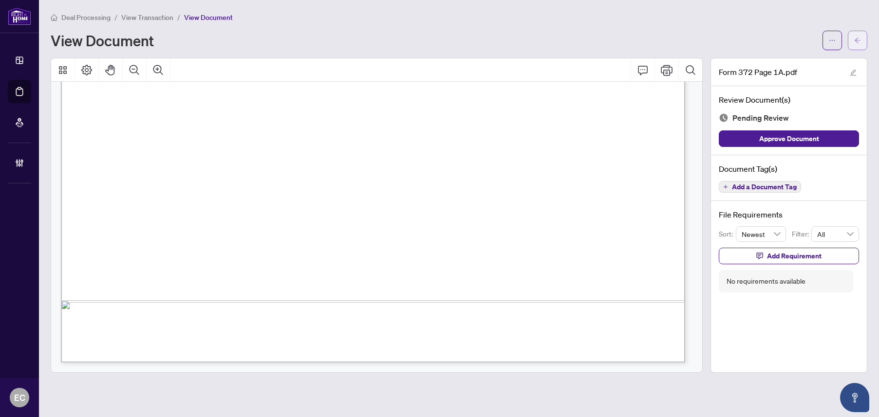
click at [863, 42] on button "button" at bounding box center [857, 40] width 19 height 19
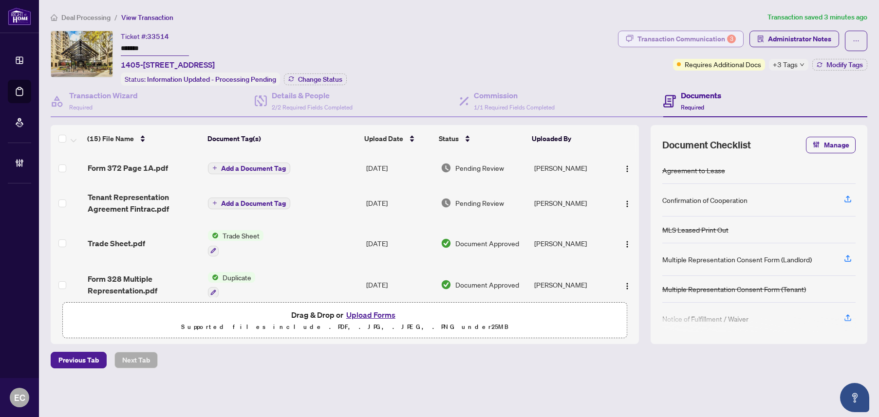
click at [726, 41] on div "Transaction Communication 3" at bounding box center [686, 39] width 98 height 16
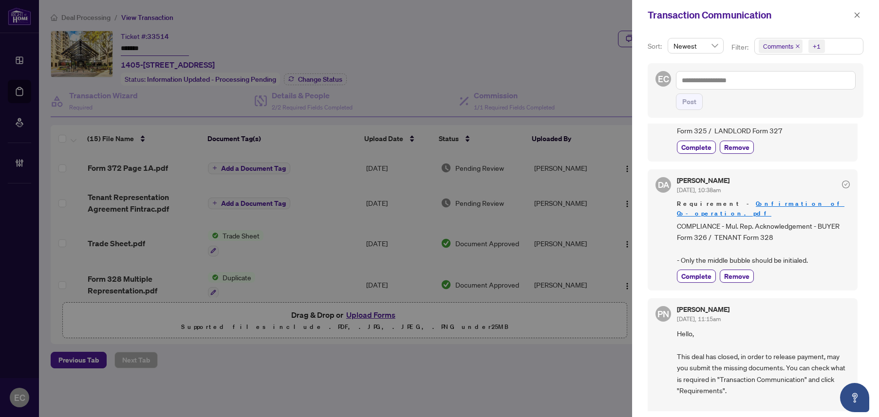
scroll to position [341, 0]
click at [751, 197] on link "Confirmation of Co-operation.pdf" at bounding box center [761, 206] width 168 height 18
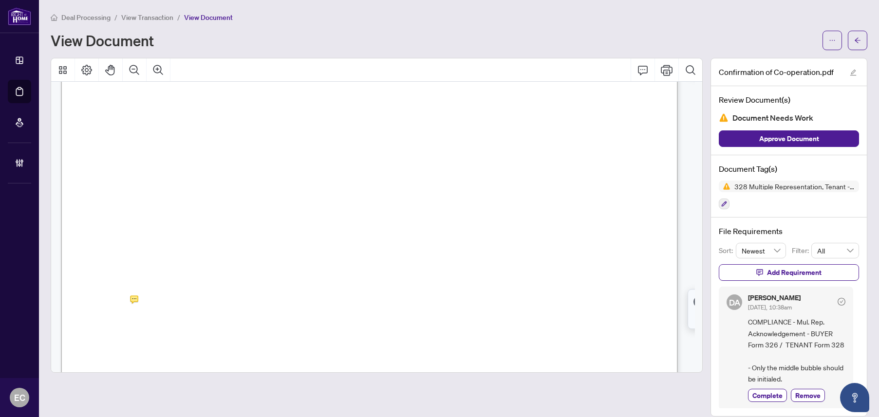
scroll to position [7646, 0]
click at [131, 64] on icon "Zoom Out" at bounding box center [135, 70] width 12 height 12
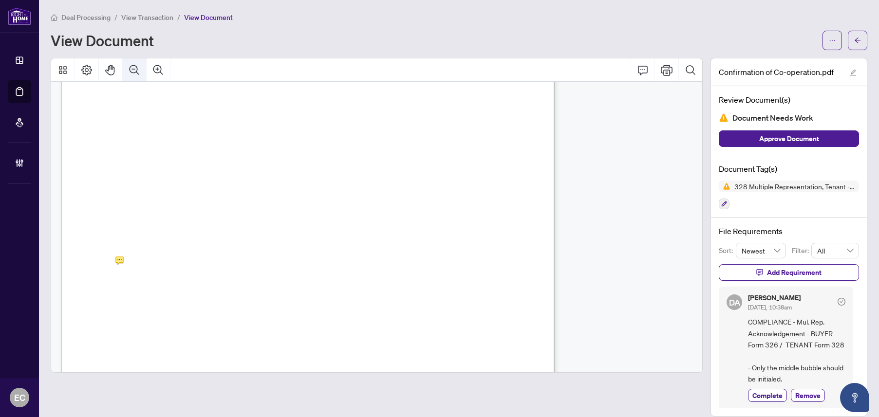
click at [131, 64] on icon "Zoom Out" at bounding box center [135, 70] width 12 height 12
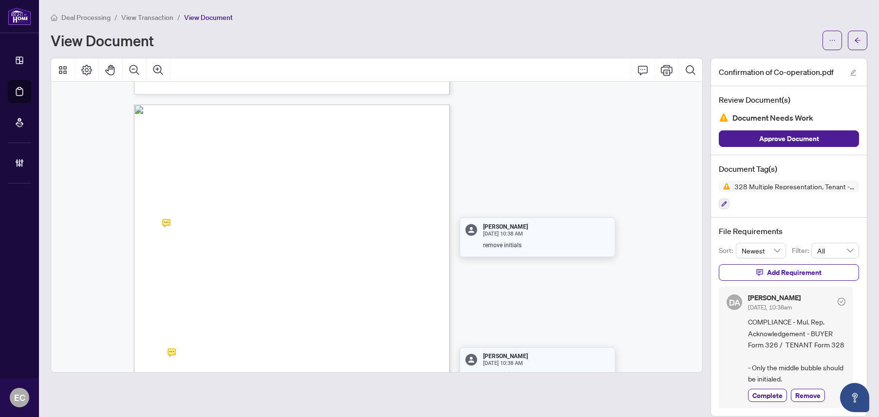
scroll to position [3808, 0]
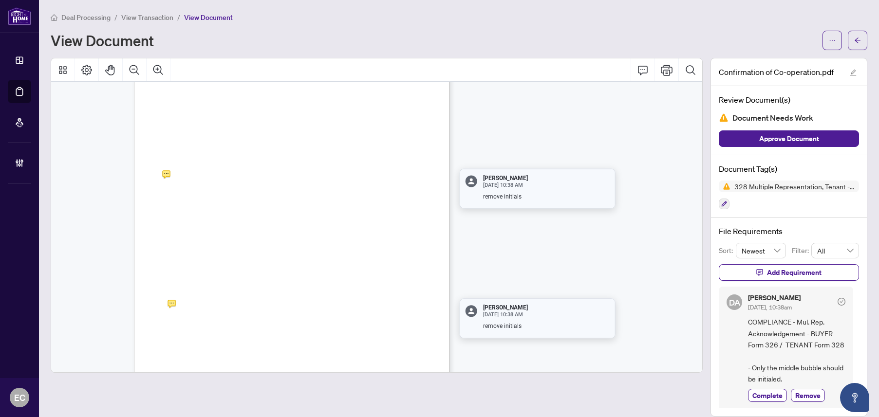
click at [853, 50] on div "Deal Processing / View Transaction / View Document View Document Confirmation o…" at bounding box center [459, 214] width 817 height 405
click at [854, 44] on span "button" at bounding box center [857, 41] width 7 height 16
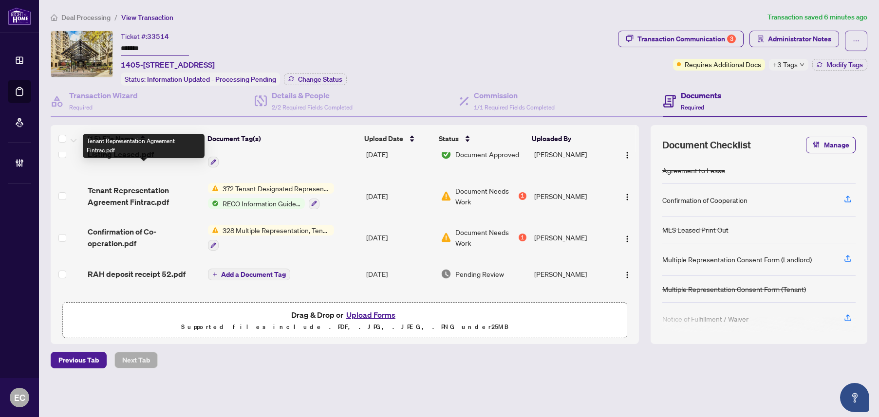
scroll to position [195, 0]
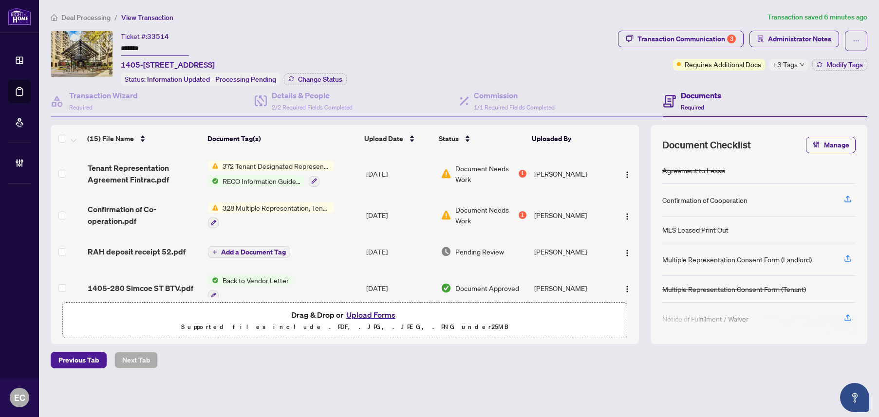
click at [180, 226] on td "Confirmation of Co-operation.pdf" at bounding box center [144, 216] width 121 height 42
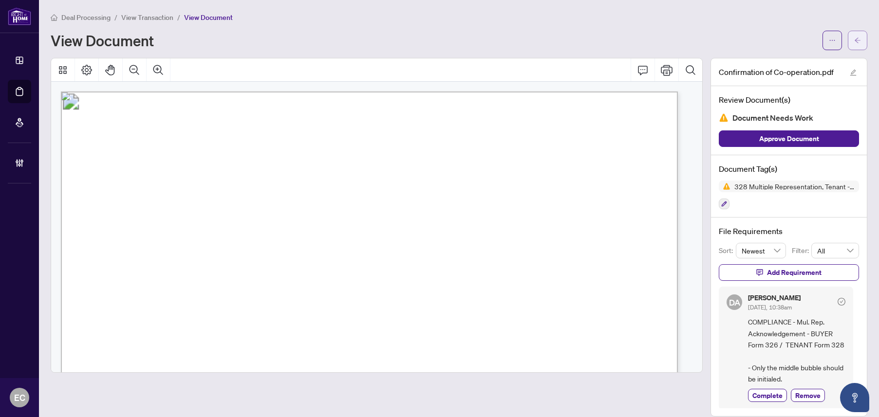
click at [859, 31] on button "button" at bounding box center [857, 40] width 19 height 19
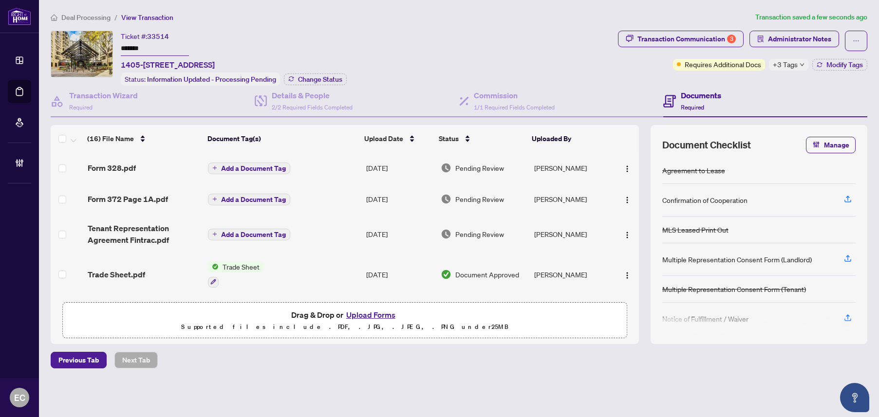
click at [182, 166] on div "Form 328.pdf" at bounding box center [144, 168] width 113 height 12
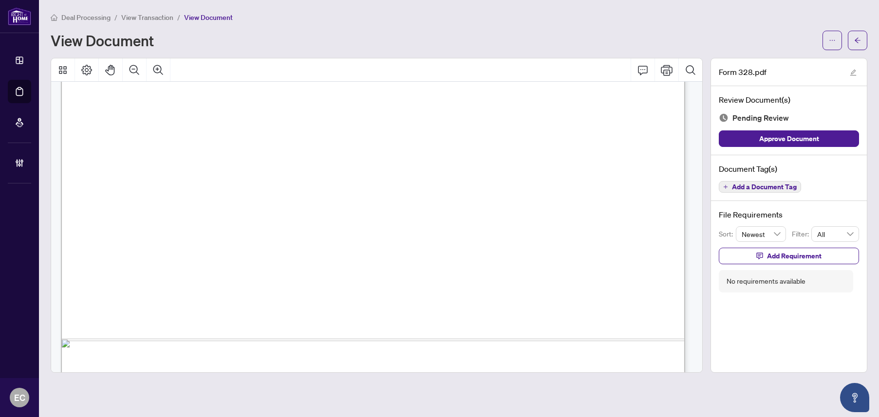
scroll to position [8084, 0]
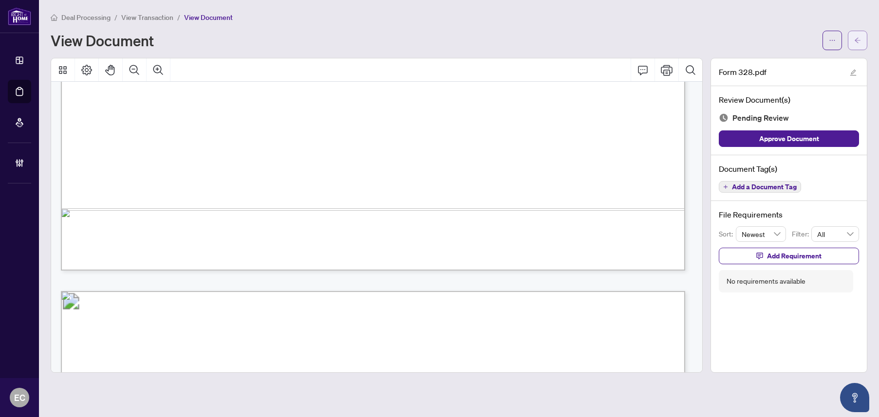
click at [853, 44] on button "button" at bounding box center [857, 40] width 19 height 19
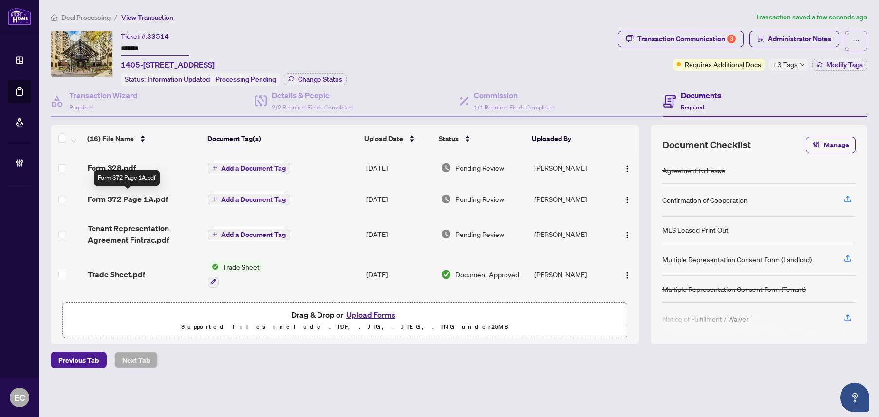
click at [150, 196] on span "Form 372 Page 1A.pdf" at bounding box center [128, 199] width 80 height 12
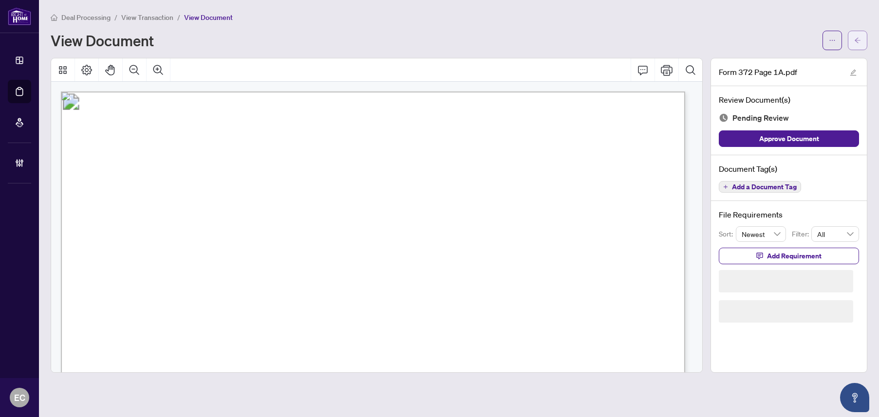
click at [851, 48] on button "button" at bounding box center [857, 40] width 19 height 19
